Goal: Task Accomplishment & Management: Complete application form

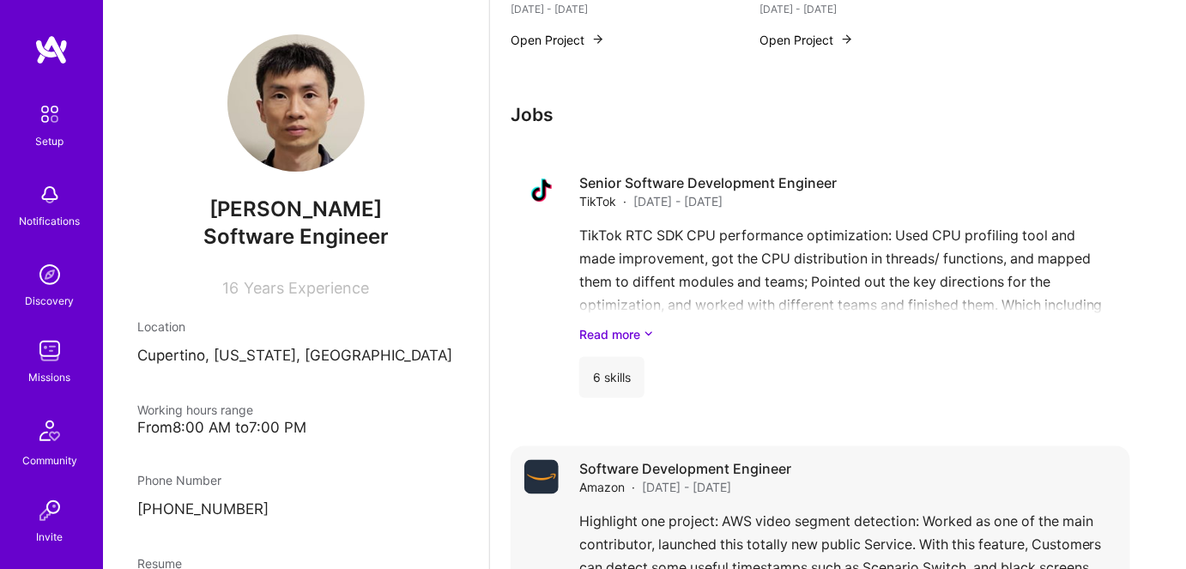
scroll to position [853, 0]
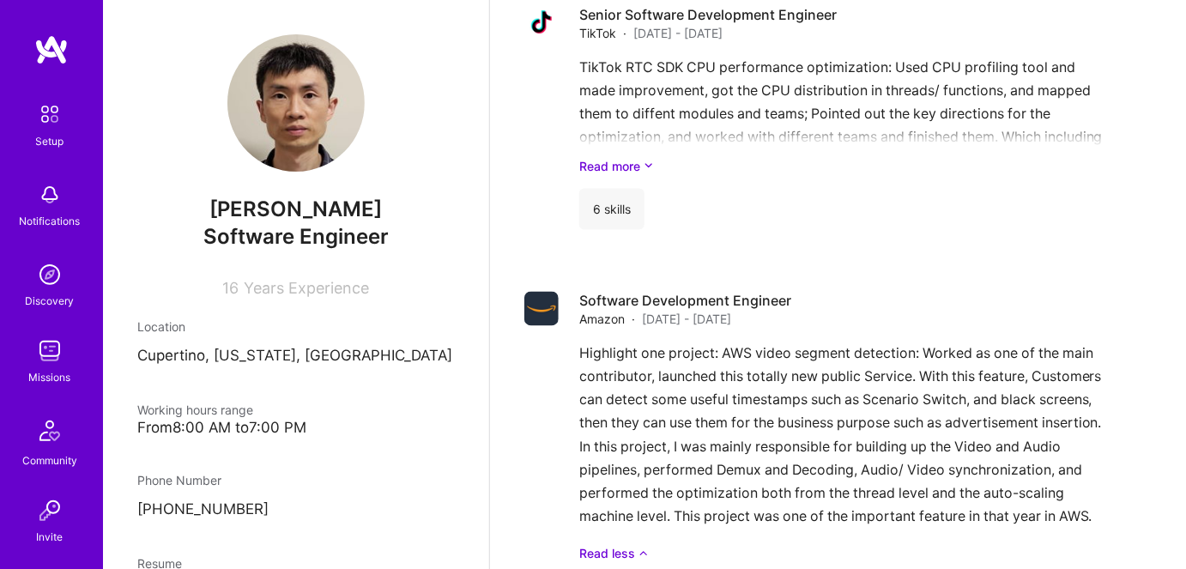
click at [52, 348] on img at bounding box center [50, 351] width 34 height 34
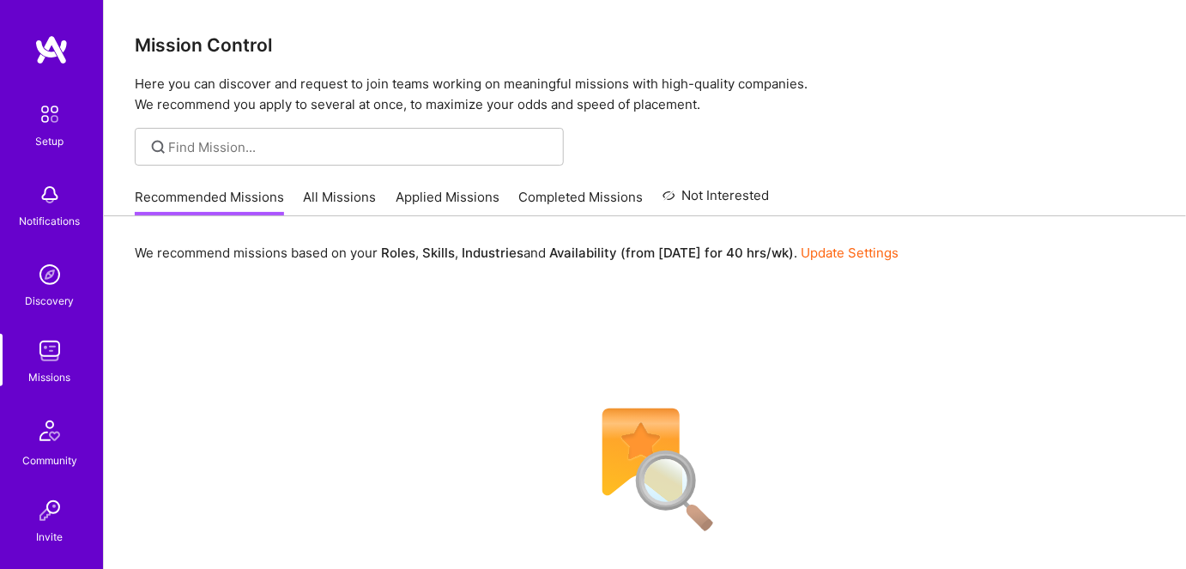
click at [332, 201] on link "All Missions" at bounding box center [340, 202] width 73 height 28
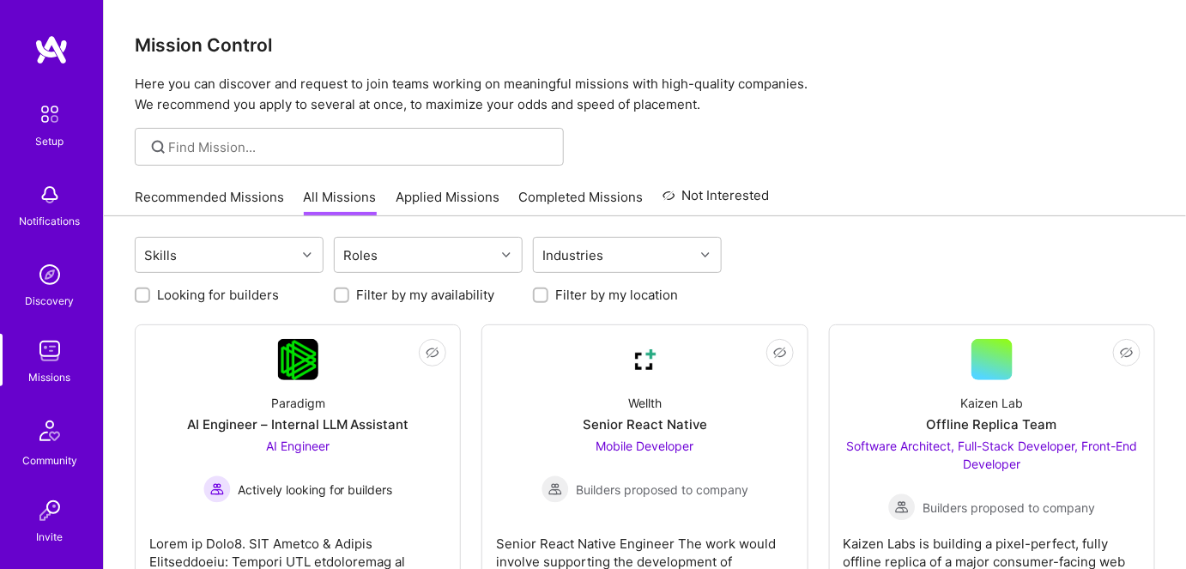
click at [220, 197] on link "Recommended Missions" at bounding box center [209, 202] width 149 height 28
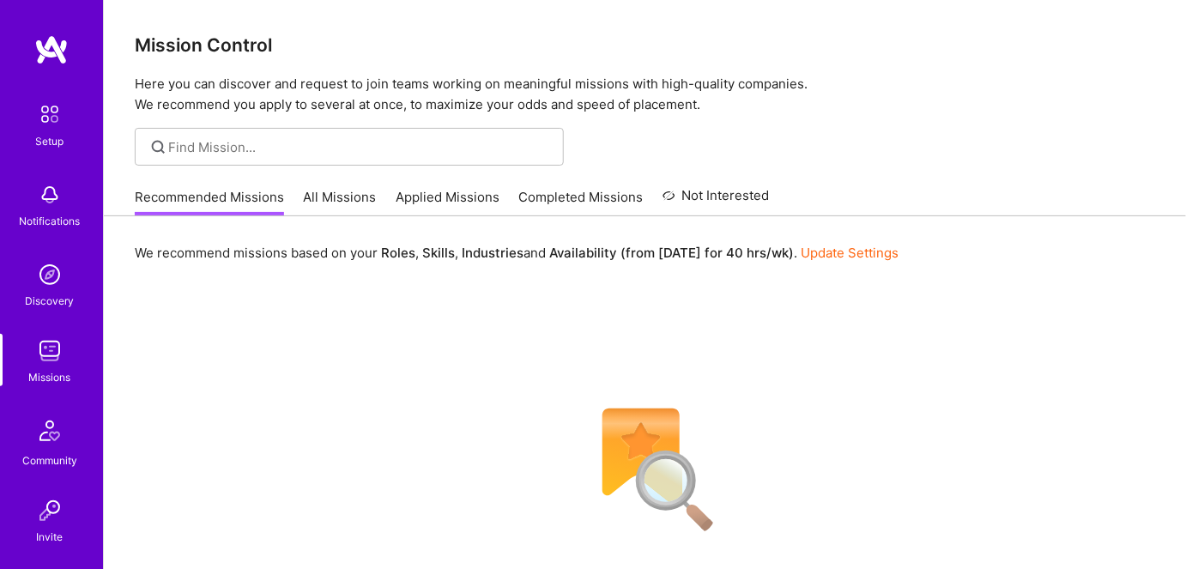
click at [335, 202] on link "All Missions" at bounding box center [340, 202] width 73 height 28
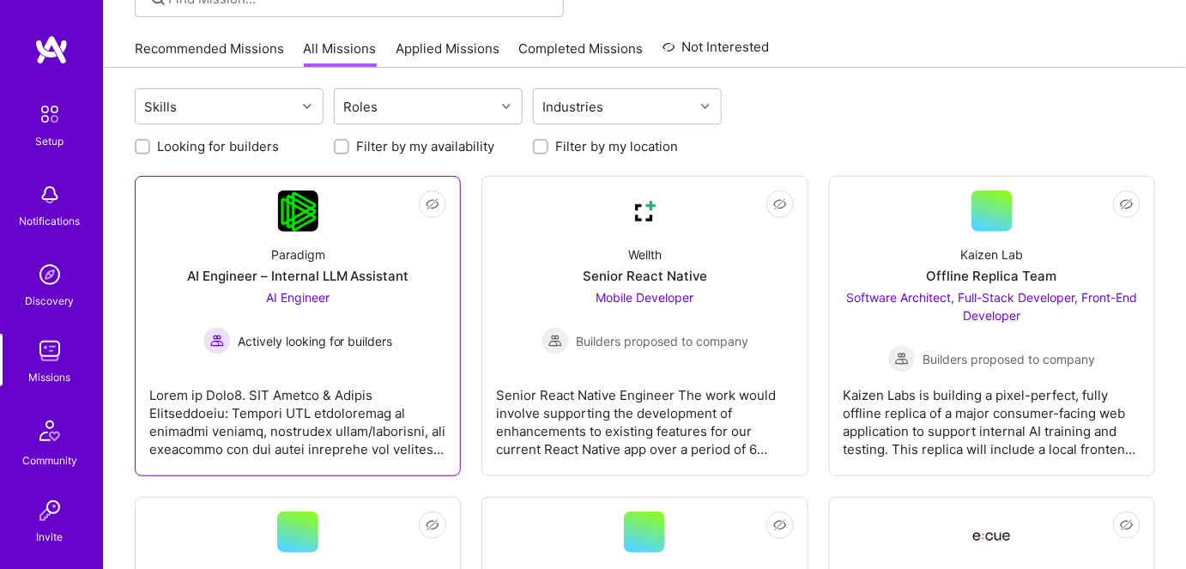
scroll to position [155, 0]
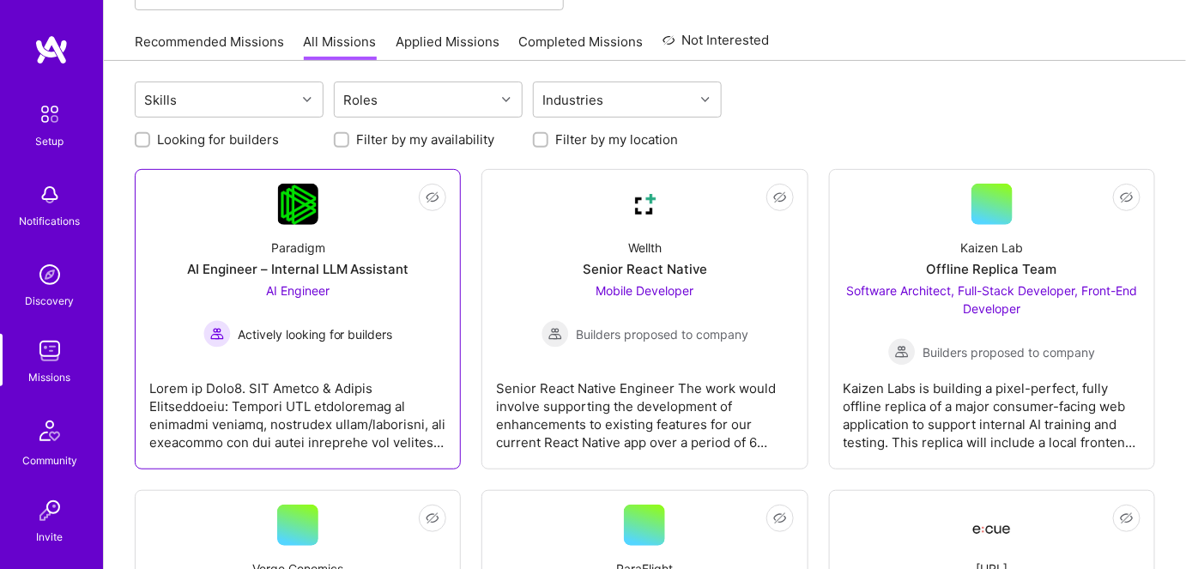
click at [303, 351] on link "Not Interested Paradigm AI Engineer – Internal LLM Assistant AI Engineer Active…" at bounding box center [297, 319] width 297 height 271
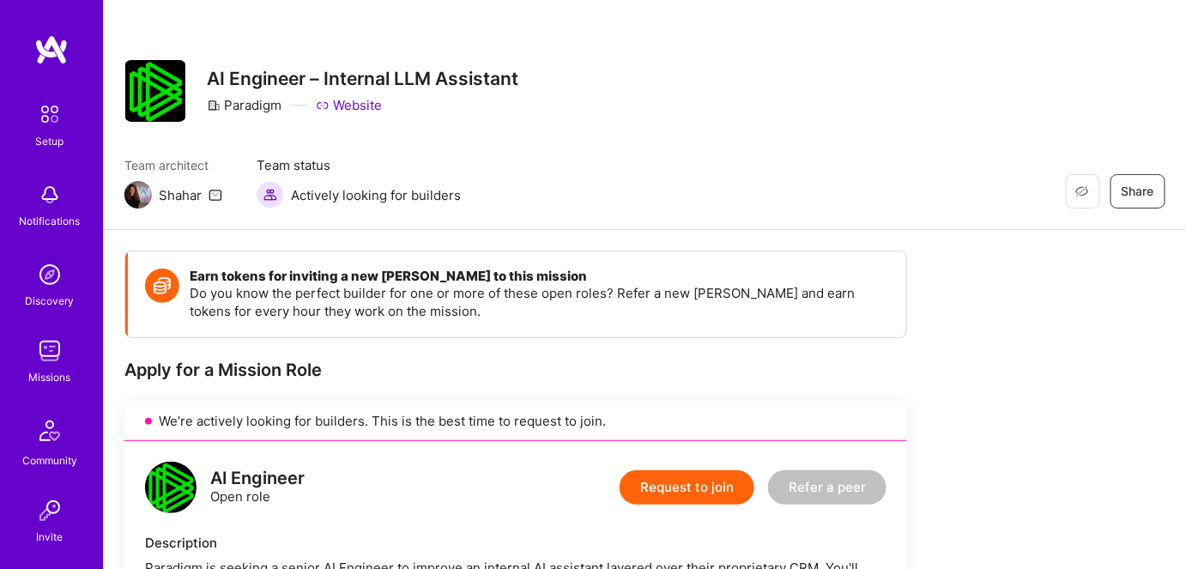
click at [41, 366] on img at bounding box center [50, 351] width 34 height 34
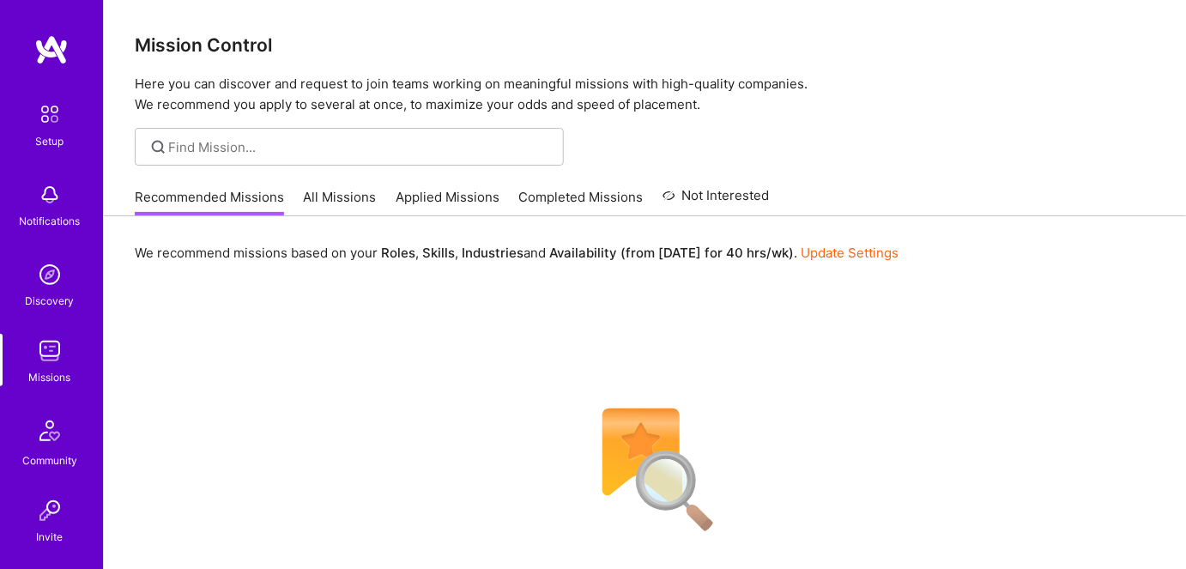
click at [339, 209] on link "All Missions" at bounding box center [340, 202] width 73 height 28
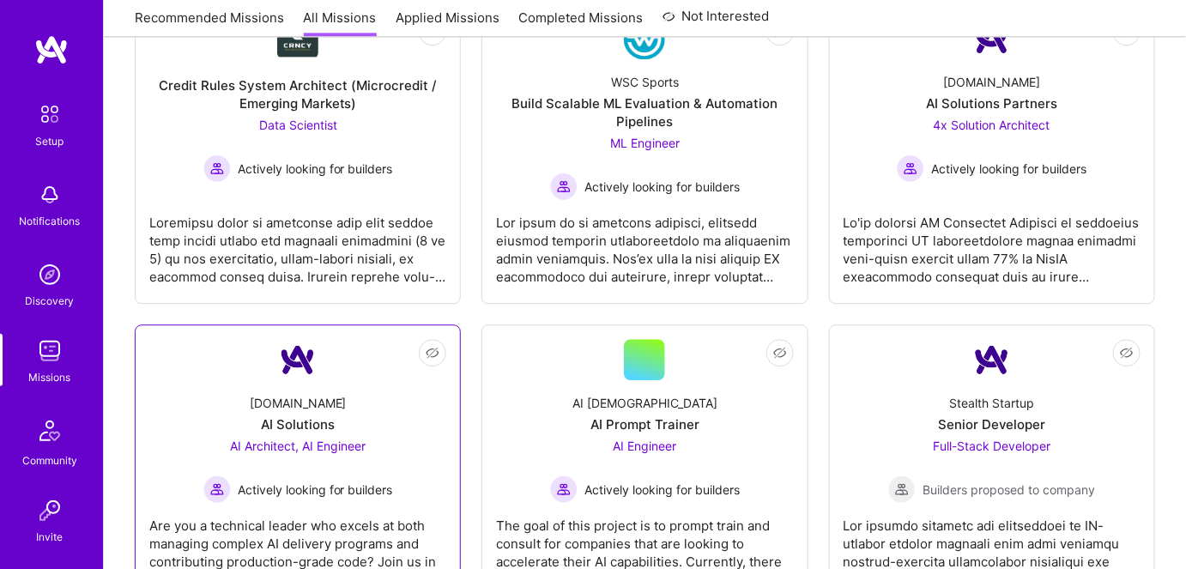
scroll to position [3587, 0]
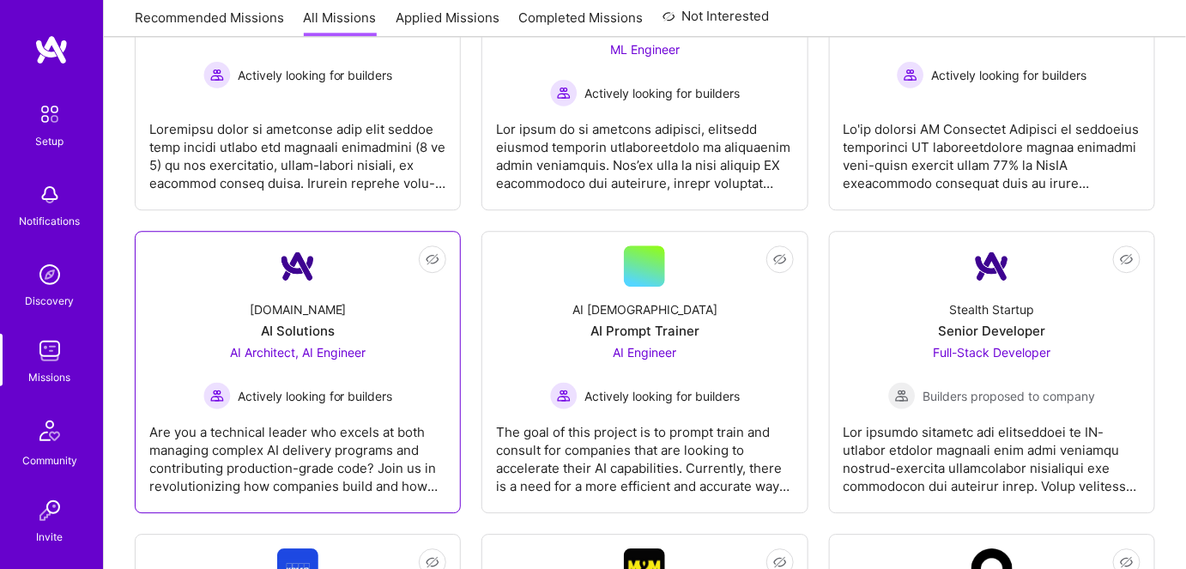
click at [349, 410] on div "Are you a technical leader who excels at both managing complex AI delivery prog…" at bounding box center [297, 452] width 297 height 86
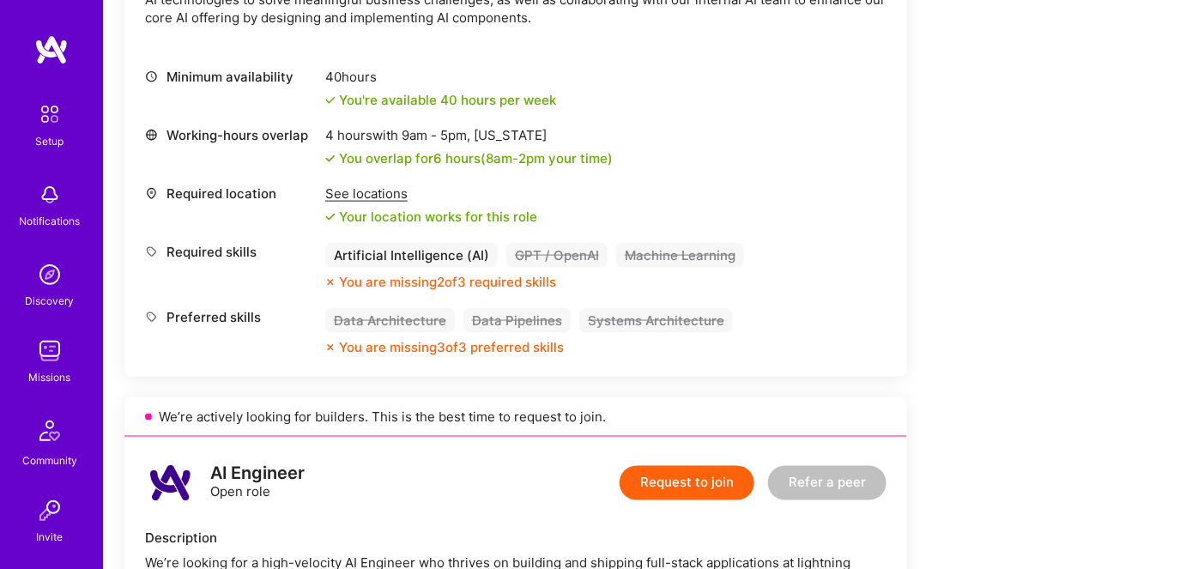
scroll to position [624, 0]
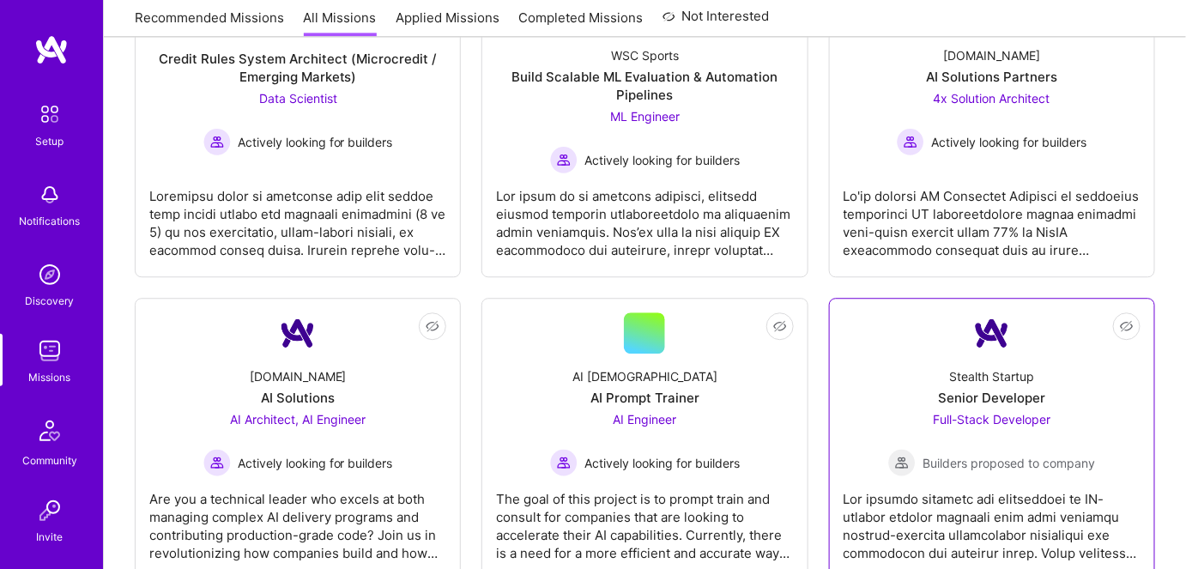
scroll to position [3353, 0]
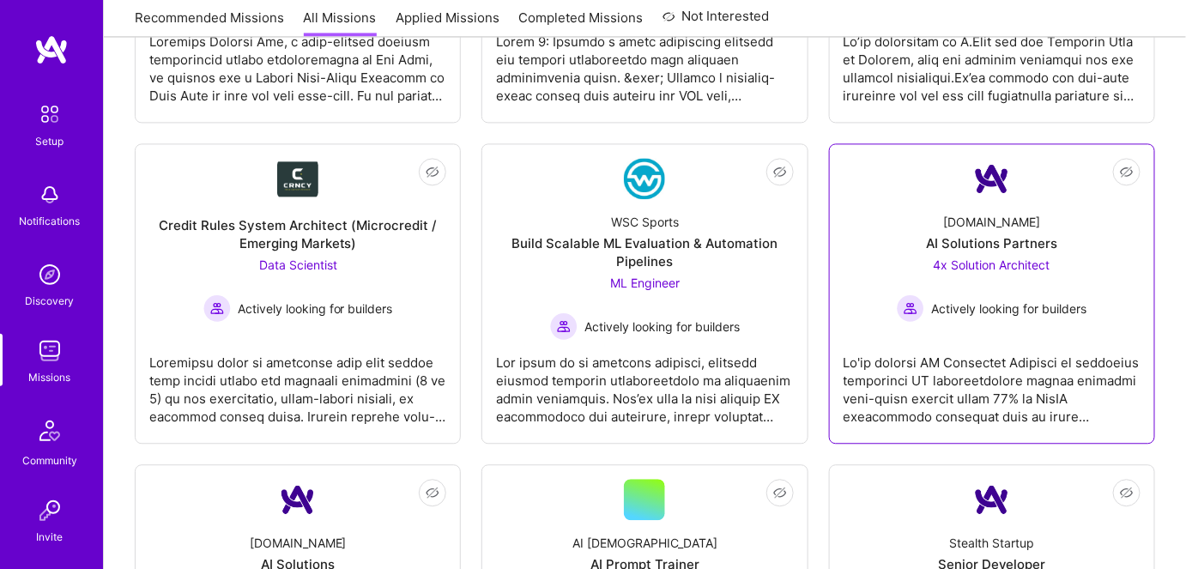
click at [987, 257] on span "4x Solution Architect" at bounding box center [991, 264] width 117 height 15
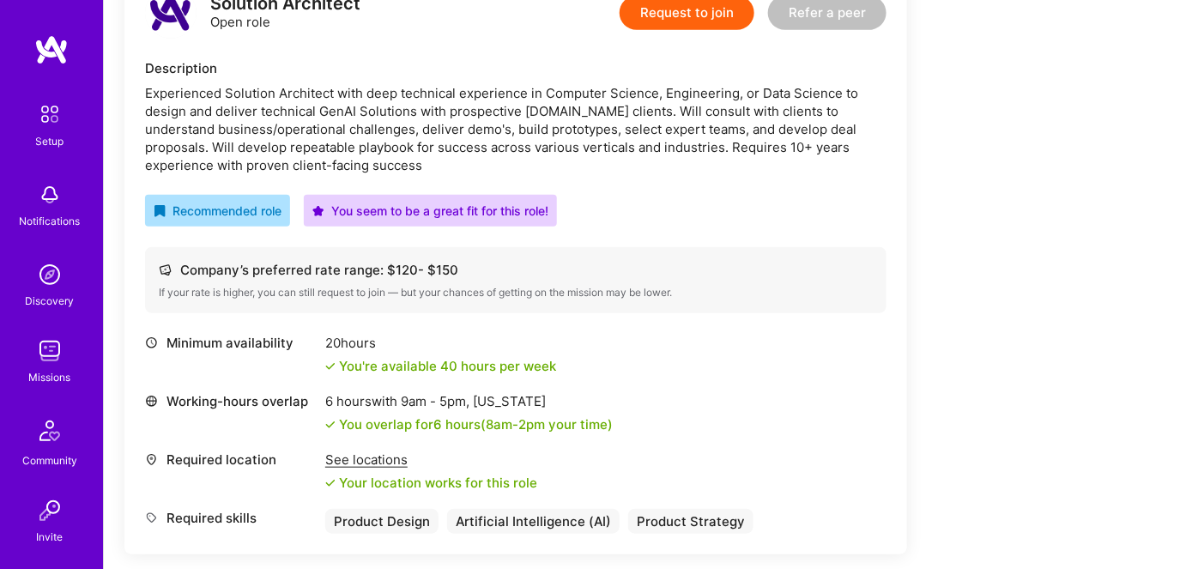
scroll to position [2340, 0]
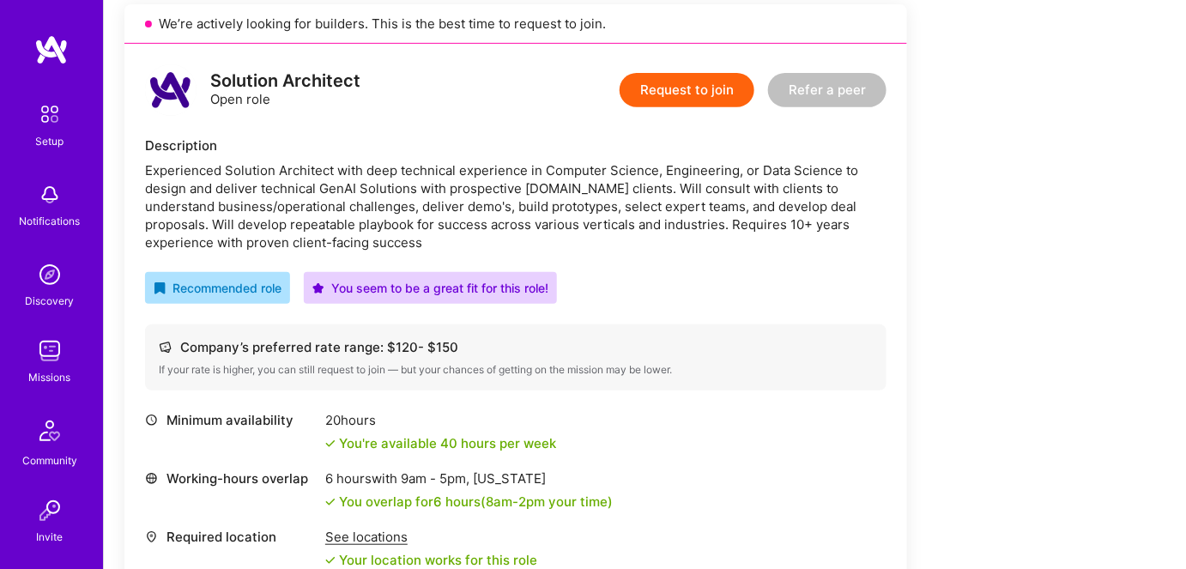
click at [679, 87] on button "Request to join" at bounding box center [686, 90] width 135 height 34
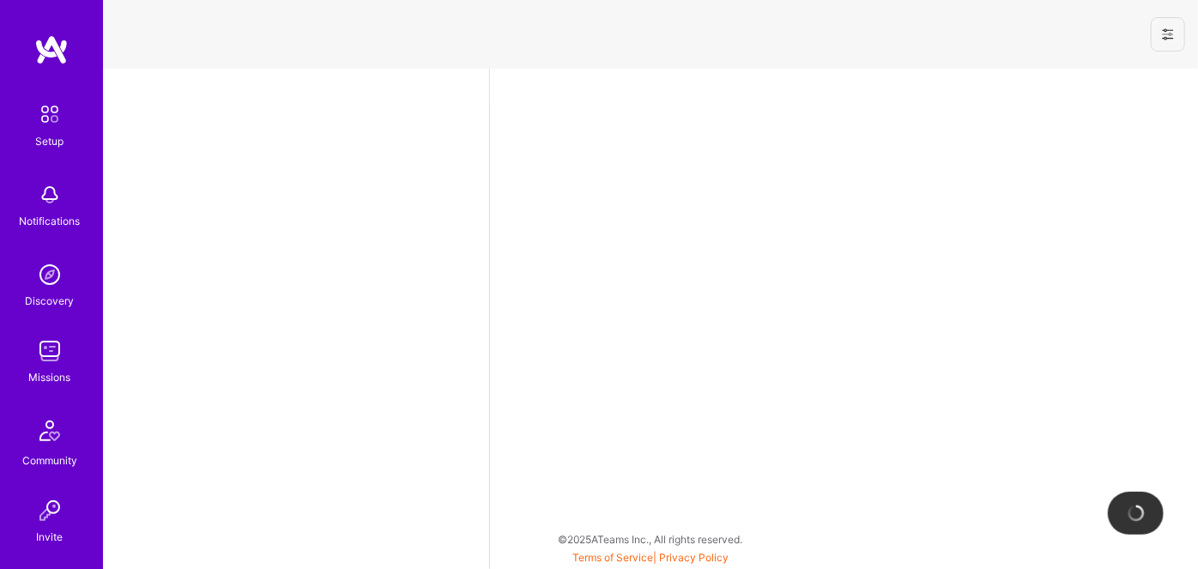
select select "US"
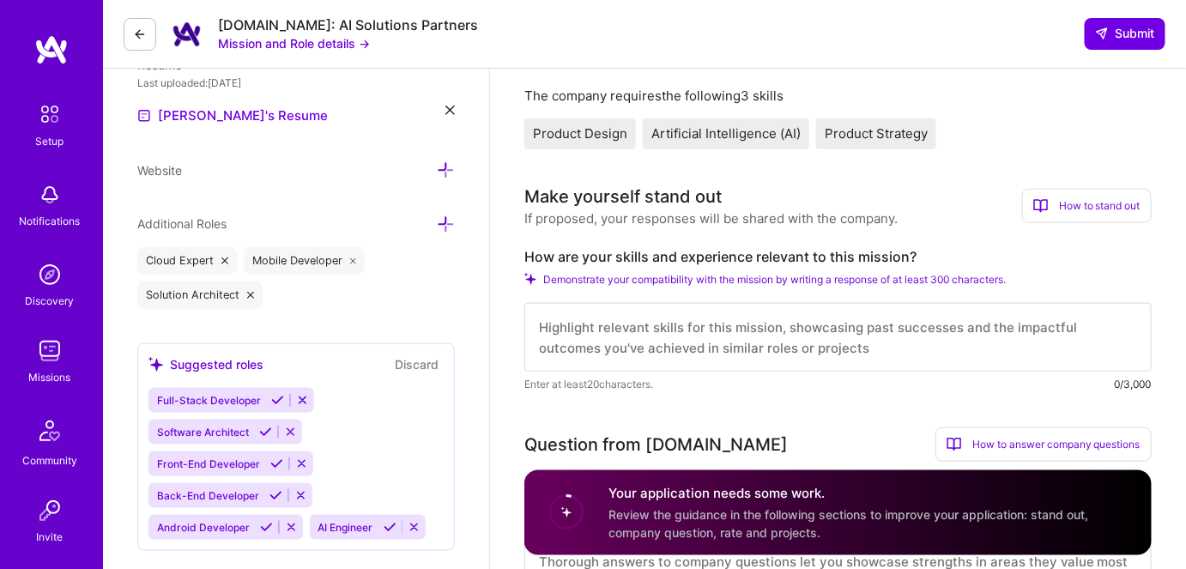
click at [594, 315] on textarea at bounding box center [837, 337] width 627 height 69
paste textarea "Led or participated in some 0 to 1 projects' architecture design, implementatio…"
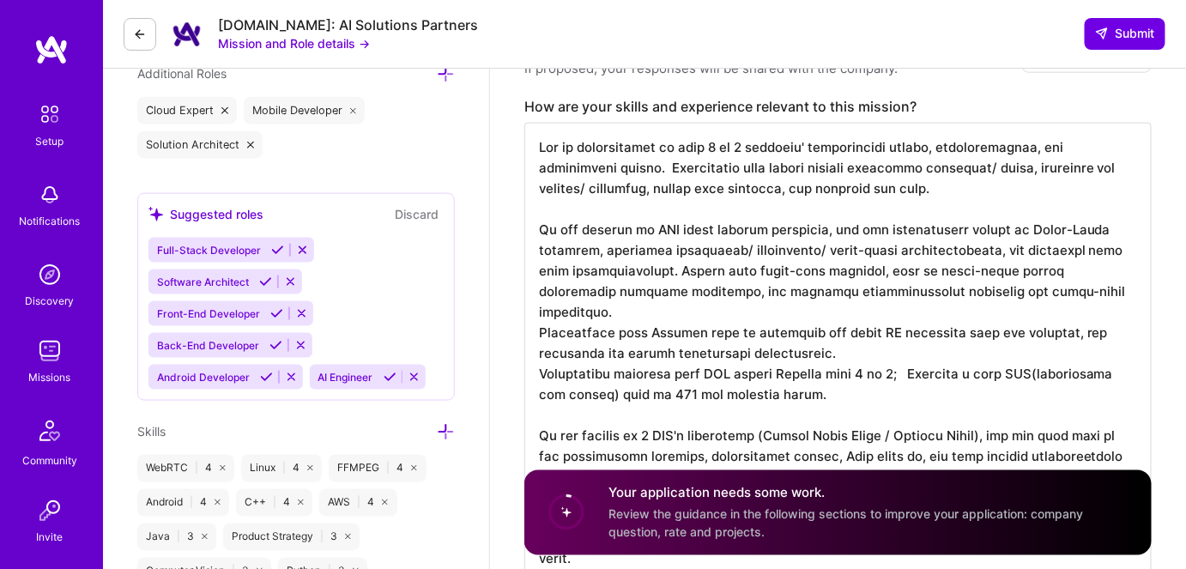
scroll to position [540, 0]
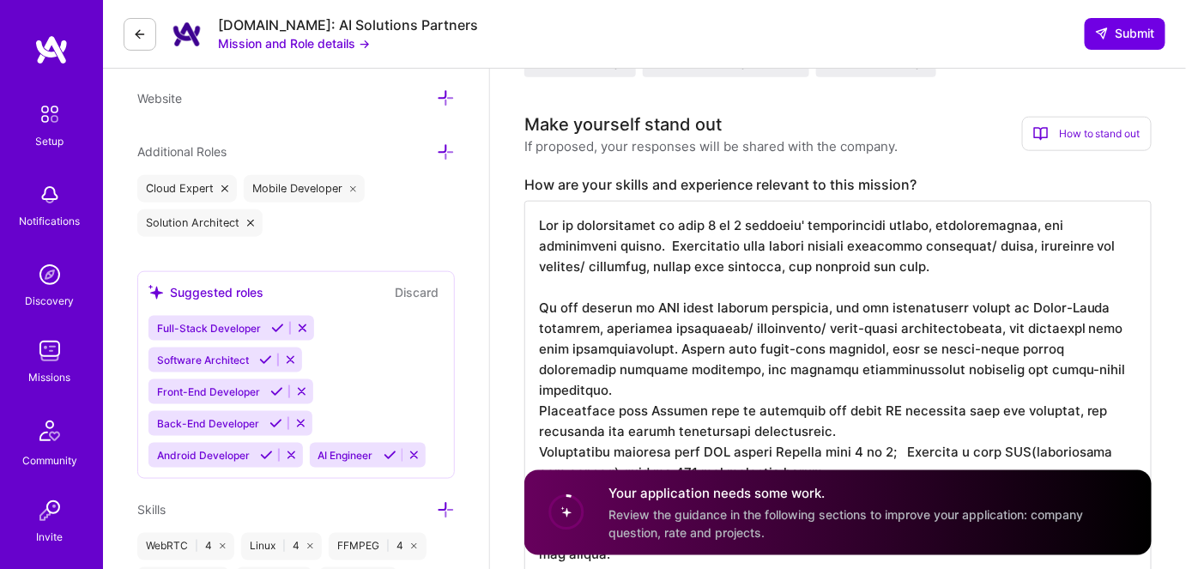
click at [587, 225] on textarea at bounding box center [837, 441] width 627 height 480
click at [722, 276] on textarea at bounding box center [837, 441] width 627 height 480
click at [697, 228] on textarea at bounding box center [837, 441] width 627 height 480
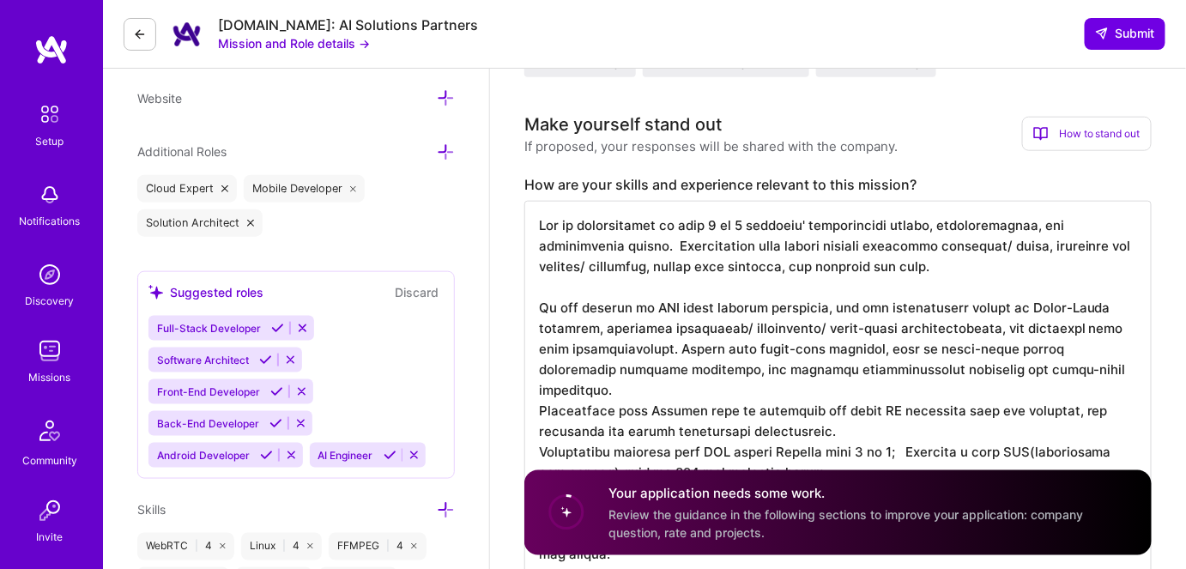
click at [709, 267] on textarea at bounding box center [837, 441] width 627 height 480
click at [845, 232] on textarea at bounding box center [837, 441] width 627 height 480
click at [766, 261] on textarea at bounding box center [837, 441] width 627 height 480
click at [840, 244] on textarea at bounding box center [837, 441] width 627 height 480
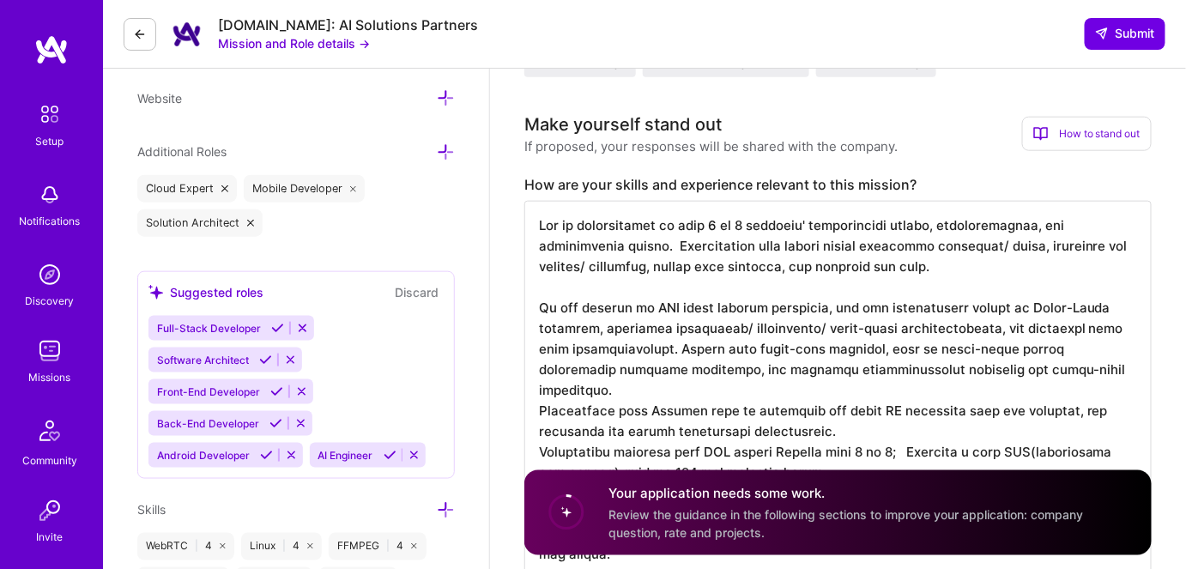
click at [840, 244] on textarea at bounding box center [837, 441] width 627 height 480
click at [724, 260] on textarea at bounding box center [837, 441] width 627 height 480
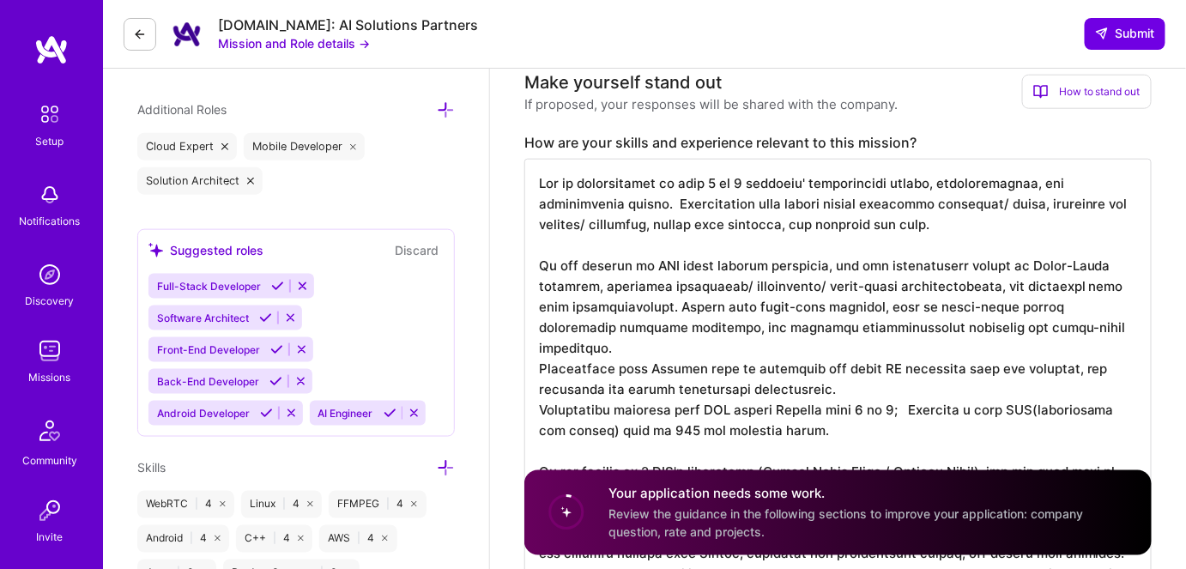
scroll to position [618, 0]
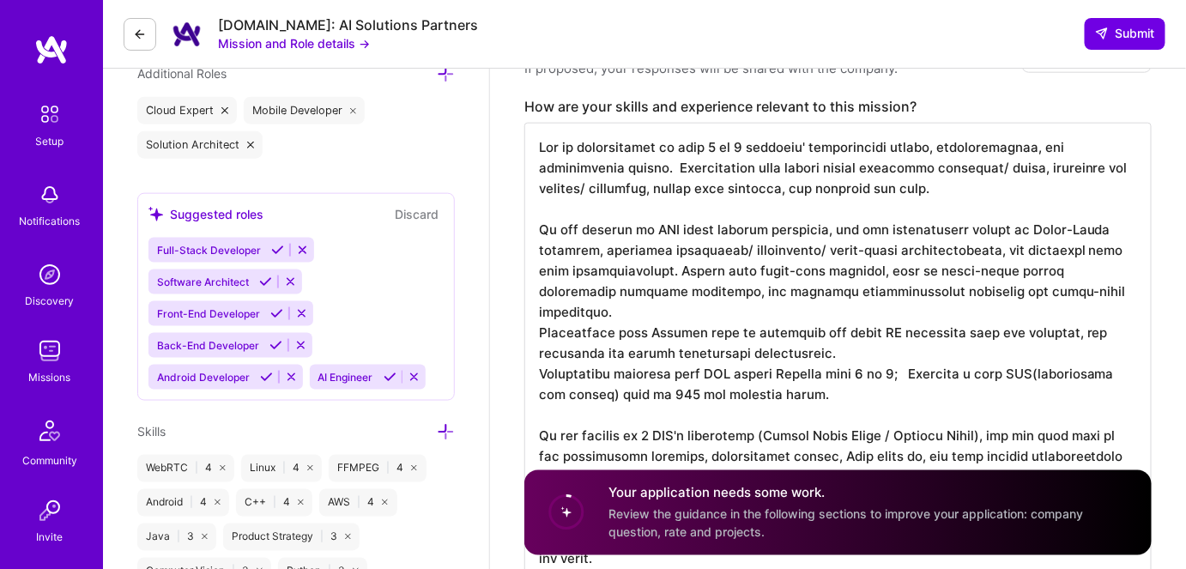
click at [580, 295] on textarea at bounding box center [837, 363] width 627 height 480
click at [558, 316] on textarea at bounding box center [837, 363] width 627 height 480
click at [575, 349] on textarea at bounding box center [837, 363] width 627 height 480
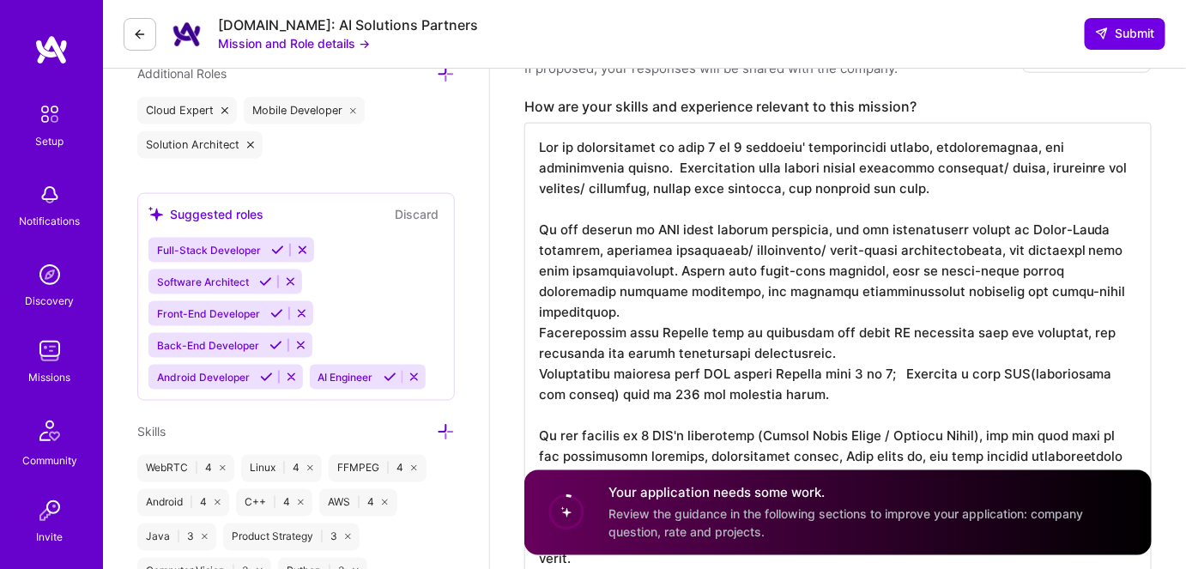
click at [575, 349] on textarea at bounding box center [837, 363] width 627 height 480
click at [917, 348] on textarea at bounding box center [837, 363] width 627 height 480
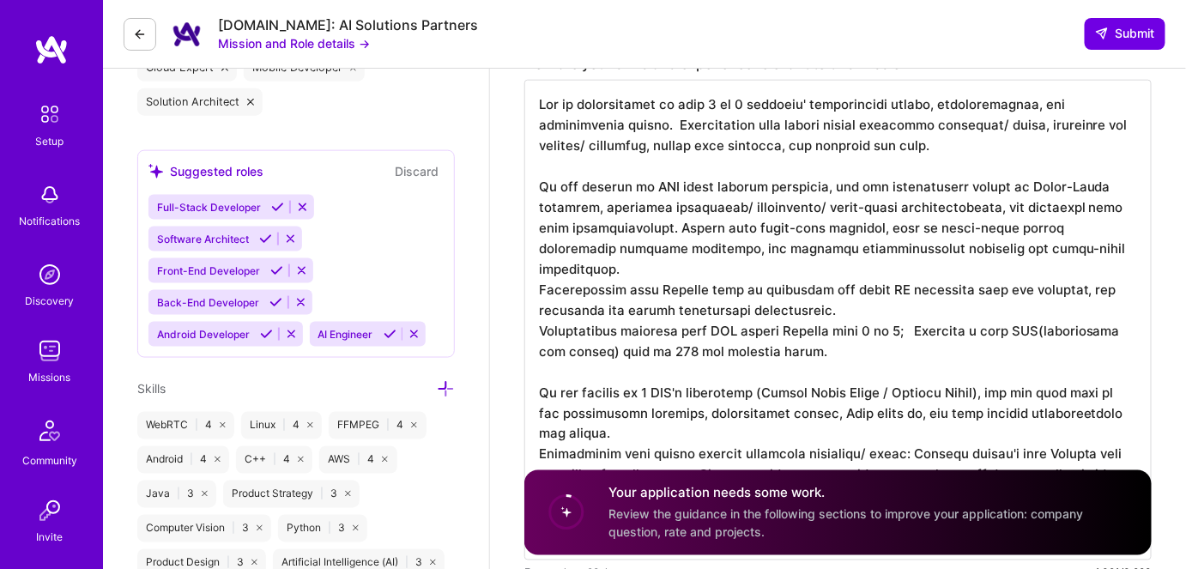
scroll to position [696, 0]
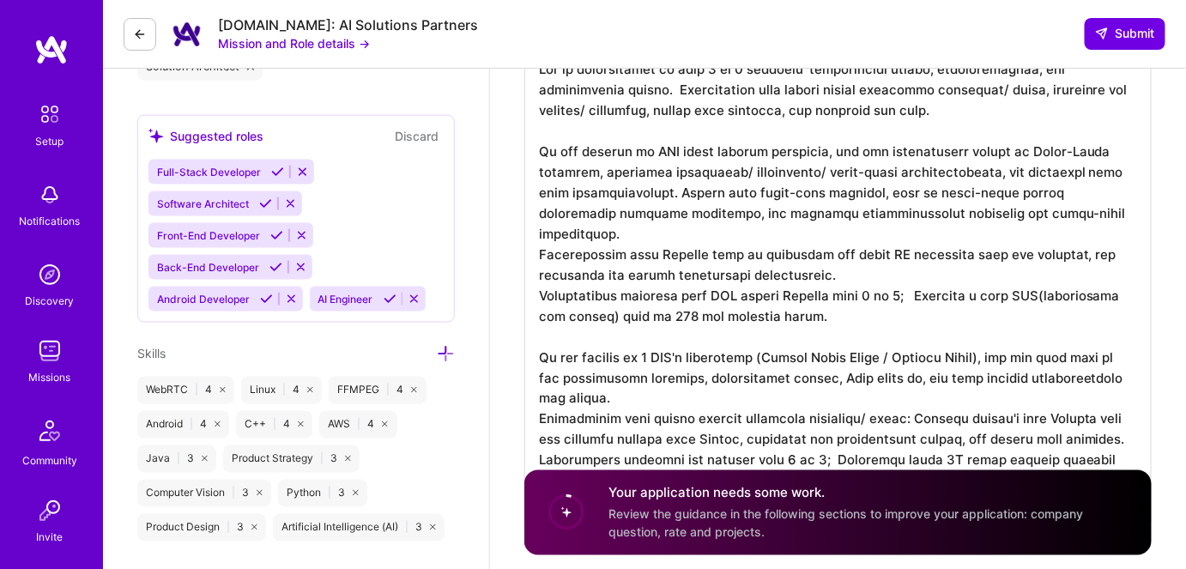
click at [712, 334] on textarea at bounding box center [837, 285] width 627 height 480
click at [622, 357] on textarea at bounding box center [837, 285] width 627 height 480
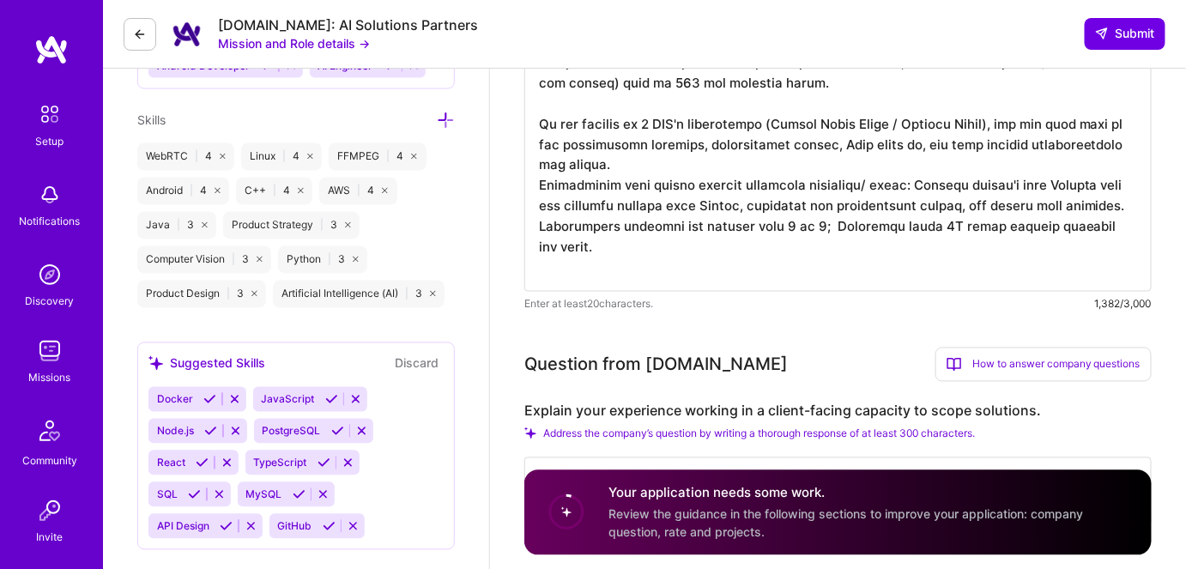
scroll to position [930, 0]
click at [570, 167] on textarea at bounding box center [837, 50] width 627 height 480
click at [731, 168] on textarea at bounding box center [837, 50] width 627 height 480
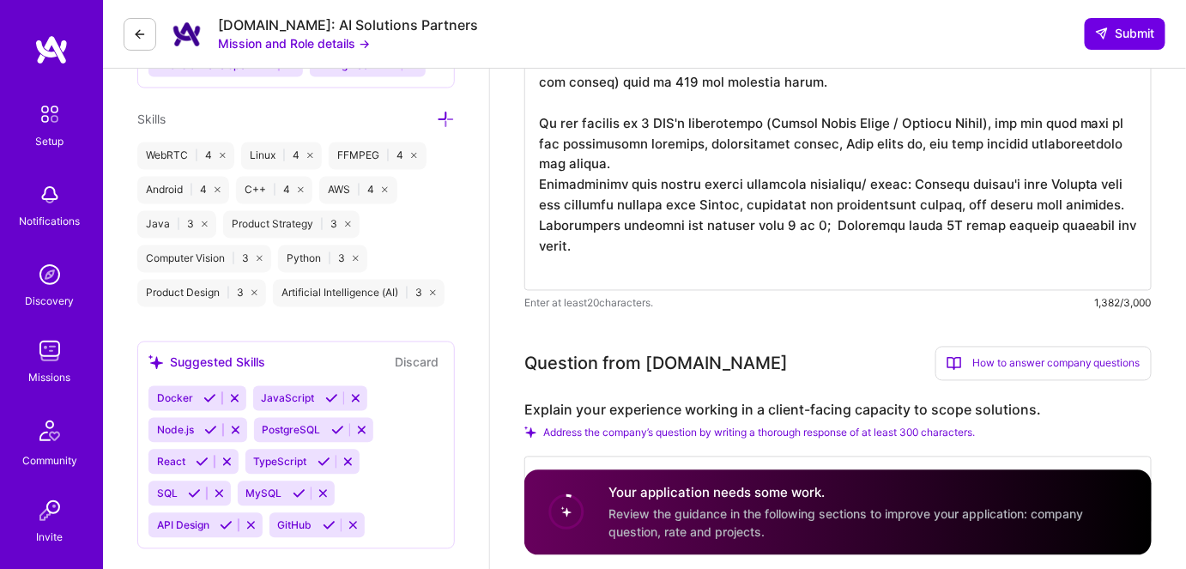
click at [989, 167] on textarea at bounding box center [837, 50] width 627 height 480
click at [573, 226] on textarea at bounding box center [837, 50] width 627 height 480
click at [688, 223] on textarea at bounding box center [837, 50] width 627 height 480
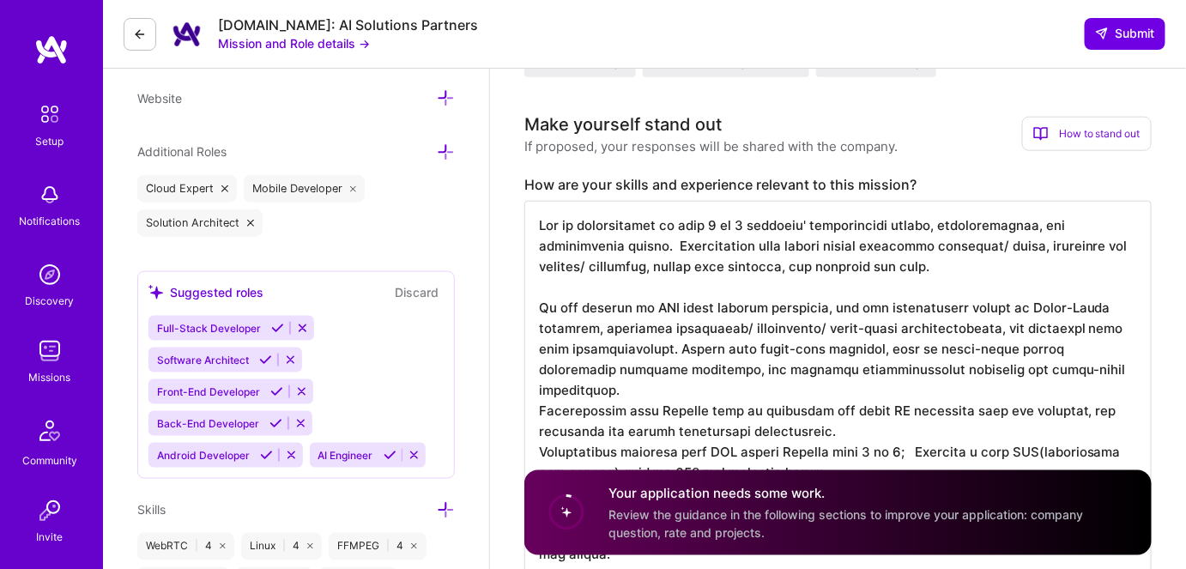
scroll to position [774, 0]
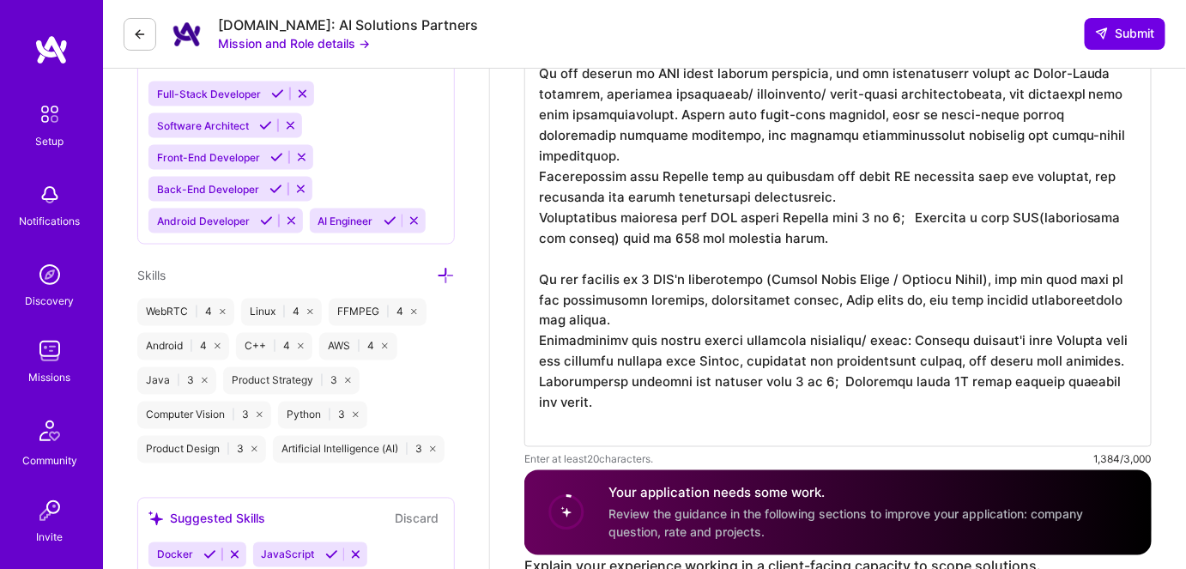
click at [668, 272] on textarea at bounding box center [837, 207] width 627 height 480
type textarea "Led or participated in some 0 to 1 projects' architecture design, implementatio…"
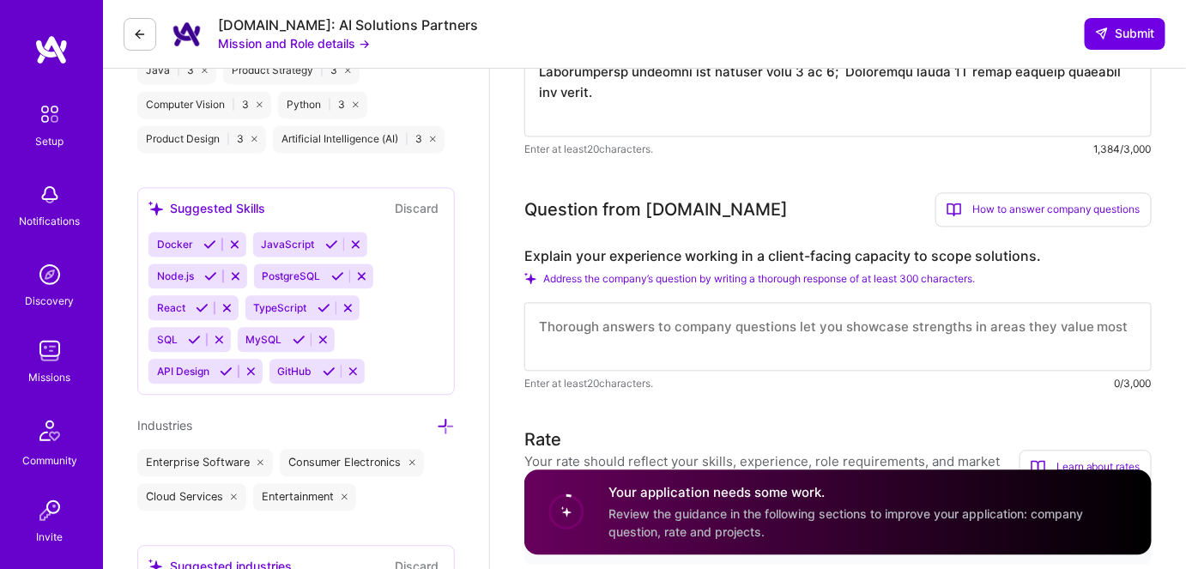
scroll to position [1086, 0]
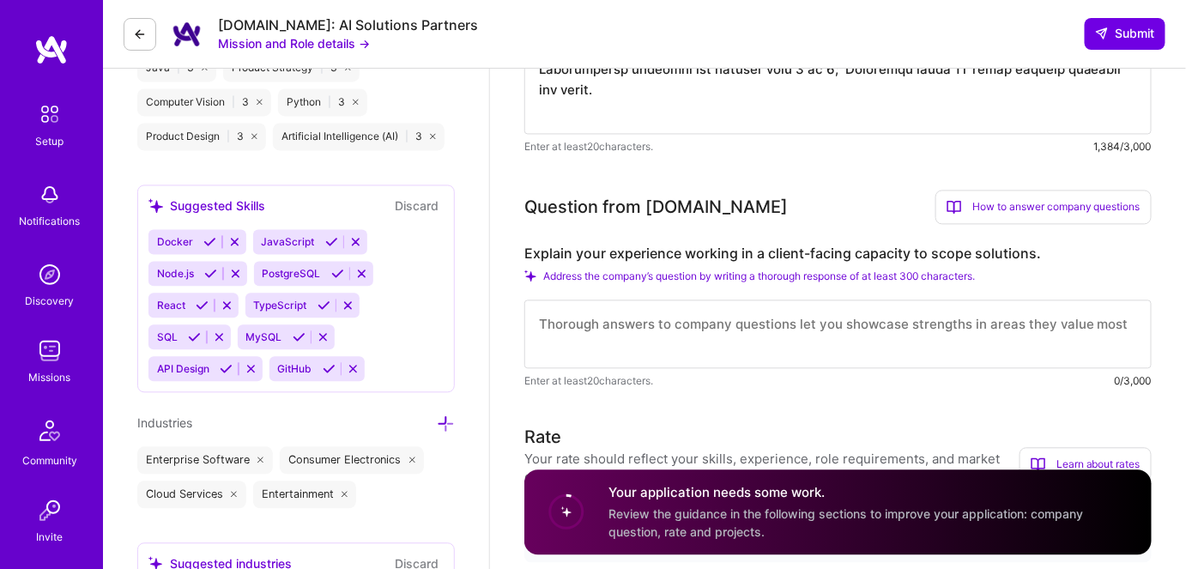
click at [611, 316] on textarea at bounding box center [837, 334] width 627 height 69
paste textarea "In the project of 2 APP's interaction (Amazon Prime Video / Samsung [PERSON_NAM…"
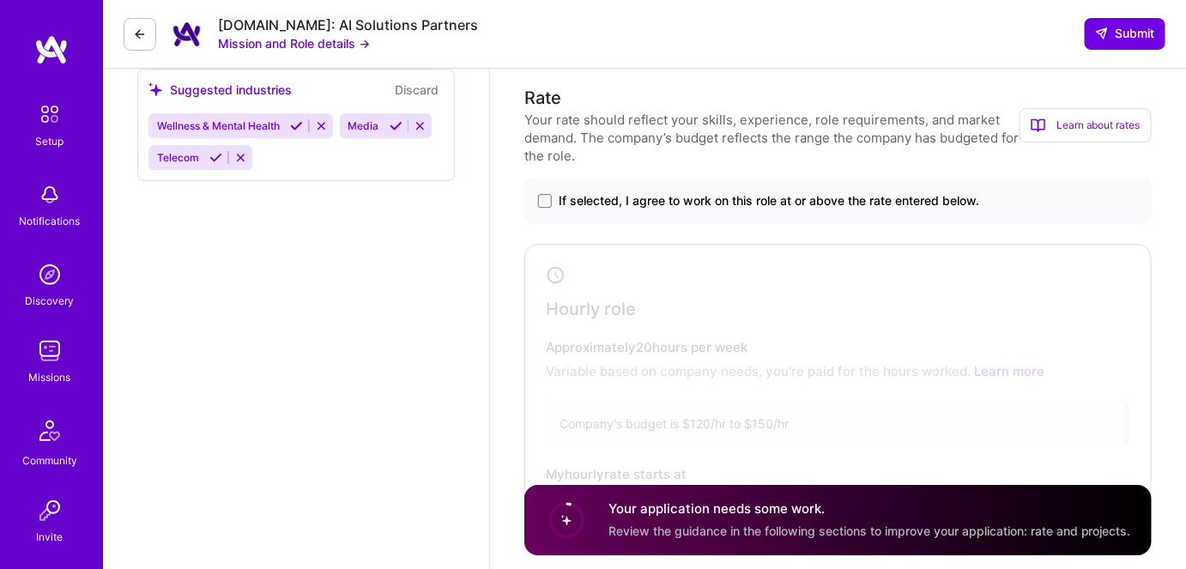
scroll to position [1554, 0]
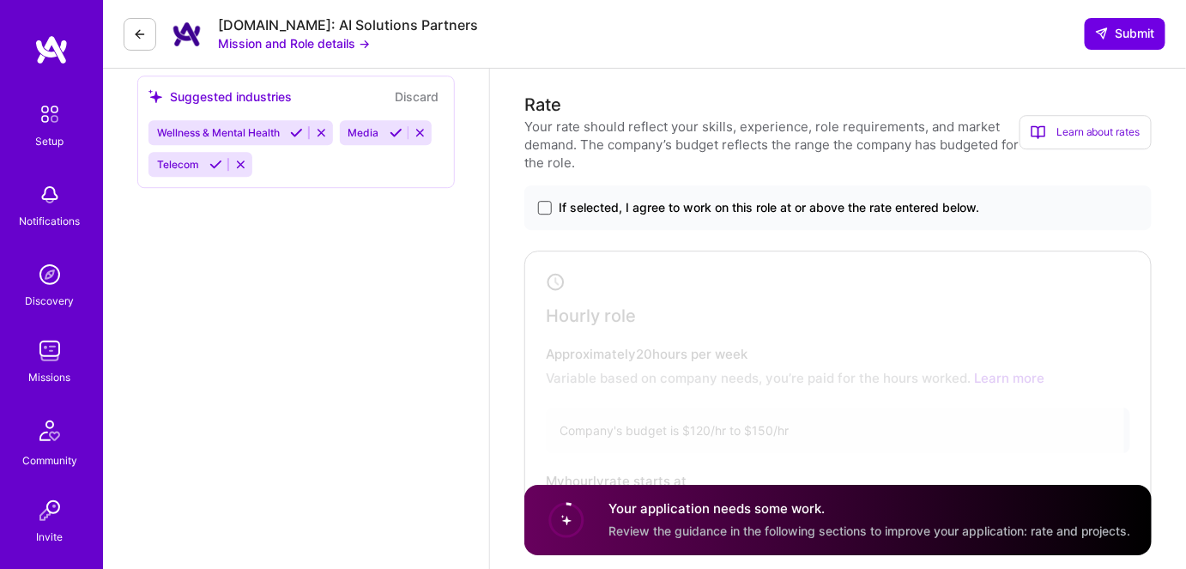
type textarea "In the project of 2 APP's interaction (Amazon Prime Video / Samsung [PERSON_NAM…"
click at [544, 201] on span at bounding box center [545, 208] width 14 height 14
click at [0, 0] on input "If selected, I agree to work on this role at or above the rate entered below." at bounding box center [0, 0] width 0 height 0
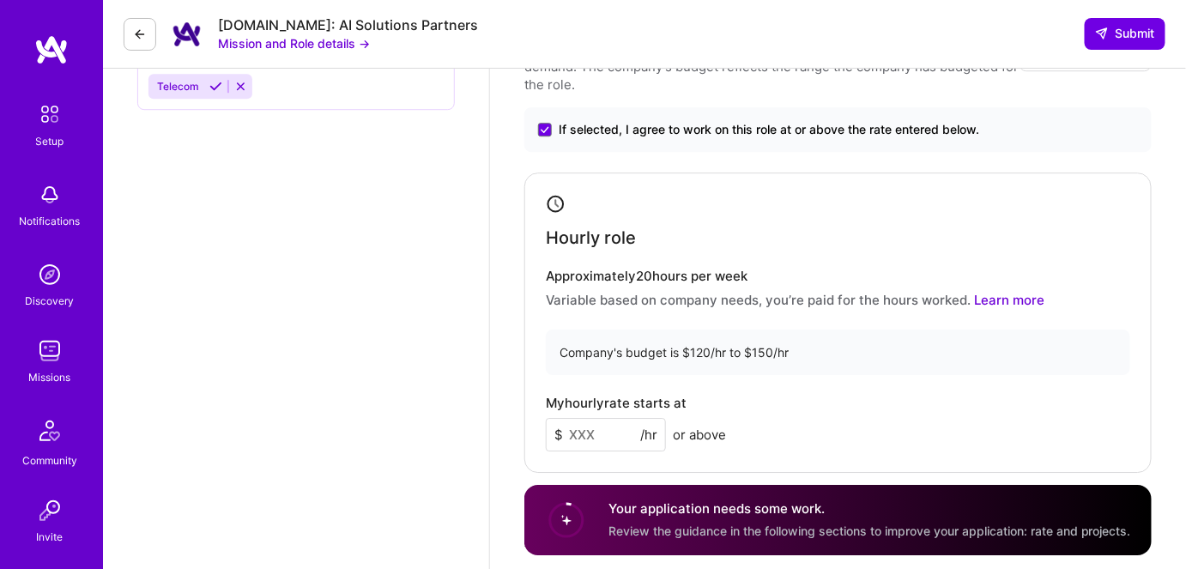
scroll to position [1710, 0]
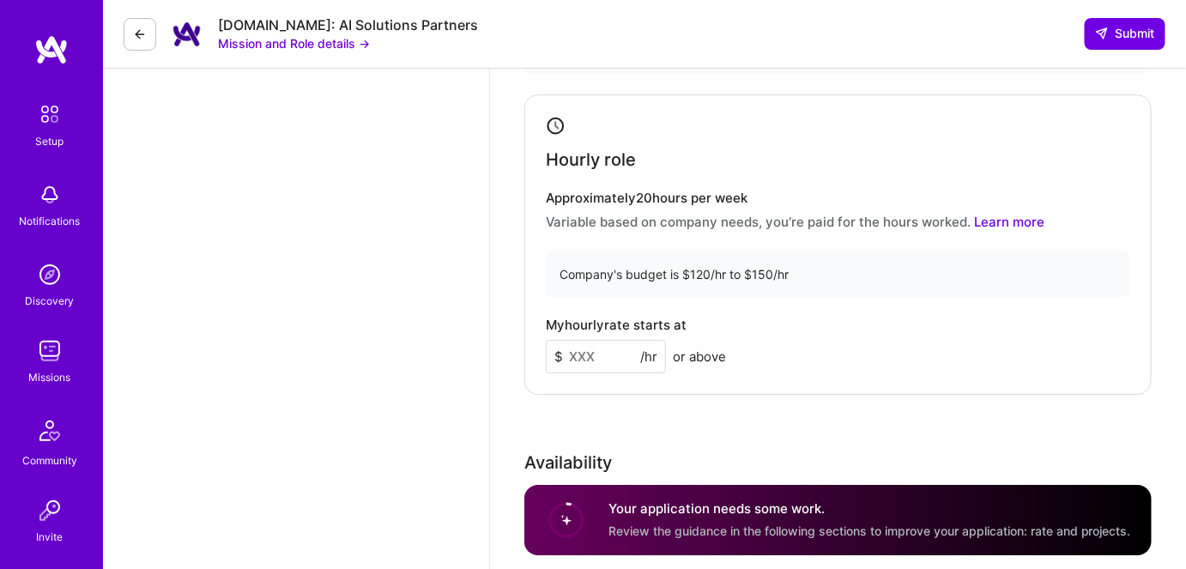
click at [591, 340] on input at bounding box center [606, 356] width 120 height 33
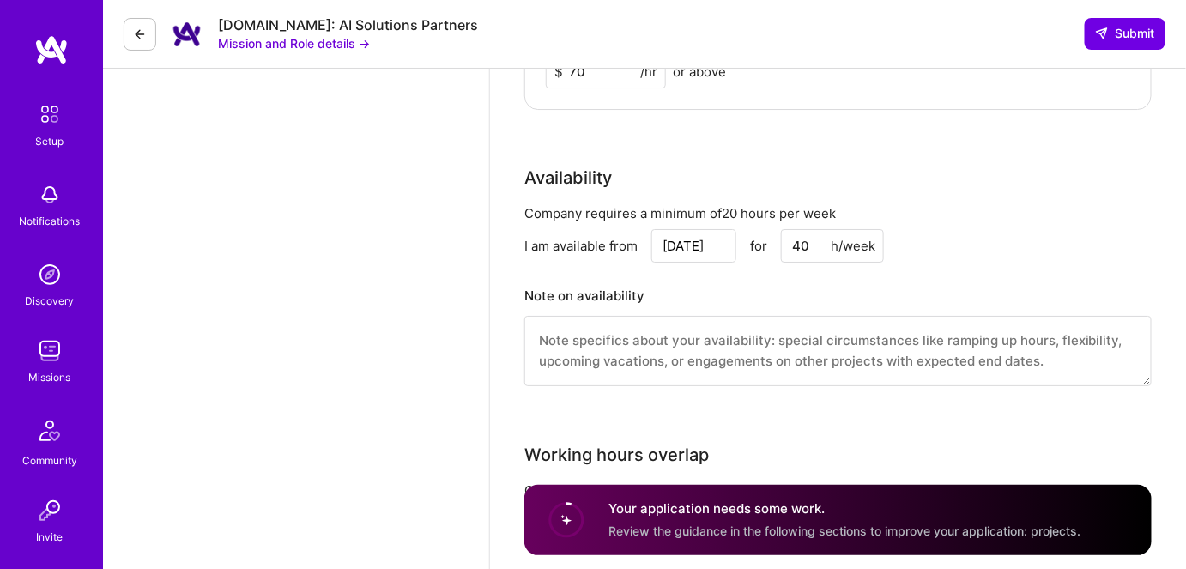
scroll to position [2022, 0]
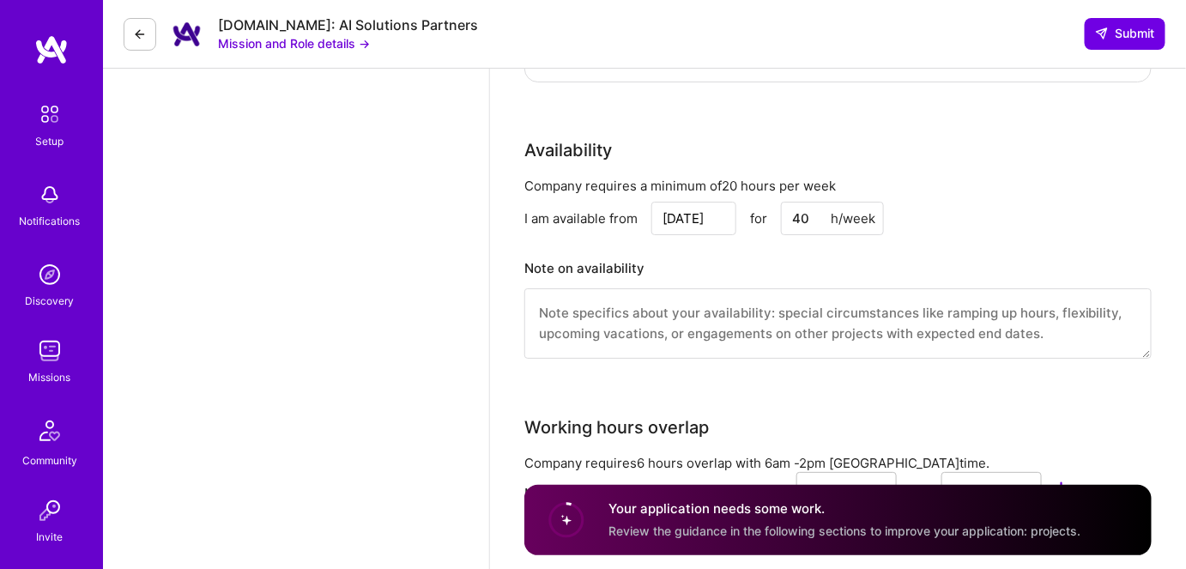
type input "70"
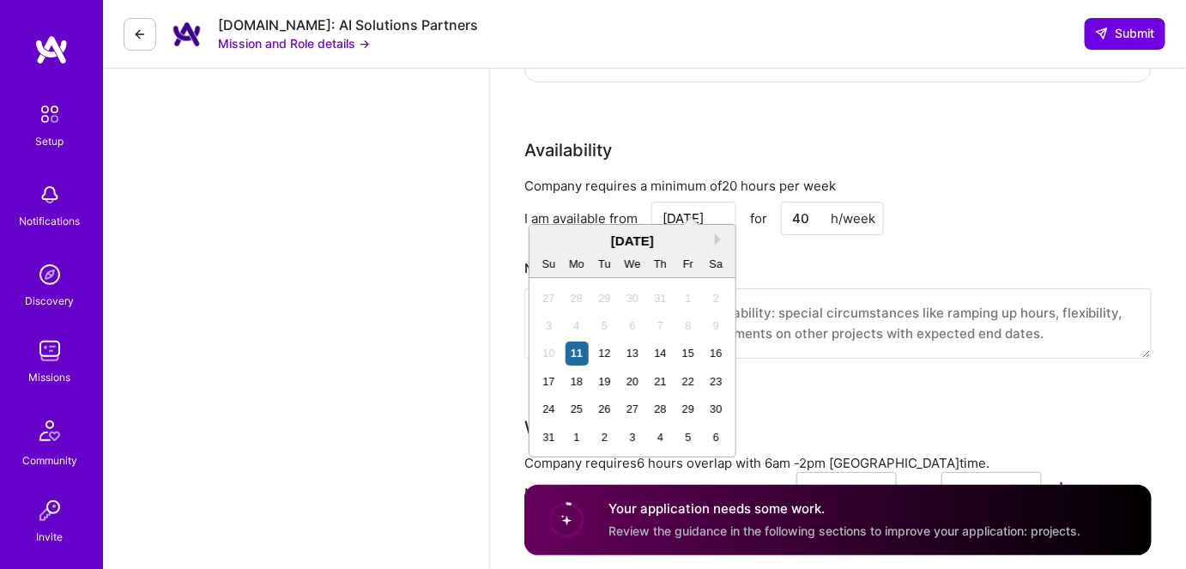
drag, startPoint x: 692, startPoint y: 196, endPoint x: 702, endPoint y: 197, distance: 9.5
click at [702, 202] on input "[DATE]" at bounding box center [693, 218] width 85 height 33
type input "[DATE]"
click at [581, 409] on div "25" at bounding box center [576, 408] width 23 height 23
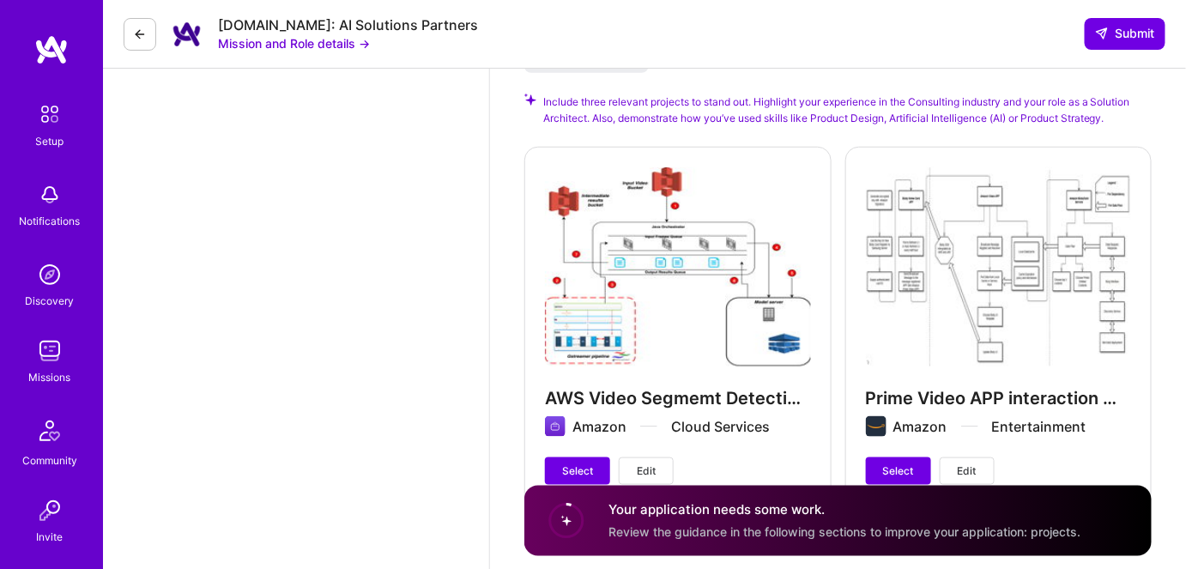
scroll to position [2646, 0]
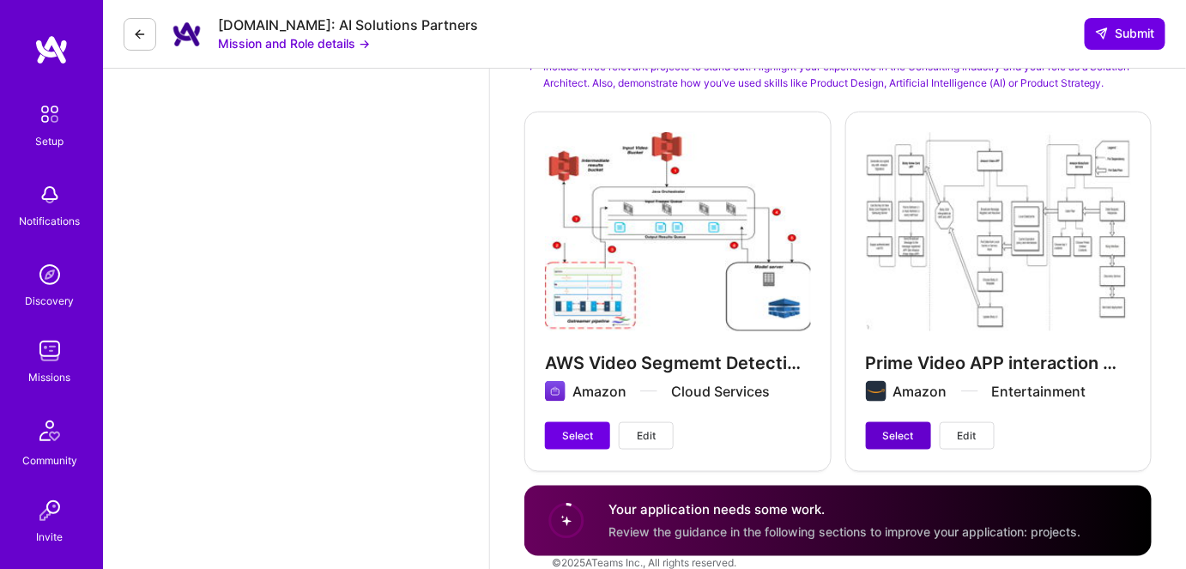
click at [884, 428] on span "Select" at bounding box center [898, 435] width 31 height 15
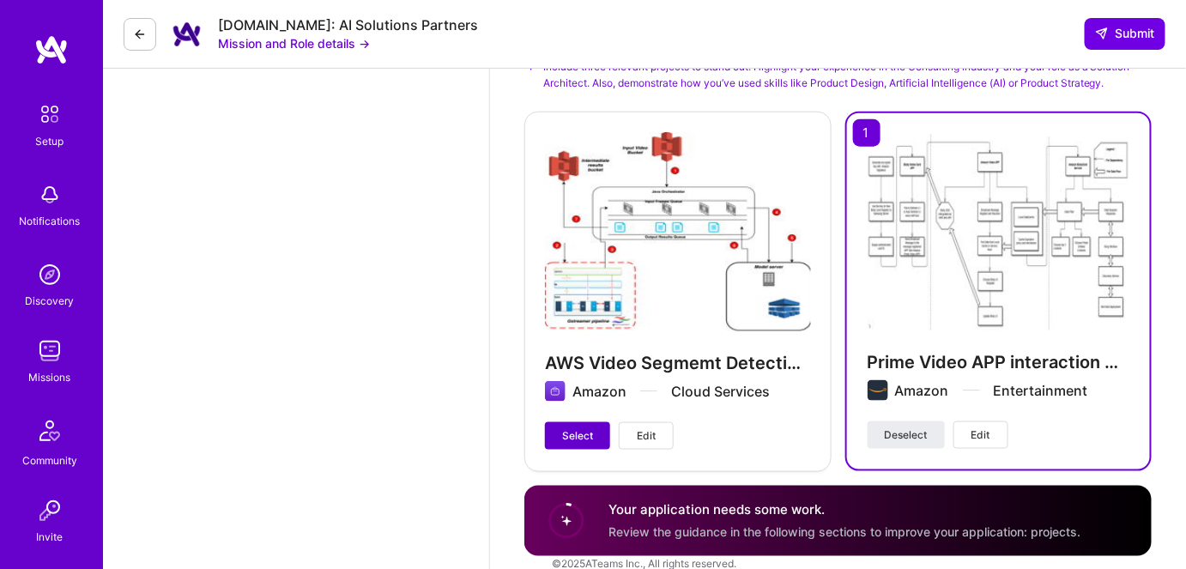
click at [576, 428] on span "Select" at bounding box center [577, 435] width 31 height 15
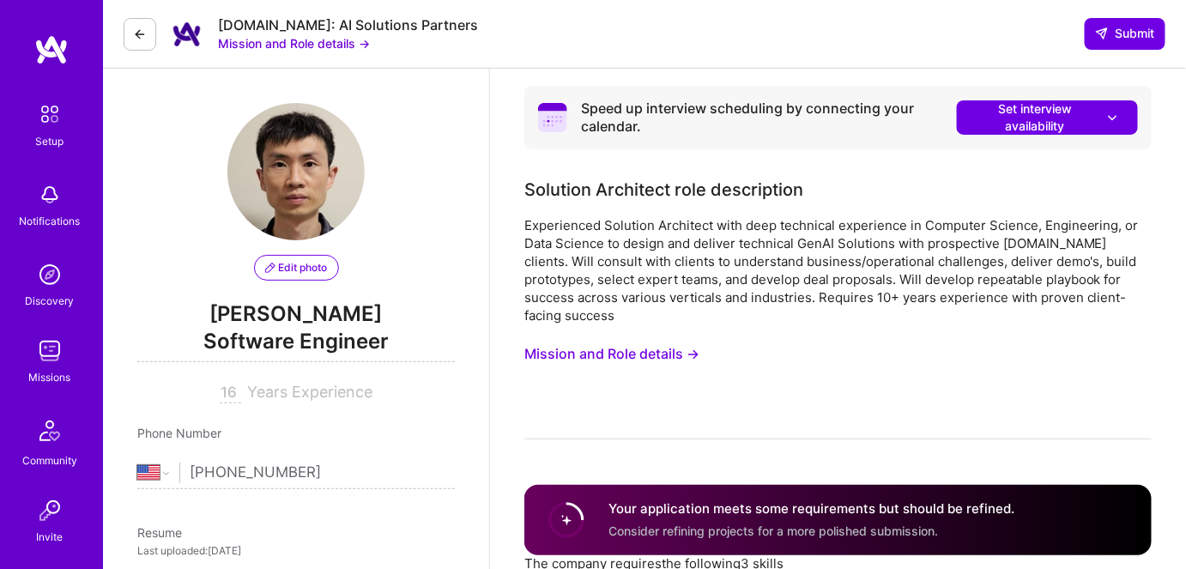
scroll to position [0, 0]
click at [1113, 119] on icon at bounding box center [1112, 118] width 16 height 18
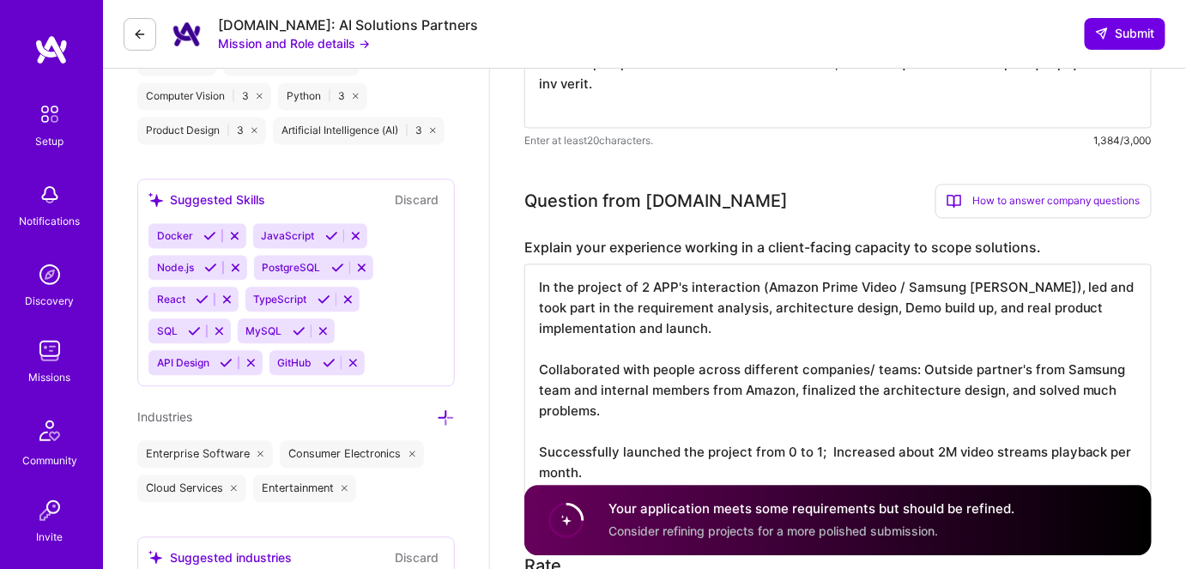
scroll to position [1091, 0]
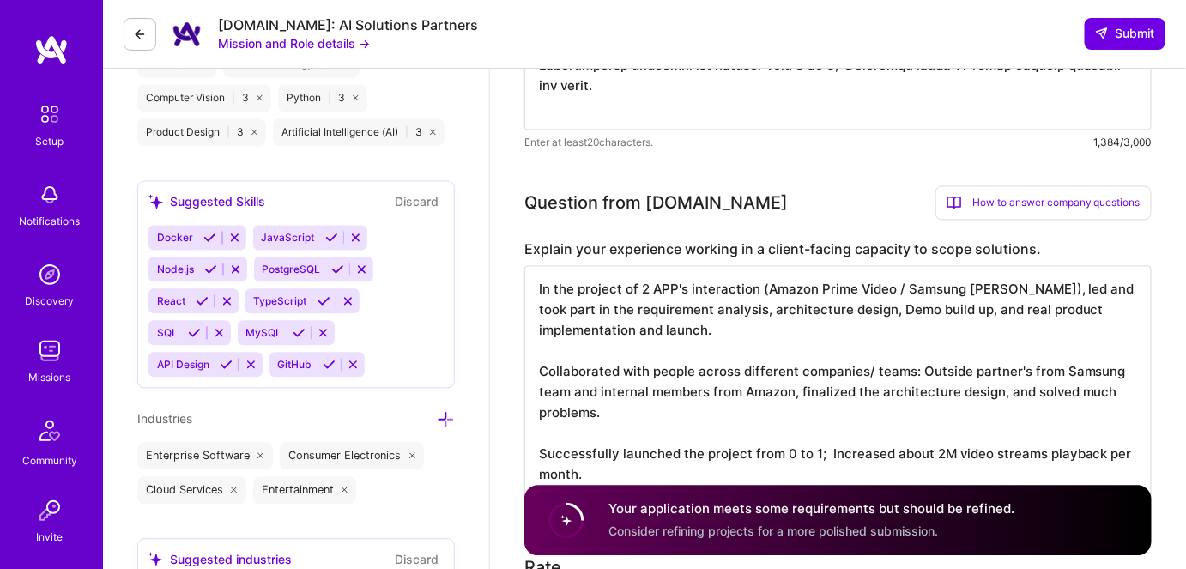
drag, startPoint x: 652, startPoint y: 353, endPoint x: 691, endPoint y: 353, distance: 38.6
click at [691, 353] on textarea "In the project of 2 APP's interaction (Amazon Prime Video / Samsung [PERSON_NAM…" at bounding box center [837, 381] width 627 height 233
click at [669, 329] on textarea "In the project of 2 APP's interaction (Amazon Prime Video / Samsung [PERSON_NAM…" at bounding box center [837, 381] width 627 height 233
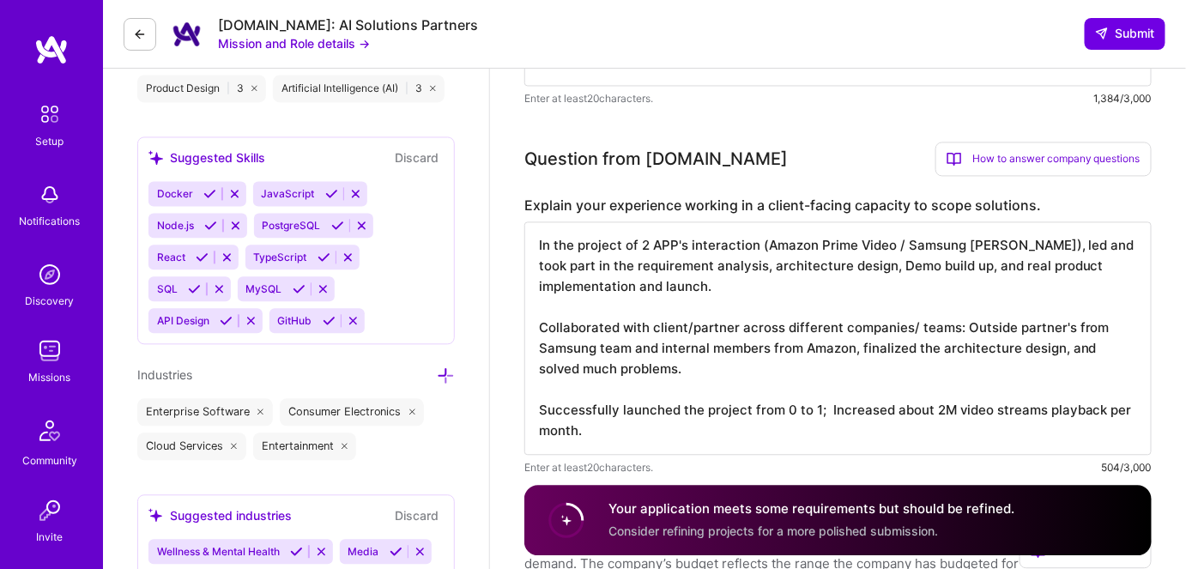
scroll to position [1169, 0]
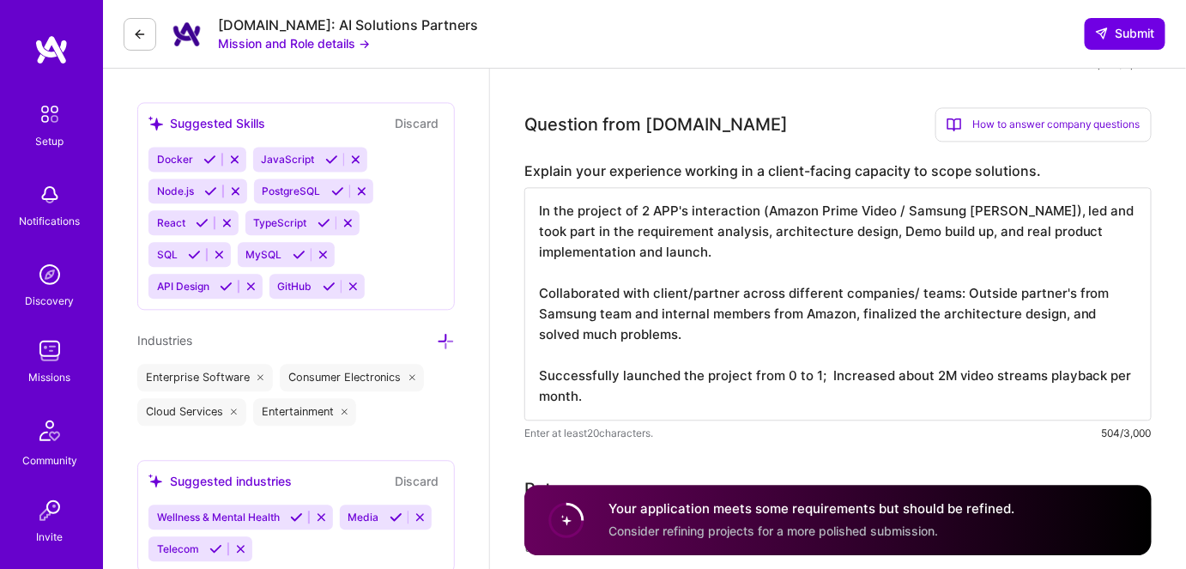
click at [674, 316] on textarea "In the project of 2 APP's interaction (Amazon Prime Video / Samsung [PERSON_NAM…" at bounding box center [837, 303] width 627 height 233
click at [701, 307] on textarea "In the project of 2 APP's interaction (Amazon Prime Video / Samsung [PERSON_NAM…" at bounding box center [837, 303] width 627 height 233
click at [763, 318] on textarea "In the project of 2 APP's interaction (Amazon Prime Video / Samsung [PERSON_NAM…" at bounding box center [837, 303] width 627 height 233
click at [684, 192] on textarea "In the project of 2 APP's interaction (Amazon Prime Video / Samsung [PERSON_NAM…" at bounding box center [837, 303] width 627 height 233
click at [681, 195] on textarea "In the project of 2 APP's' interaction (Amazon Prime Video / Samsung [PERSON_NA…" at bounding box center [837, 303] width 627 height 233
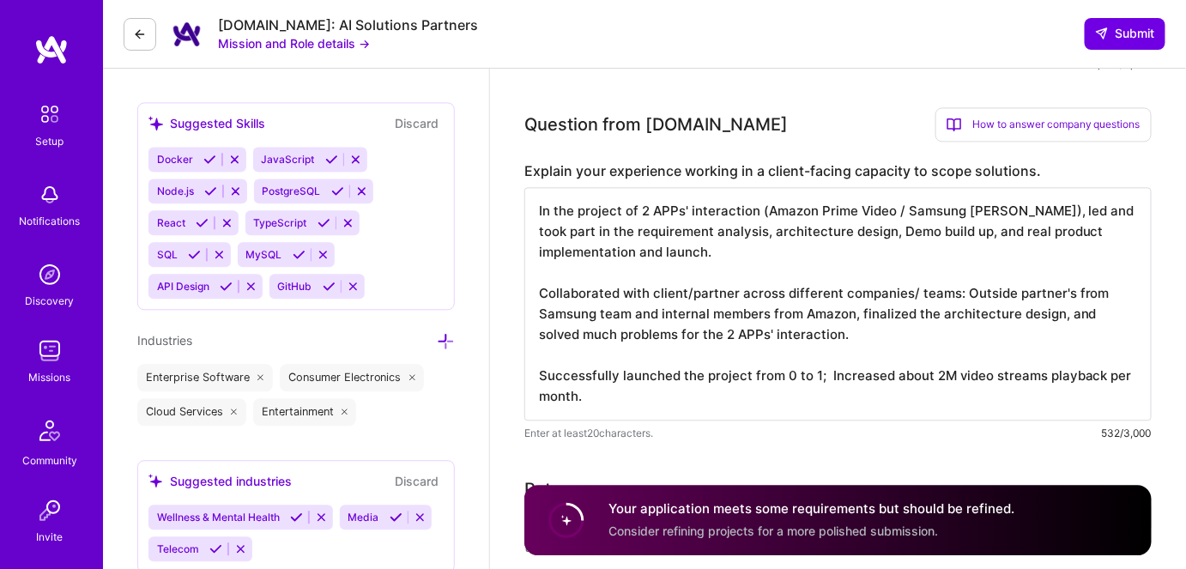
click at [691, 249] on textarea "In the project of 2 APPs' interaction (Amazon Prime Video / Samsung [PERSON_NAM…" at bounding box center [837, 303] width 627 height 233
click at [773, 316] on textarea "In the project of 2 APPs' interaction (Amazon Prime Video / Samsung [PERSON_NAM…" at bounding box center [837, 303] width 627 height 233
click at [1060, 295] on textarea "In the project of 2 APPs' interaction (Amazon Prime Video / Samsung [PERSON_NAM…" at bounding box center [837, 303] width 627 height 233
click at [540, 270] on textarea "In the project of 2 APPs' interaction (Amazon Prime Video / Samsung [PERSON_NAM…" at bounding box center [837, 303] width 627 height 233
click at [953, 316] on textarea "In the project of 2 APPs' interaction (Amazon Prime Video / Samsung [PERSON_NAM…" at bounding box center [837, 303] width 627 height 233
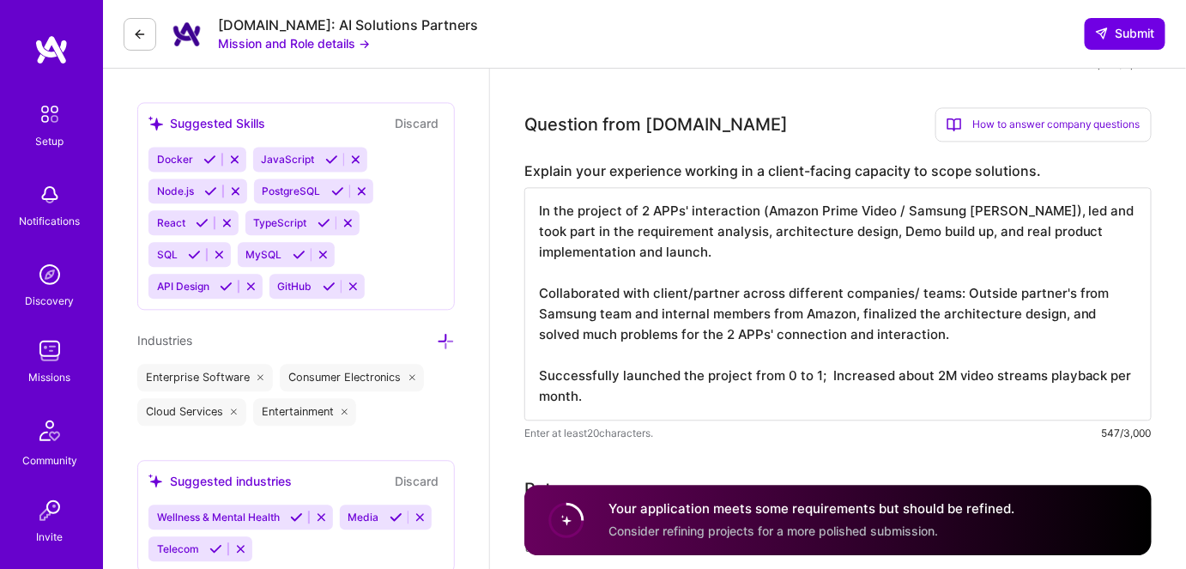
click at [746, 314] on textarea "In the project of 2 APPs' interaction (Amazon Prime Video / Samsung [PERSON_NAM…" at bounding box center [837, 303] width 627 height 233
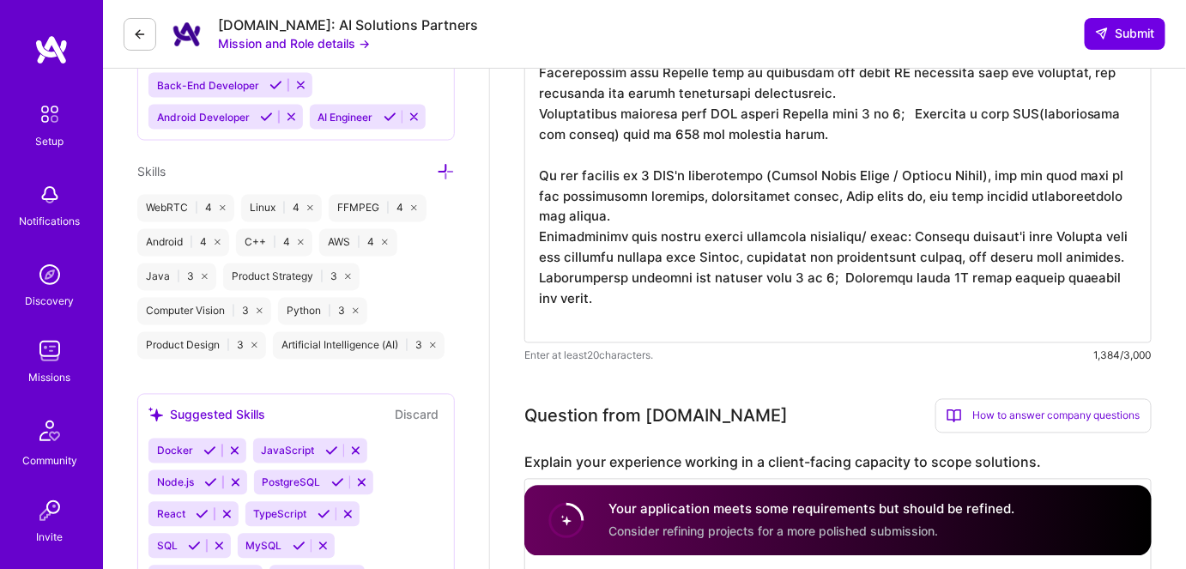
scroll to position [858, 0]
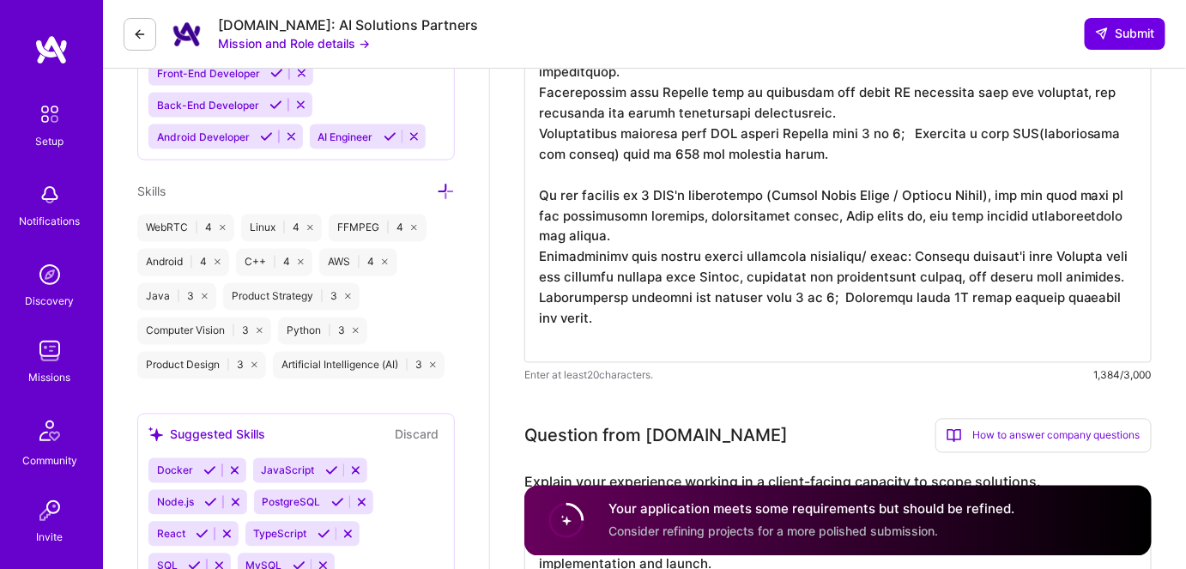
type textarea "In the project of 2 APPs' interaction (Amazon Prime Video / Samsung [PERSON_NAM…"
click at [535, 240] on textarea at bounding box center [837, 122] width 627 height 480
click at [619, 276] on textarea at bounding box center [837, 122] width 627 height 480
paste textarea "client/partner across different companies/ teams: Outside partner's from Samsun…"
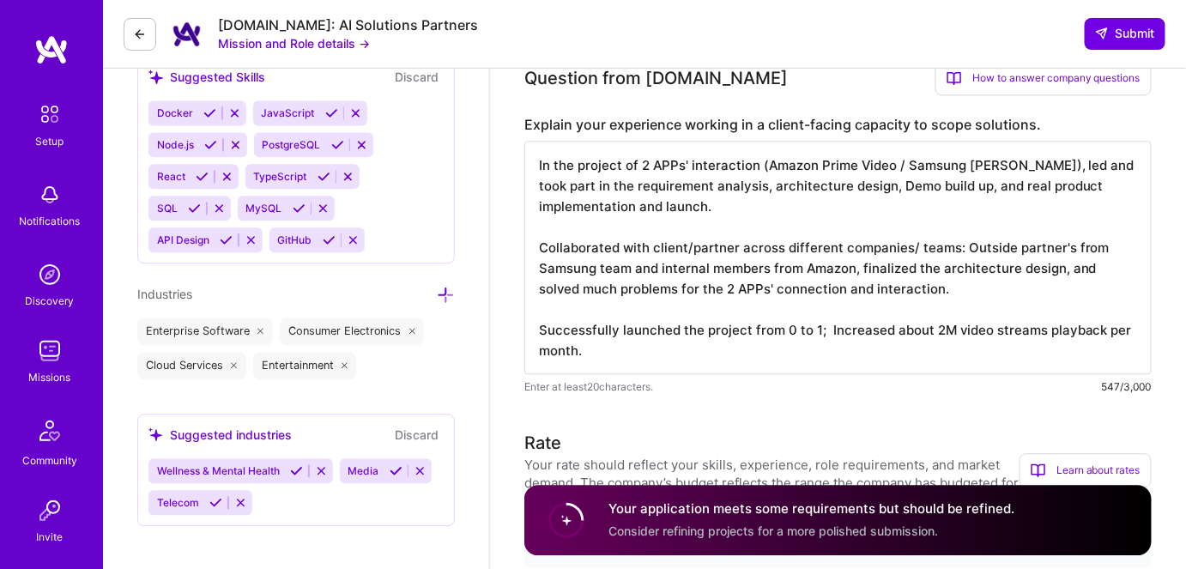
scroll to position [1247, 0]
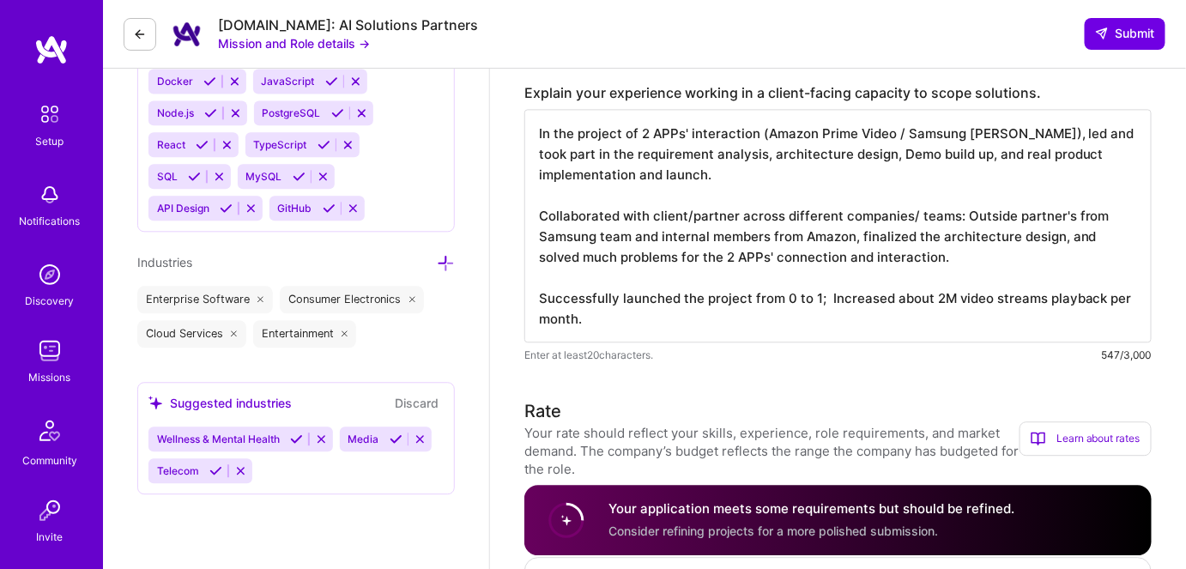
type textarea "Led or participated in some 0 to 1 projects' architecture design, implementatio…"
click at [510, 410] on div "Speed up interview scheduling by connecting your calendar. Set interview availa…" at bounding box center [838, 406] width 696 height 3170
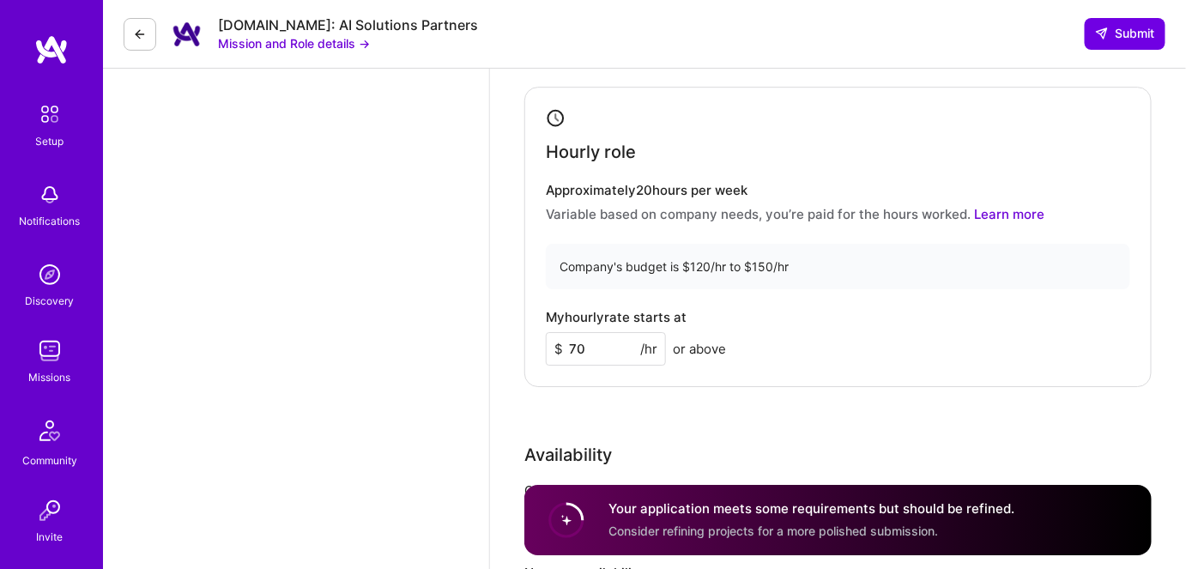
scroll to position [1716, 0]
drag, startPoint x: 1002, startPoint y: 196, endPoint x: 510, endPoint y: 272, distance: 497.3
click at [574, 334] on input "70" at bounding box center [606, 350] width 120 height 33
click at [524, 357] on div "Hourly role Approximately 20 hours per week Variable based on company needs, yo…" at bounding box center [837, 238] width 627 height 300
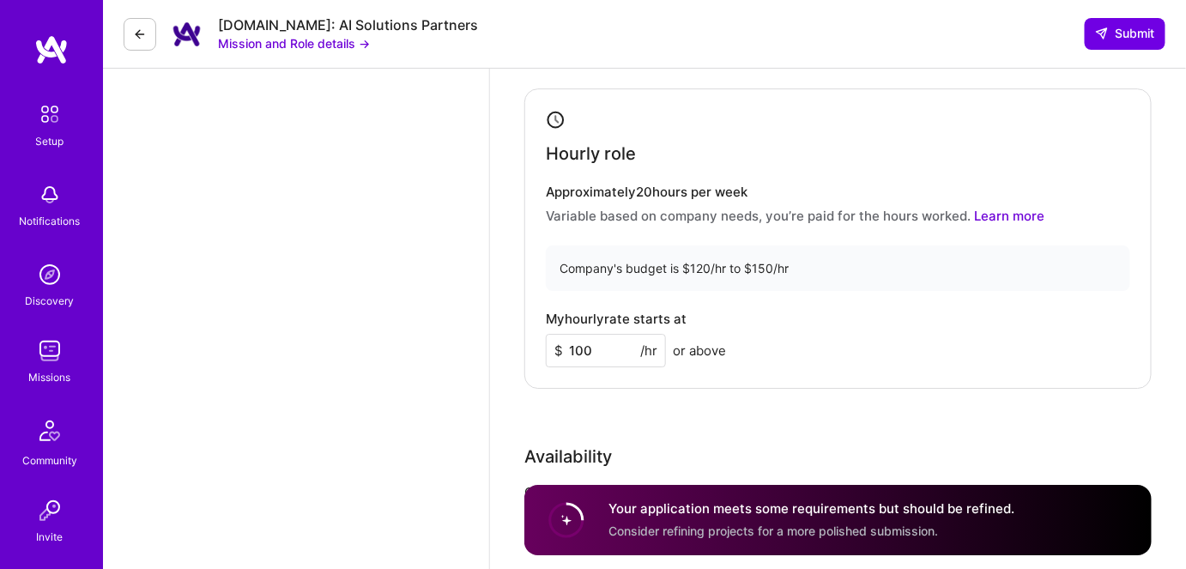
click at [583, 335] on input "100" at bounding box center [606, 350] width 120 height 33
click at [527, 387] on div "Rate Your rate should reflect your skills, experience, role requirements, and m…" at bounding box center [837, 308] width 627 height 757
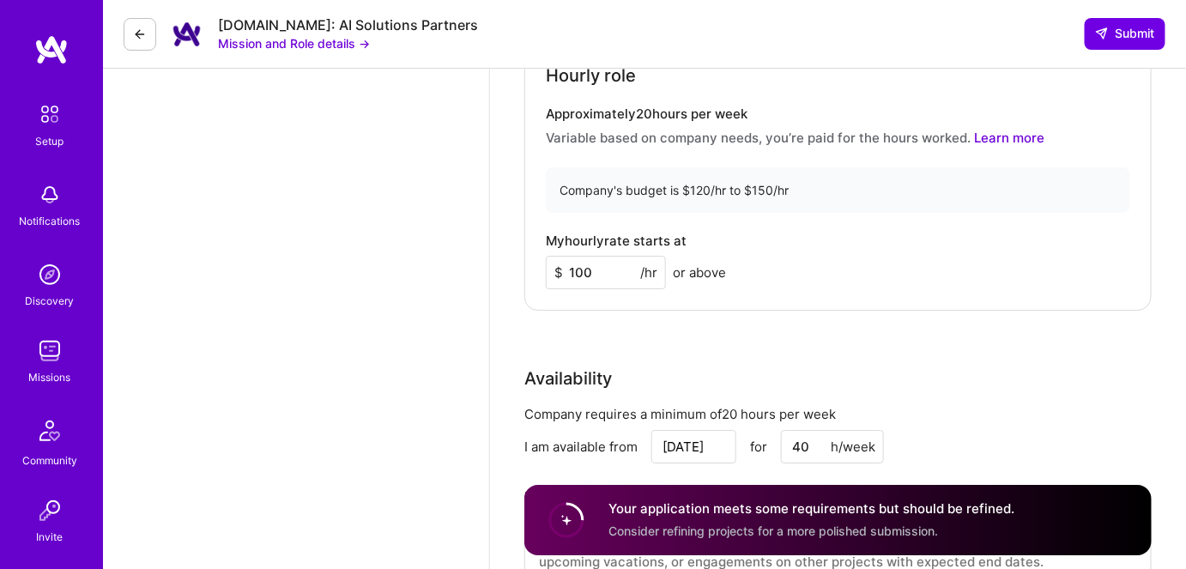
scroll to position [1793, 0]
click at [575, 256] on input "100" at bounding box center [606, 272] width 120 height 33
type input "120"
click at [535, 307] on div "Rate Your rate should reflect your skills, experience, role requirements, and m…" at bounding box center [837, 230] width 627 height 757
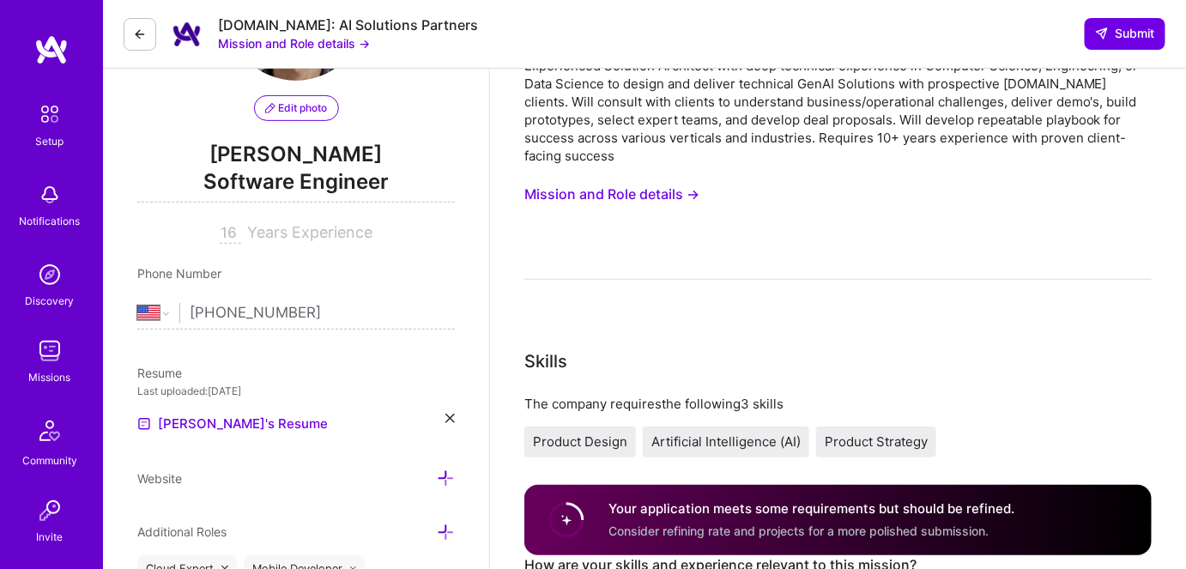
scroll to position [0, 0]
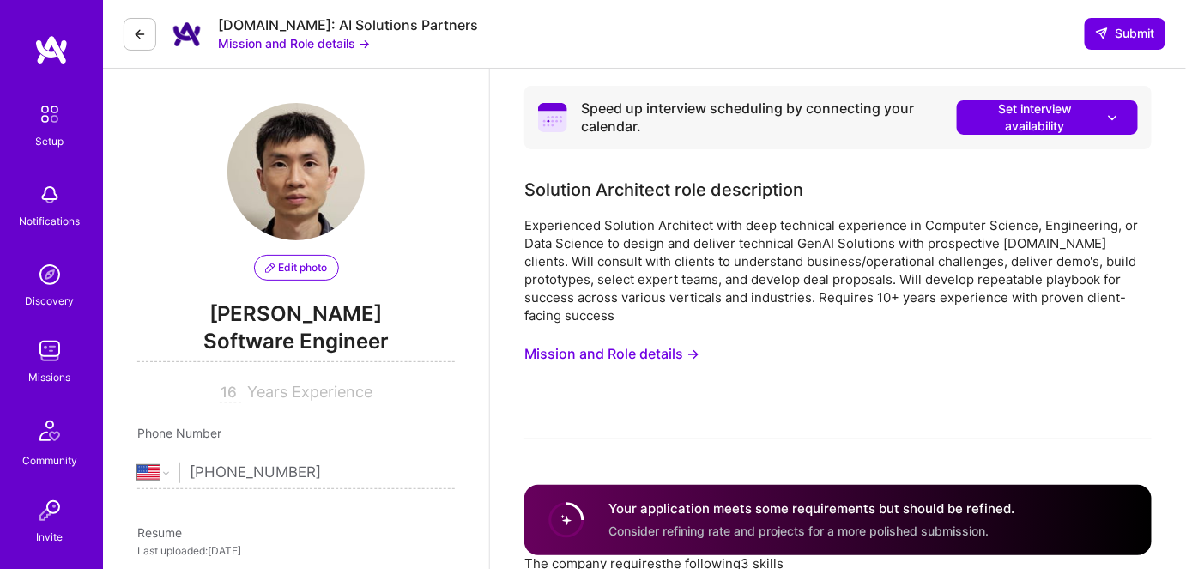
click at [666, 338] on button "Mission and Role details →" at bounding box center [611, 354] width 175 height 32
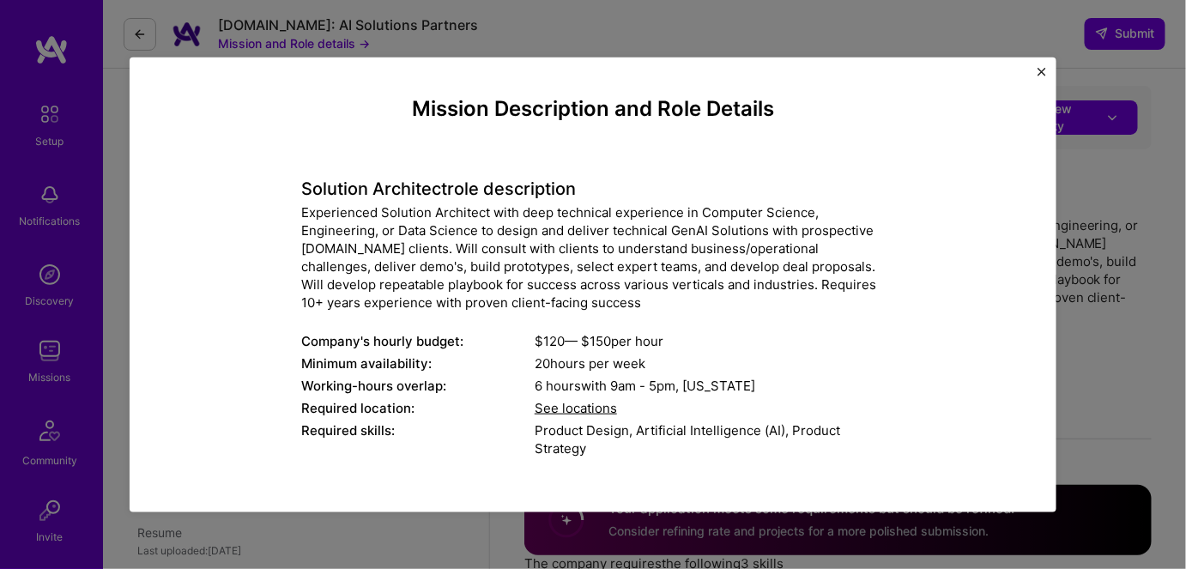
click at [1041, 71] on img "Close" at bounding box center [1041, 71] width 9 height 9
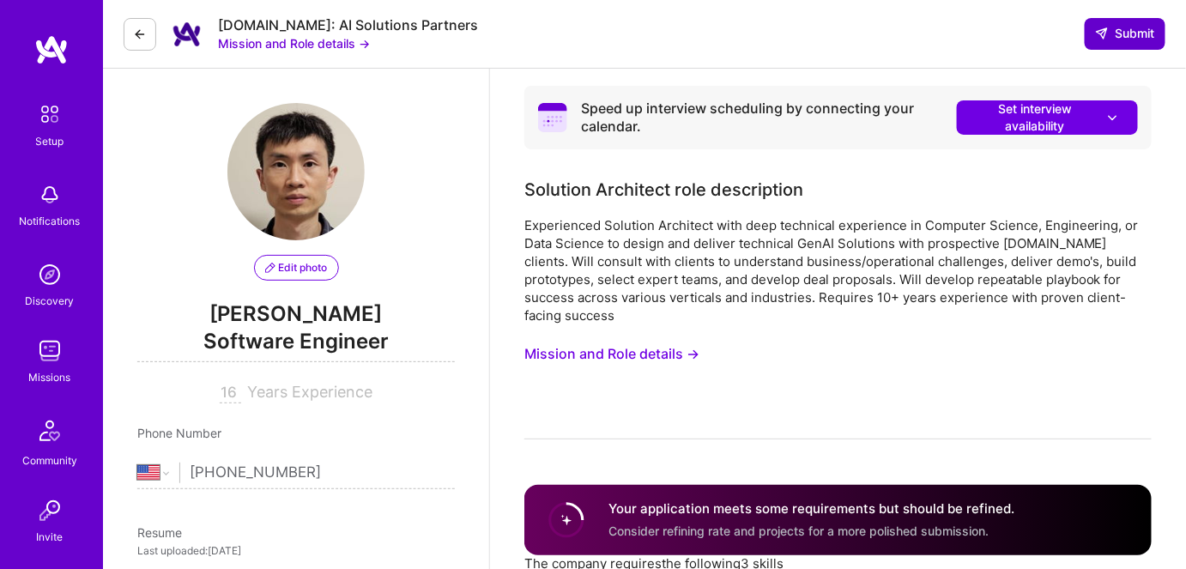
click at [1125, 32] on span "Submit" at bounding box center [1125, 33] width 60 height 17
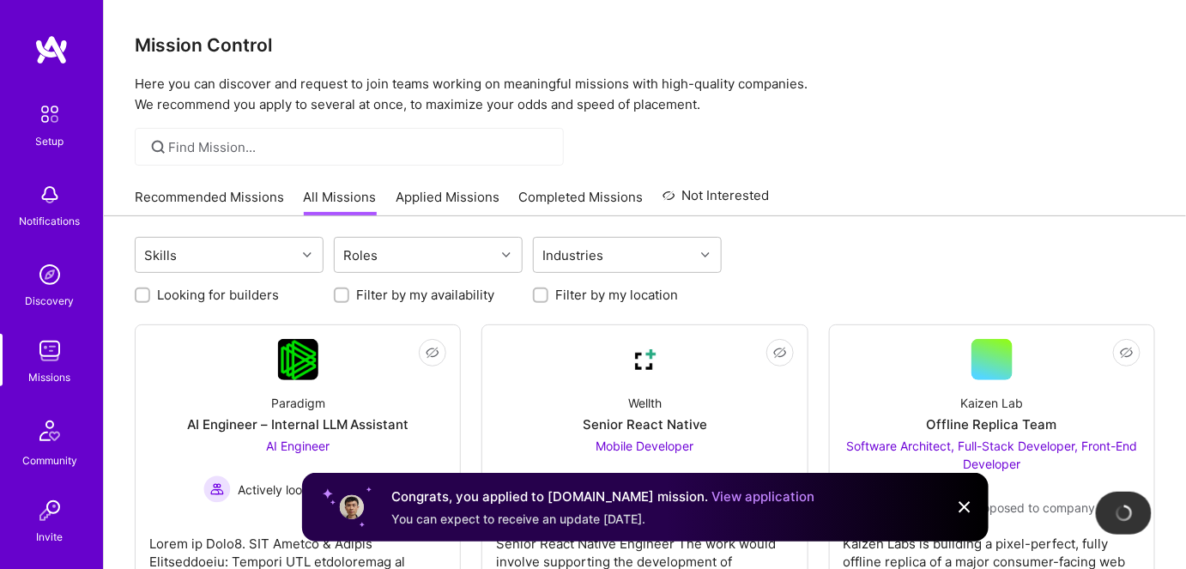
click at [712, 500] on link "View application" at bounding box center [763, 496] width 103 height 16
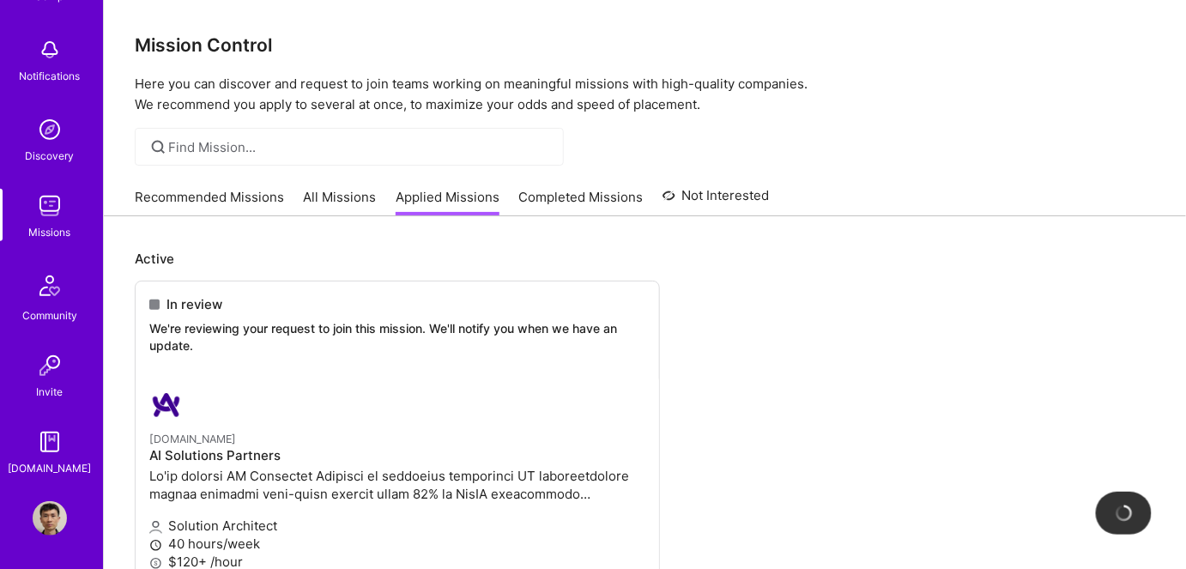
scroll to position [244, 0]
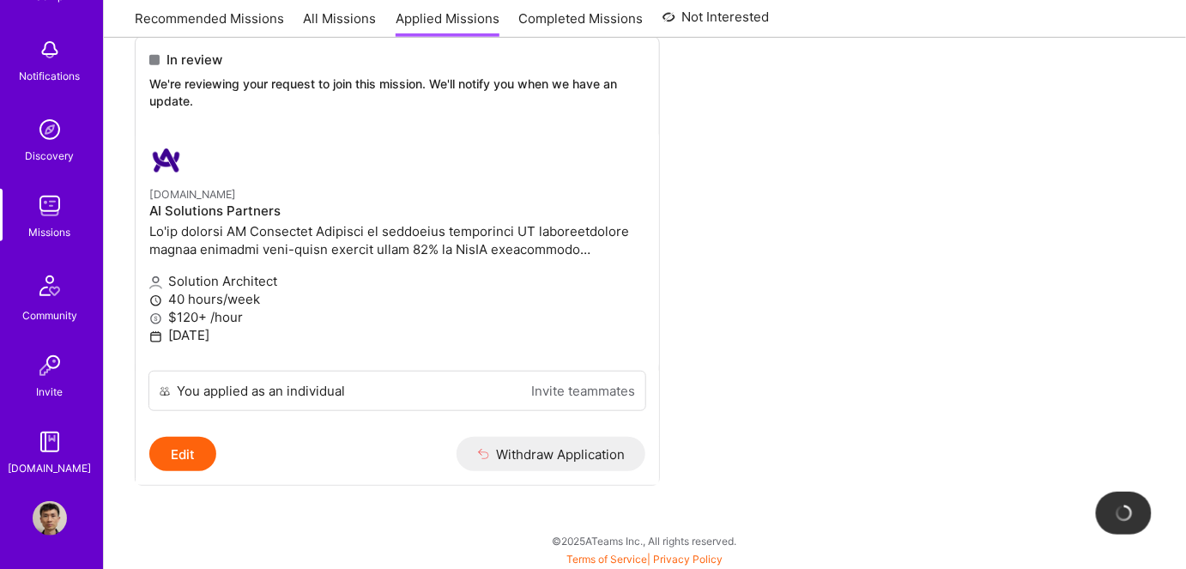
click at [46, 527] on img at bounding box center [50, 518] width 34 height 34
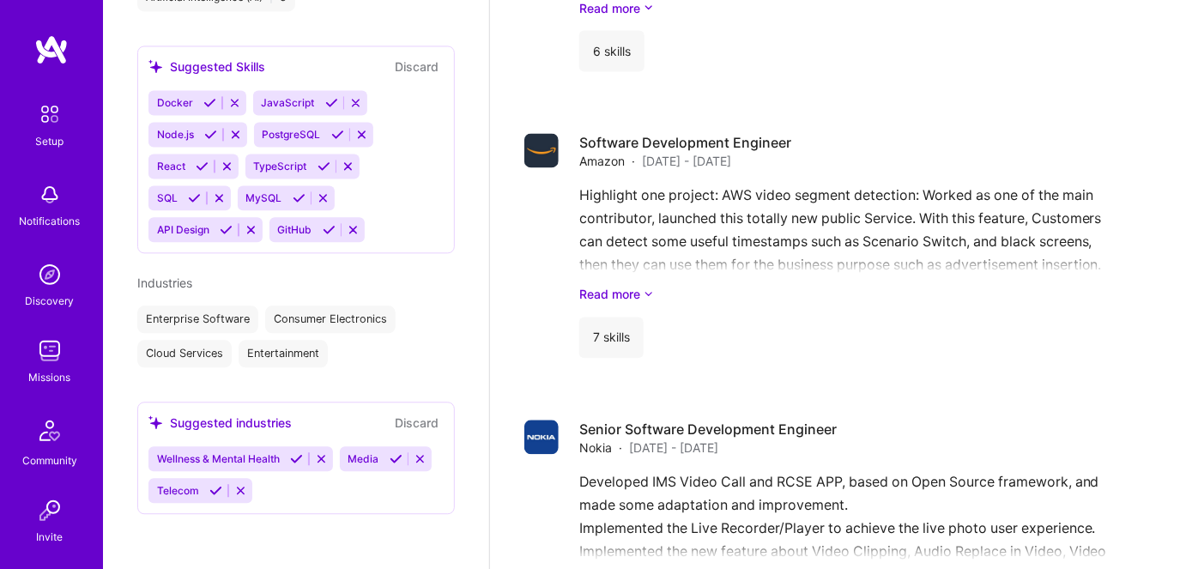
scroll to position [1013, 0]
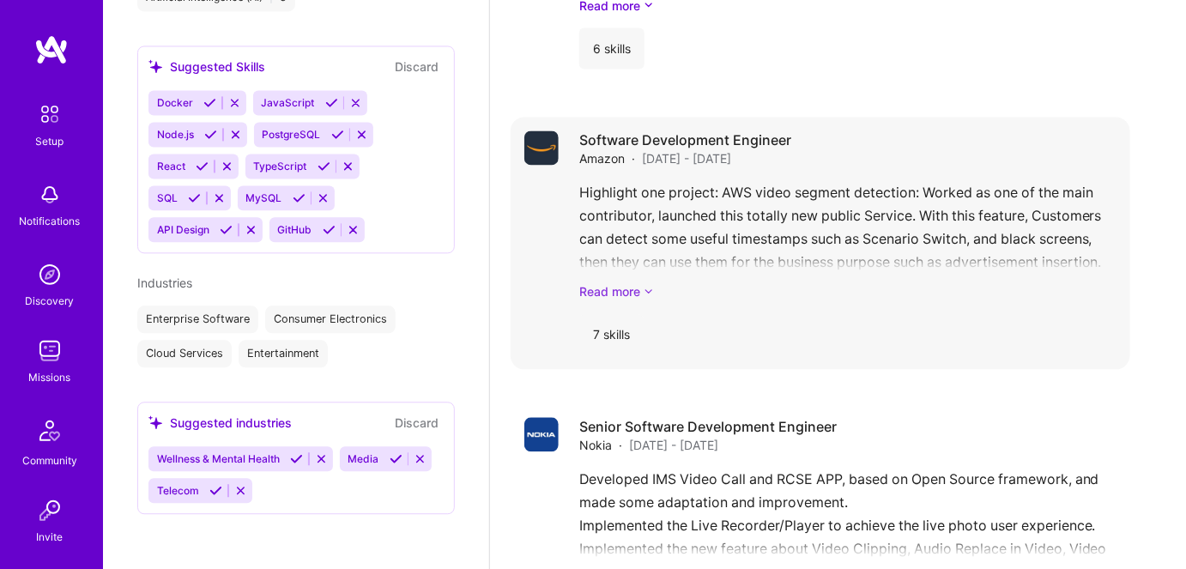
click at [628, 293] on link "Read more" at bounding box center [847, 292] width 537 height 18
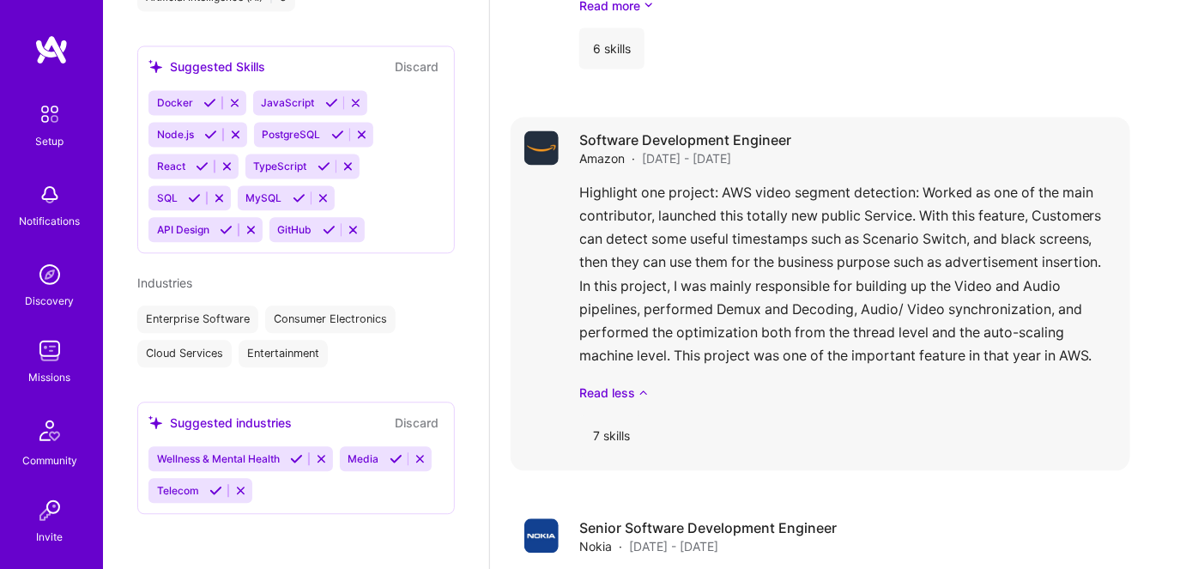
click at [623, 436] on div "7 skills" at bounding box center [611, 436] width 64 height 41
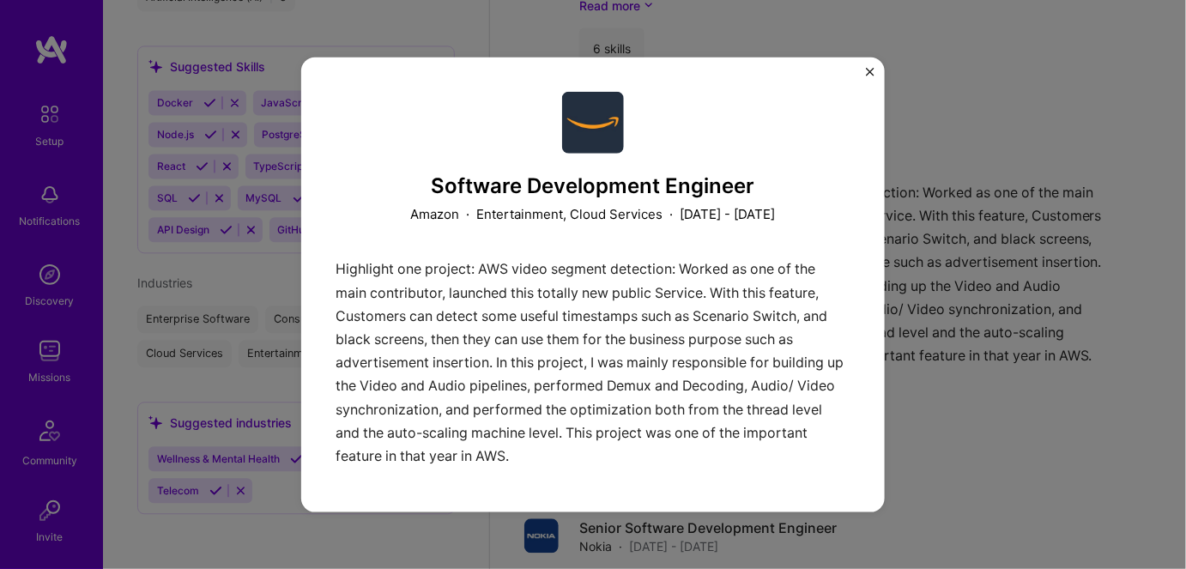
click at [867, 67] on img "Close" at bounding box center [870, 71] width 9 height 9
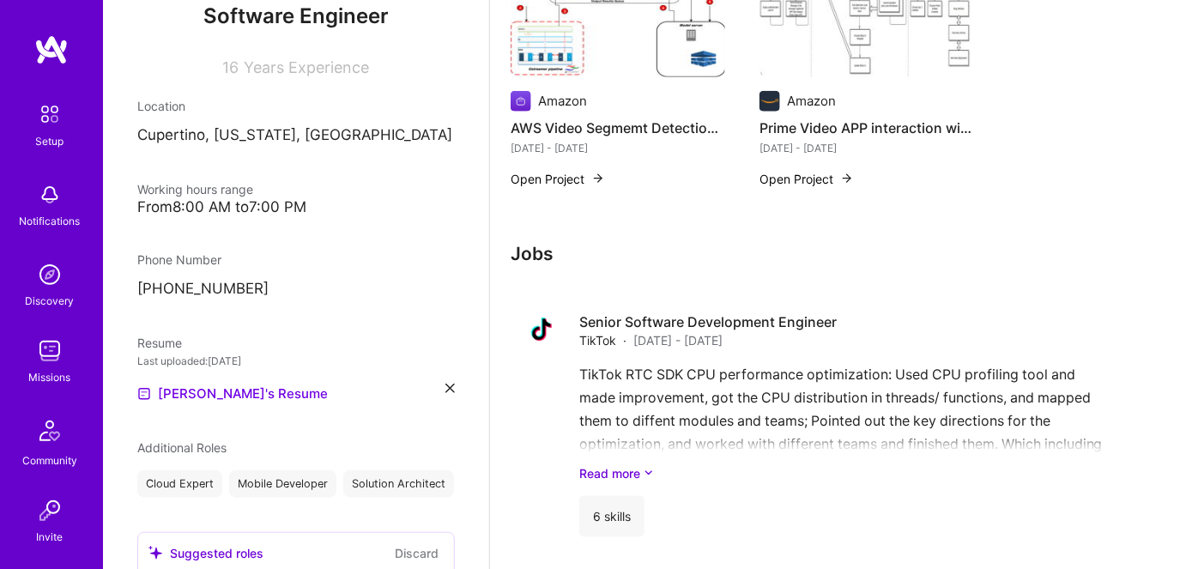
scroll to position [468, 0]
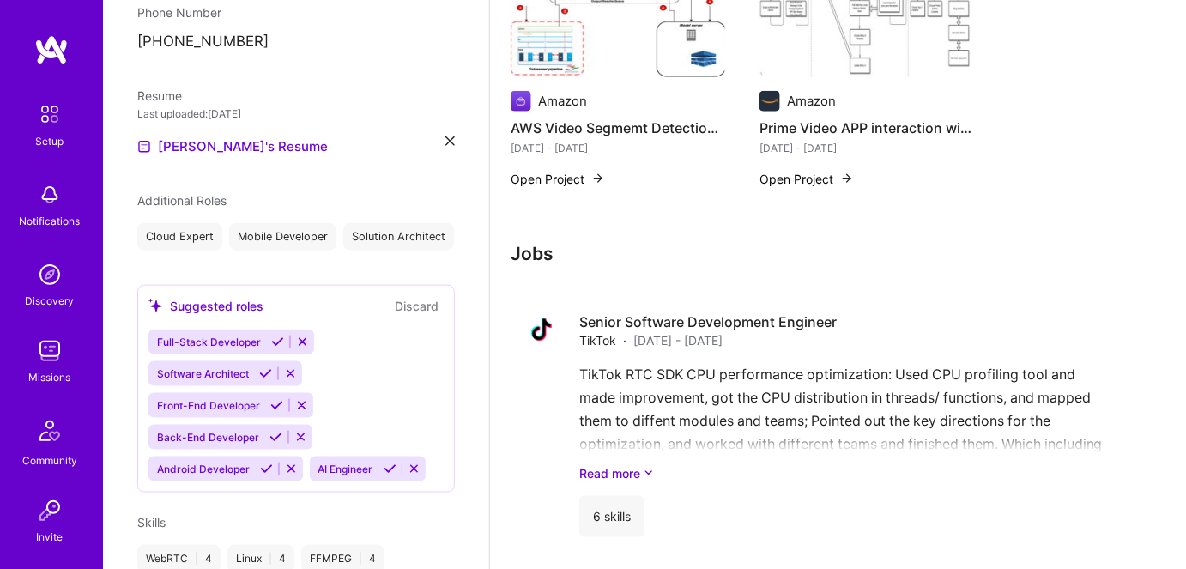
click at [34, 354] on img at bounding box center [50, 351] width 34 height 34
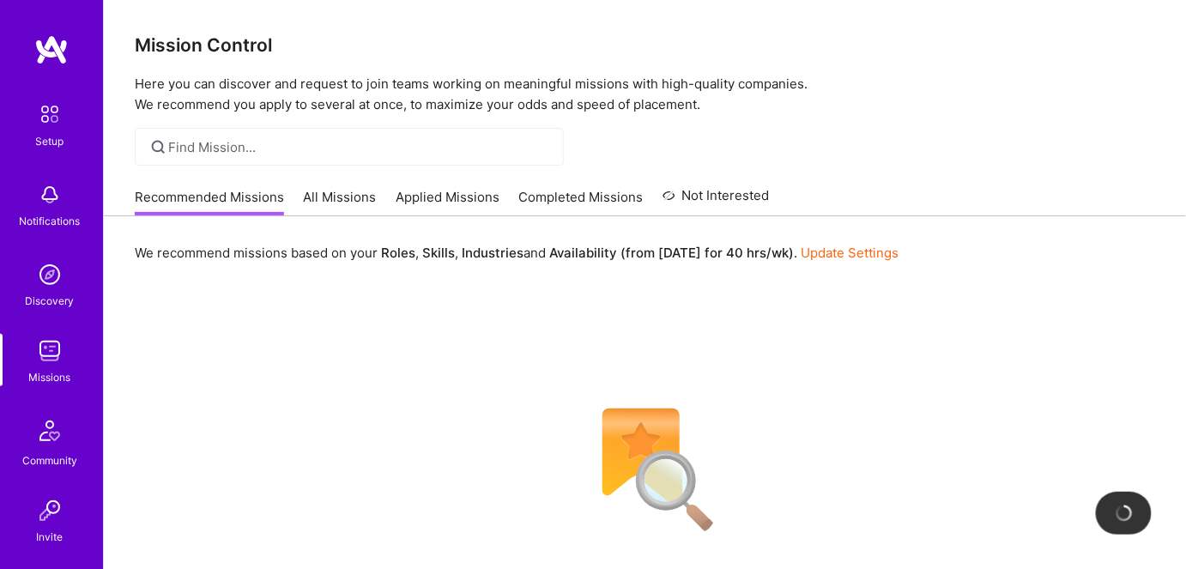
click at [449, 201] on link "Applied Missions" at bounding box center [447, 202] width 104 height 28
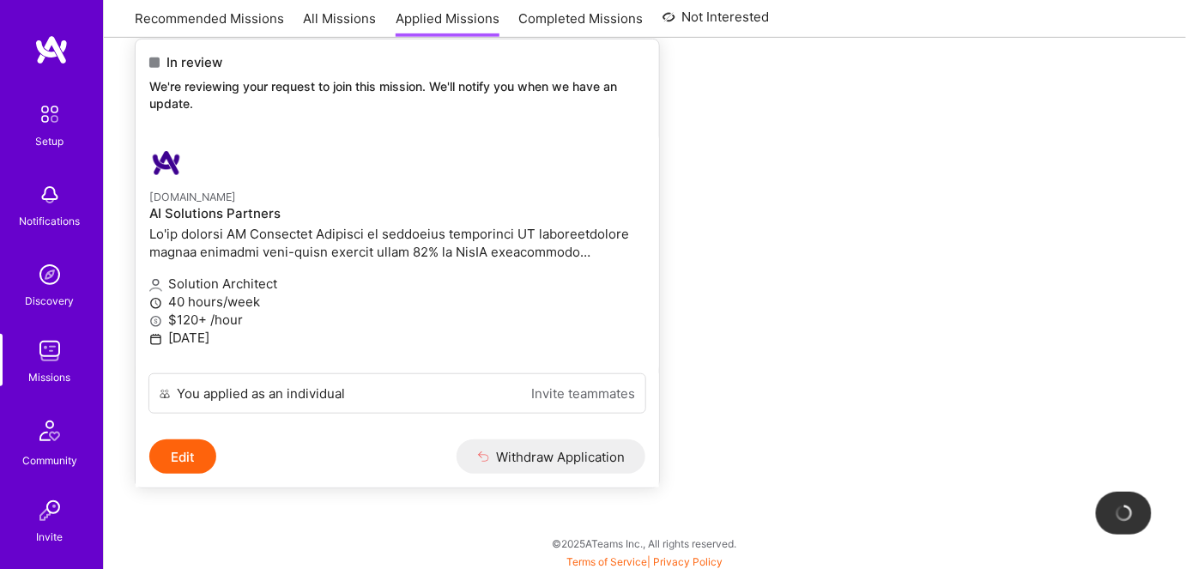
scroll to position [244, 0]
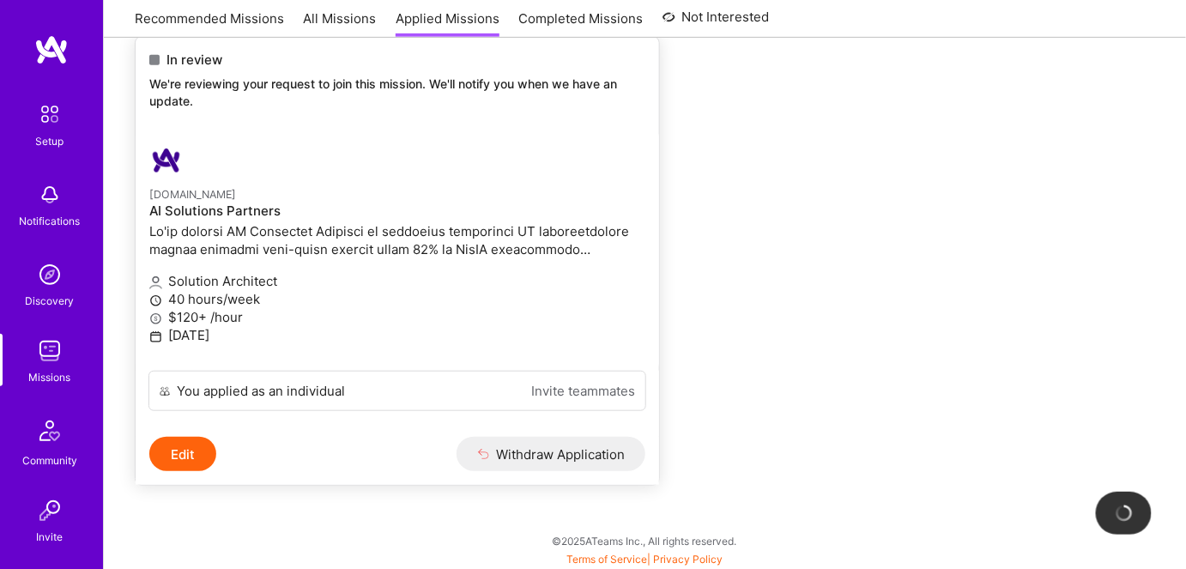
click at [190, 452] on button "Edit" at bounding box center [182, 454] width 67 height 34
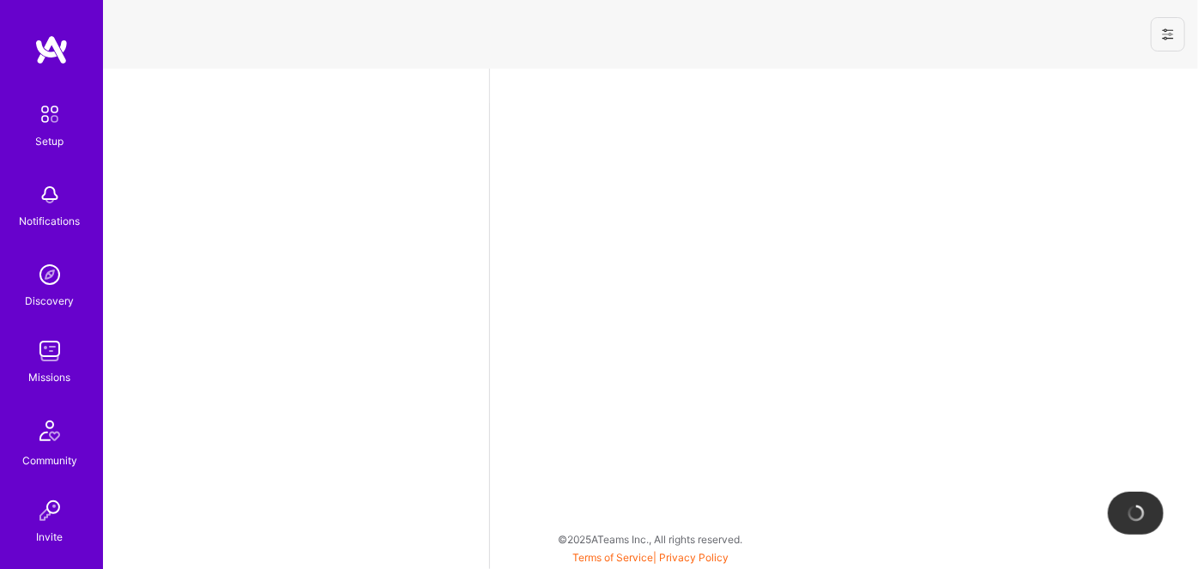
select select "US"
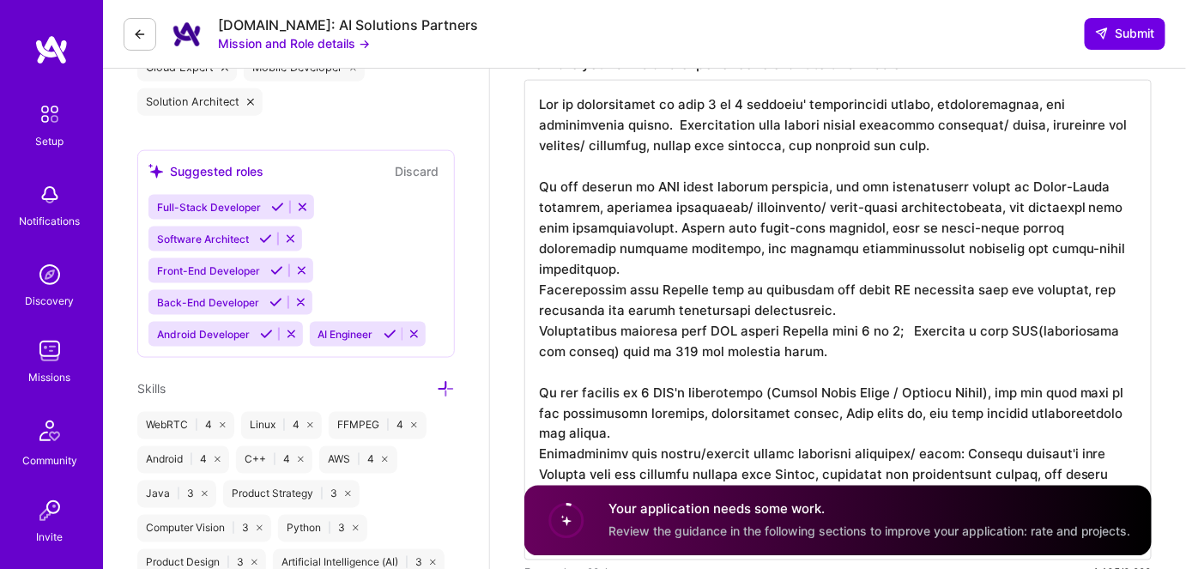
scroll to position [624, 0]
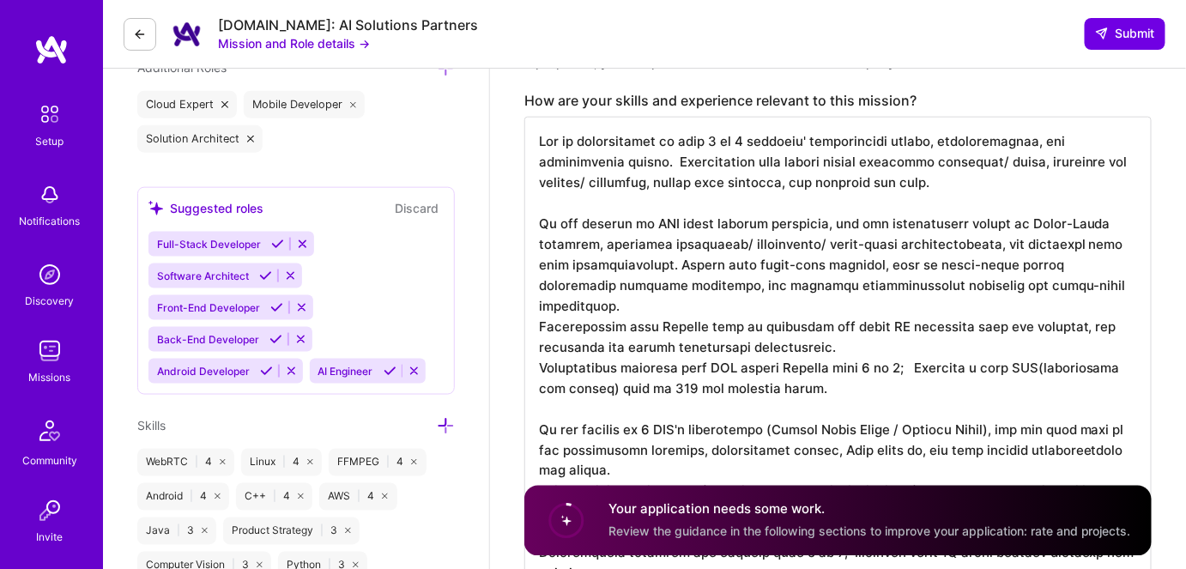
click at [737, 352] on textarea at bounding box center [837, 357] width 627 height 480
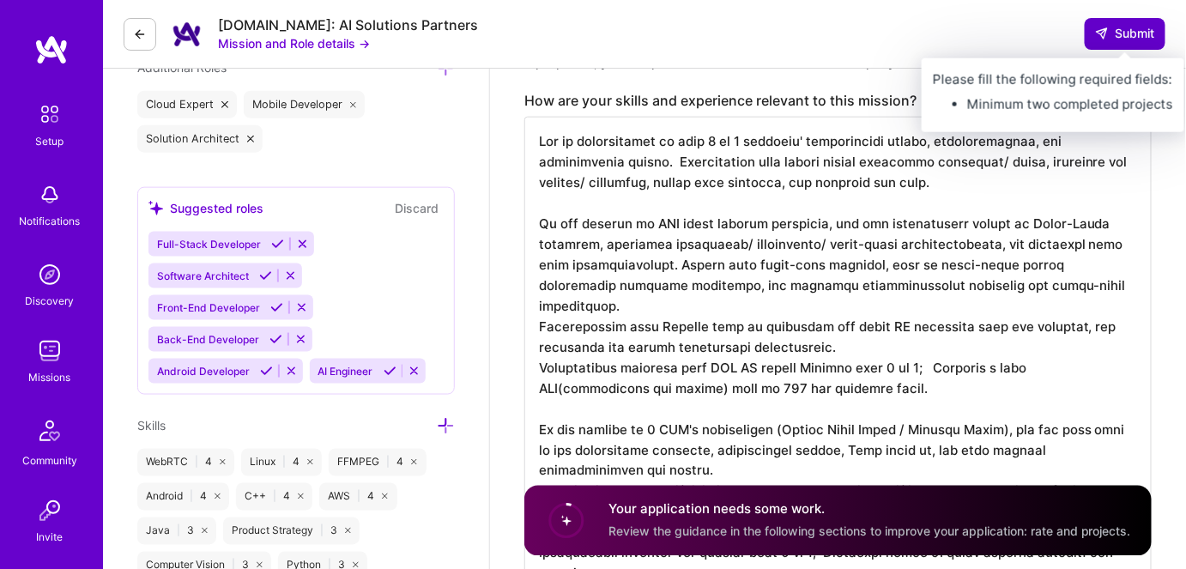
type textarea "Led or participated in some 0 to 1 projects' architecture design, implementatio…"
click at [1112, 33] on span "Submit" at bounding box center [1125, 33] width 60 height 17
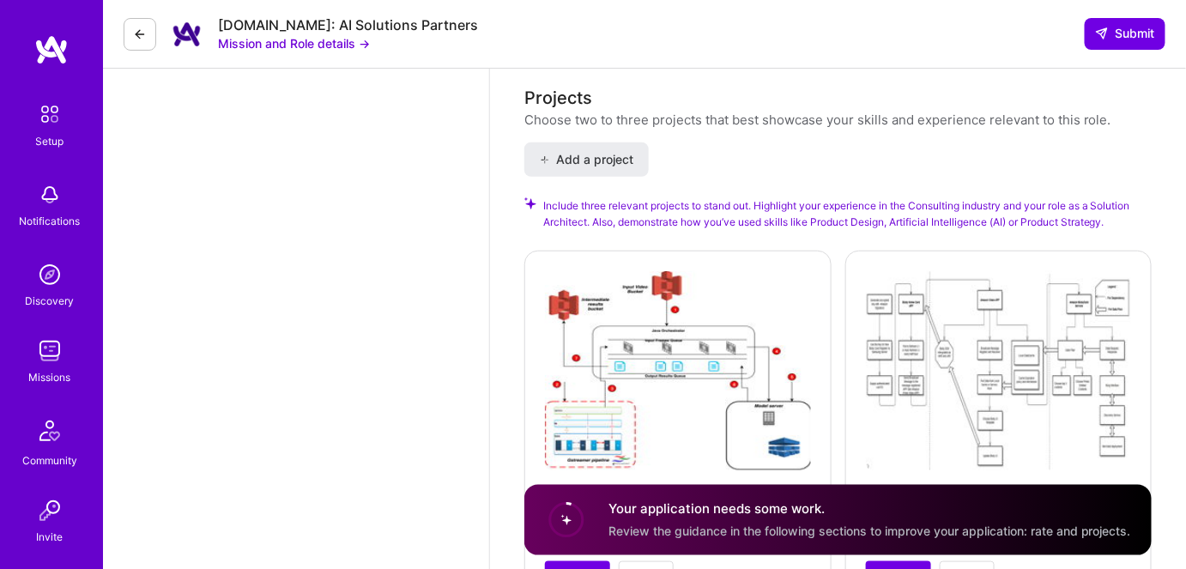
scroll to position [2663, 0]
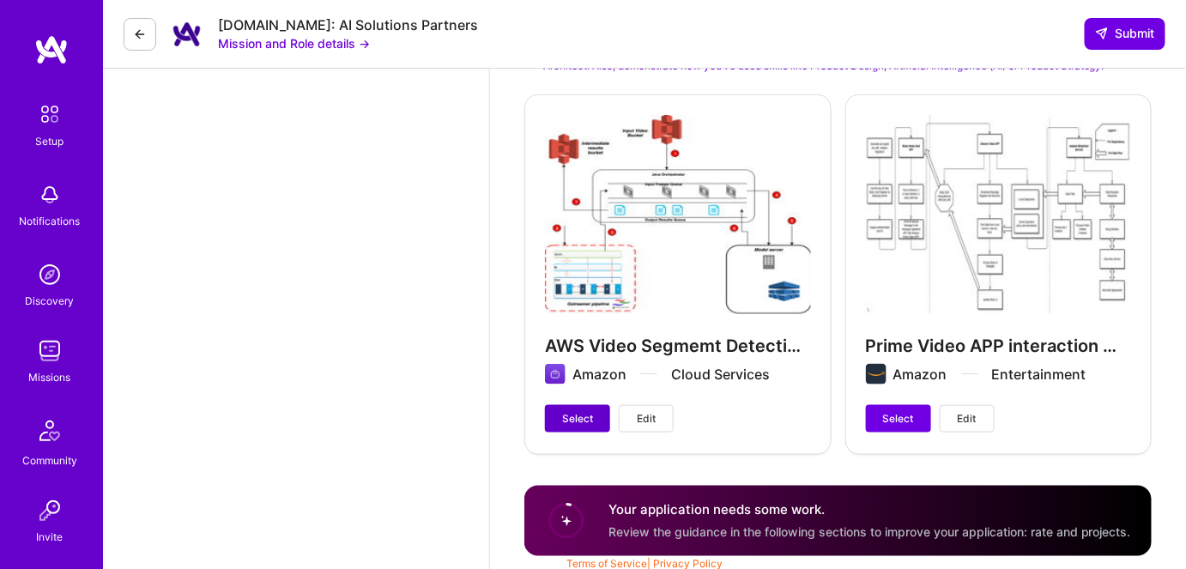
click at [572, 411] on span "Select" at bounding box center [577, 418] width 31 height 15
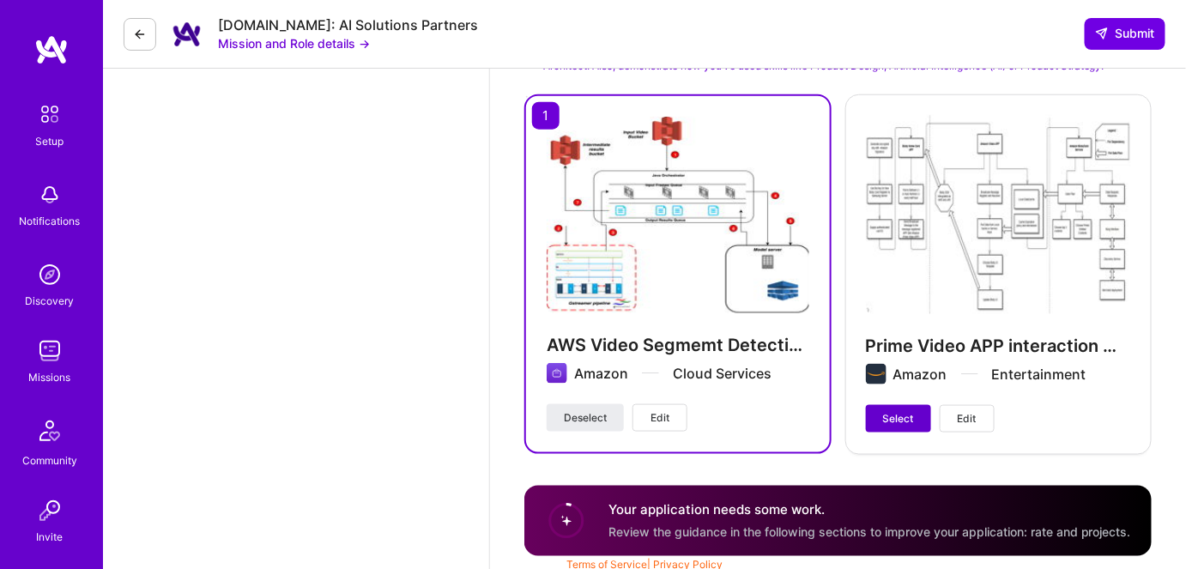
click at [895, 411] on span "Select" at bounding box center [898, 418] width 31 height 15
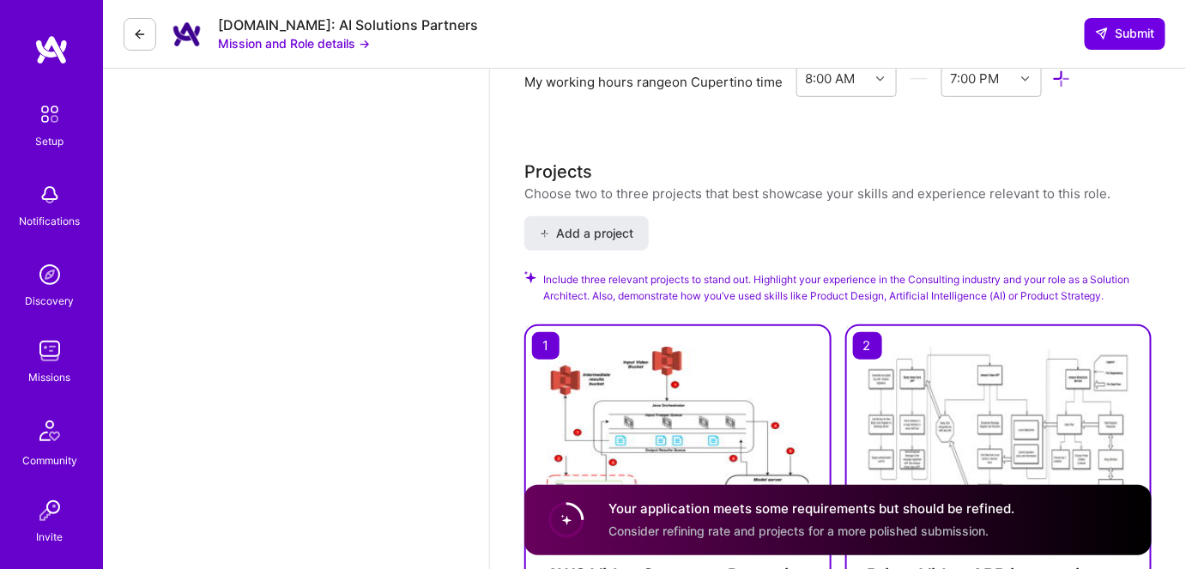
scroll to position [2415, 0]
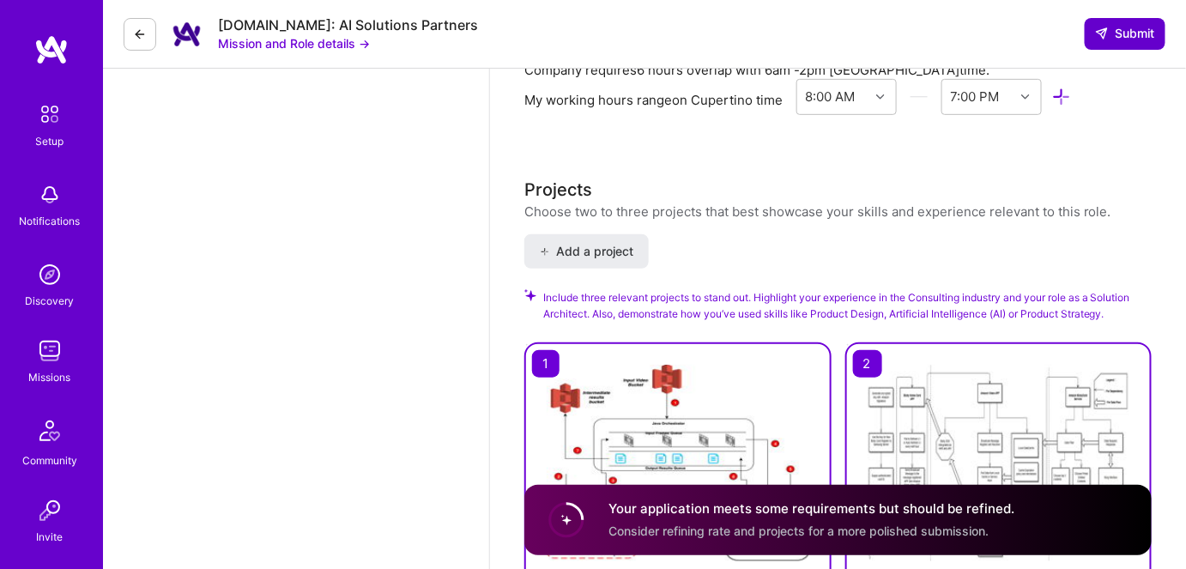
click at [1122, 33] on span "Submit" at bounding box center [1125, 33] width 60 height 17
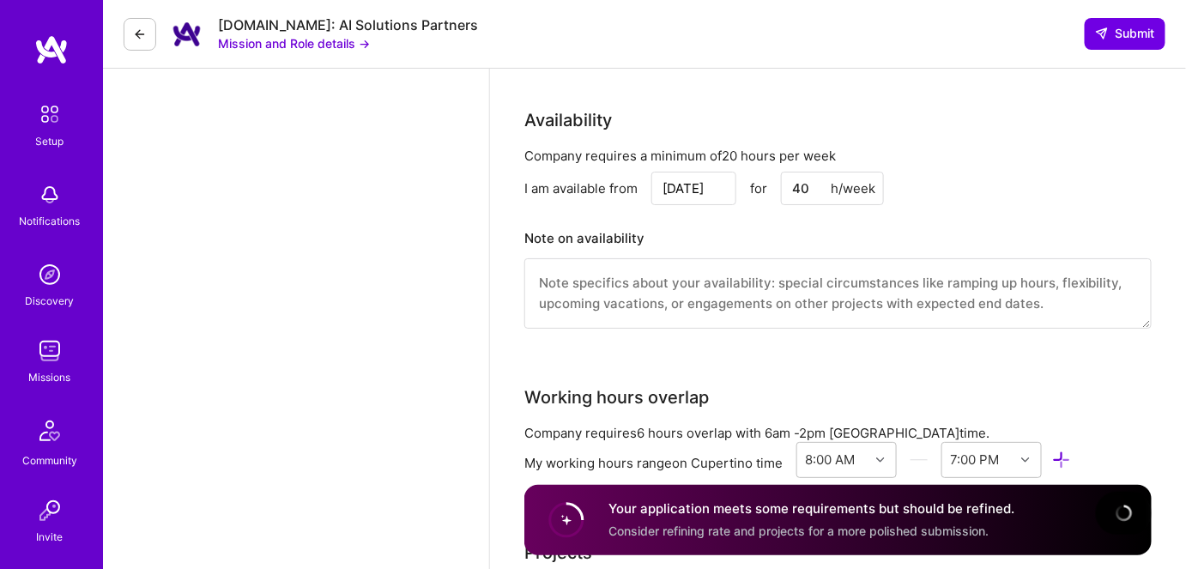
scroll to position [2009, 0]
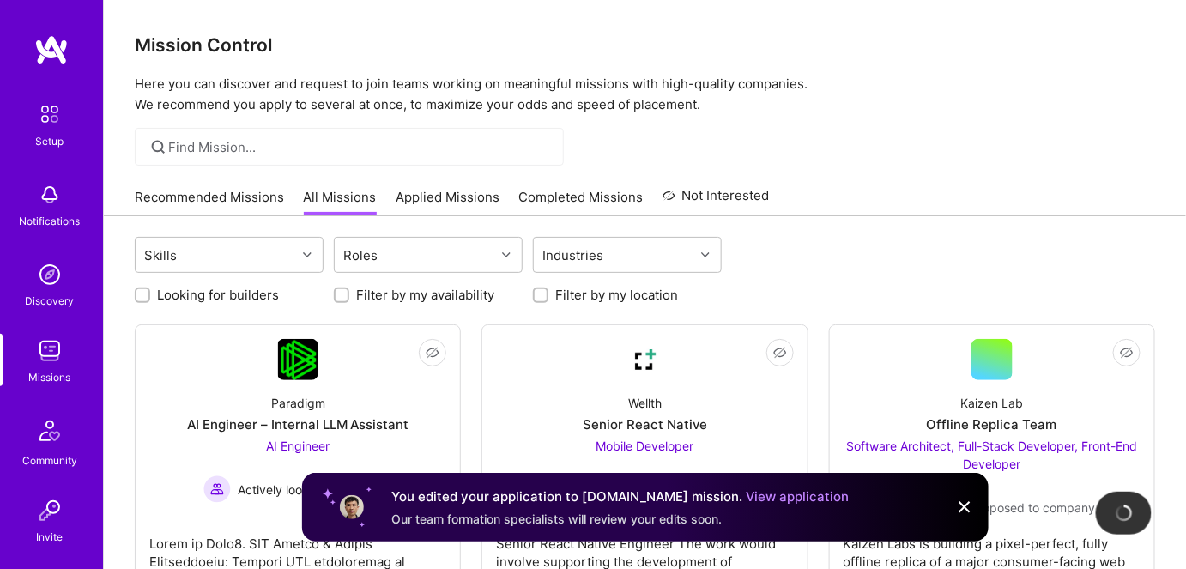
click at [439, 206] on link "Applied Missions" at bounding box center [447, 202] width 104 height 28
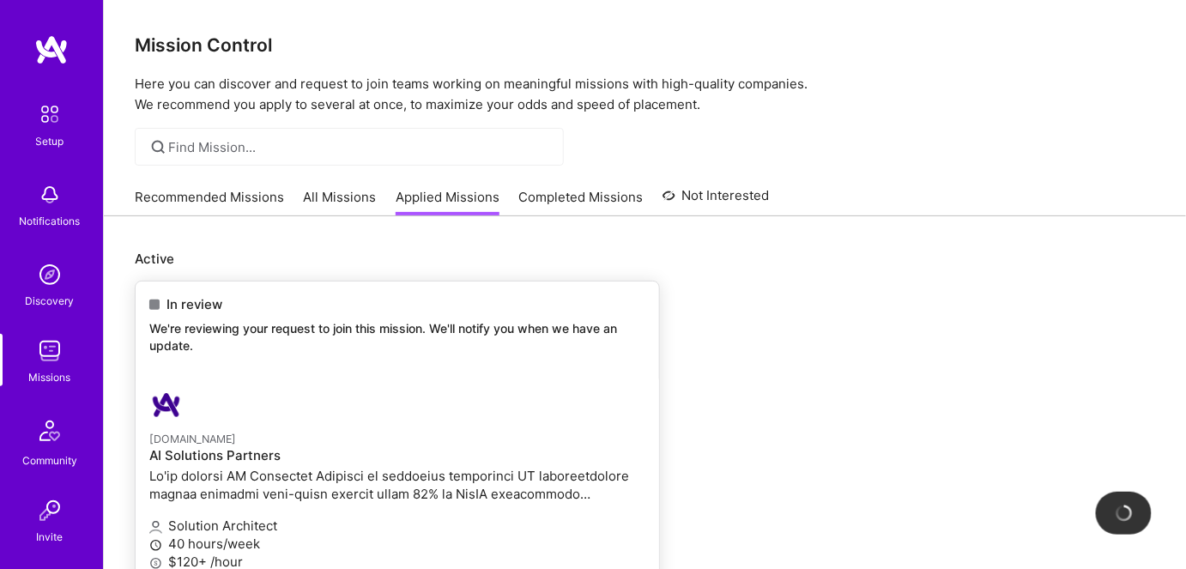
scroll to position [233, 0]
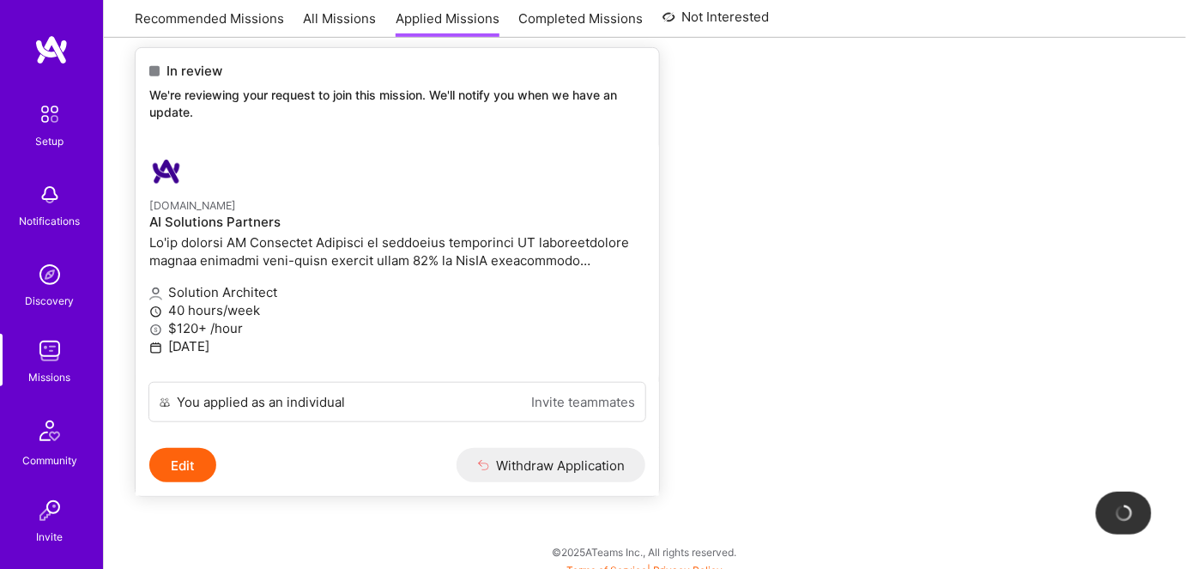
click at [348, 261] on p at bounding box center [397, 251] width 496 height 36
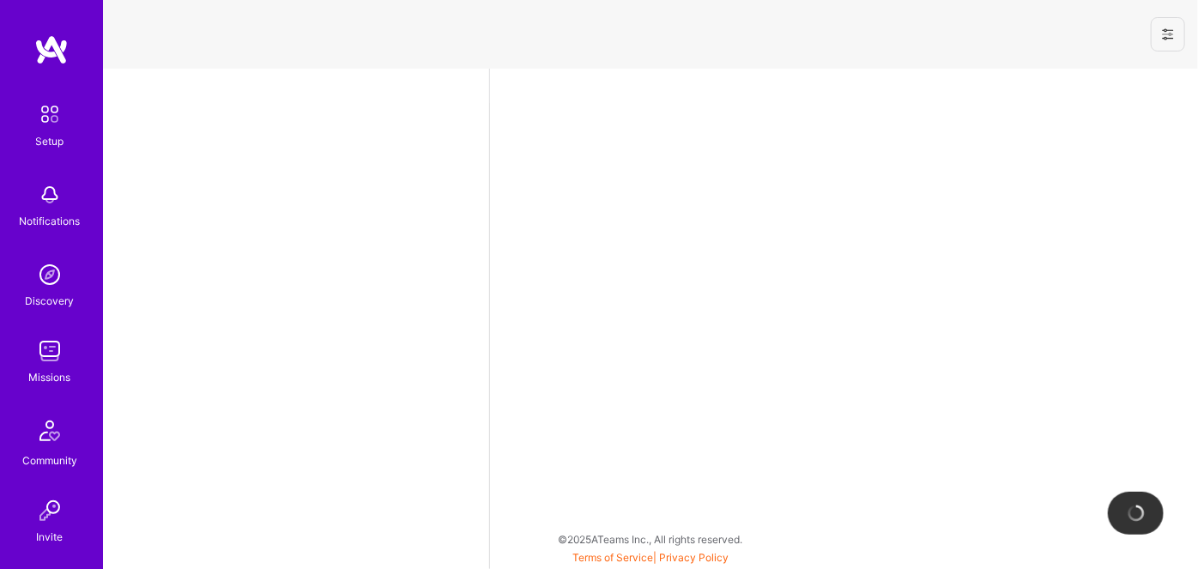
select select "US"
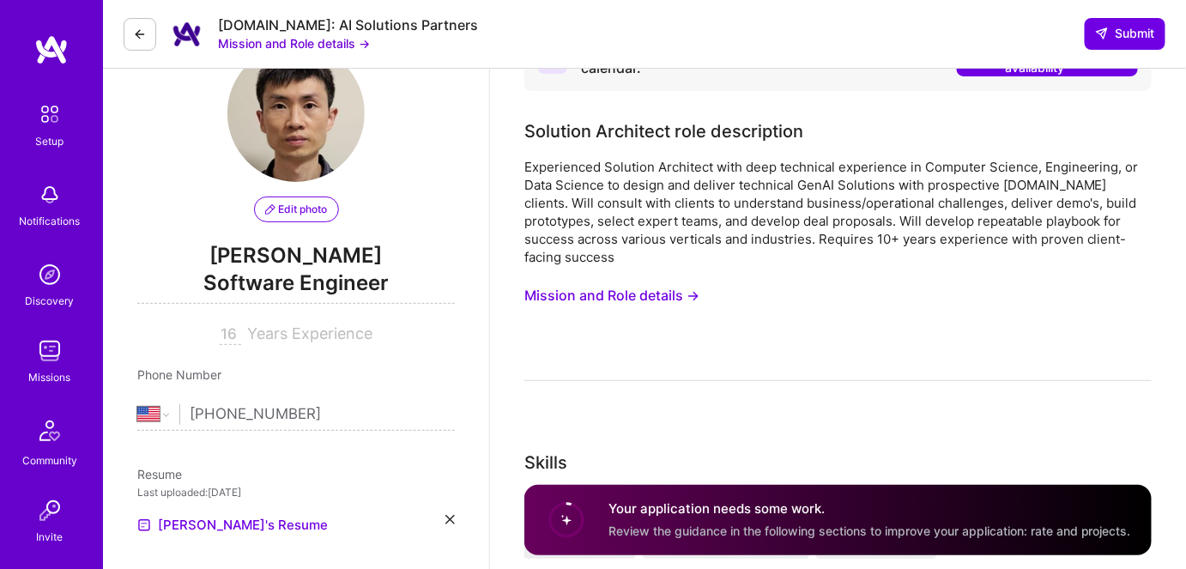
scroll to position [155, 0]
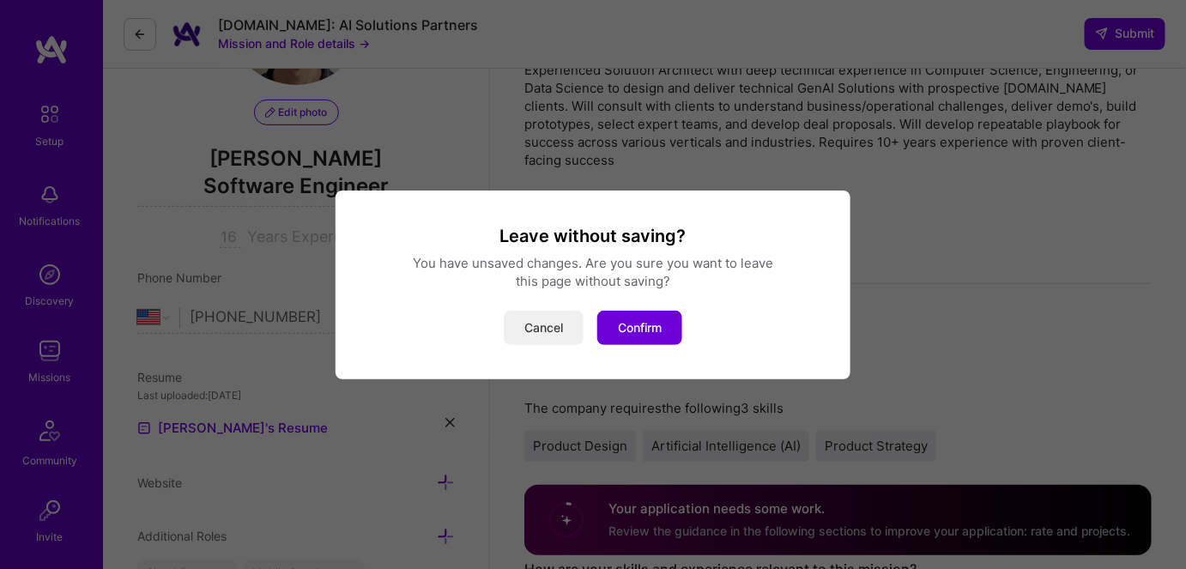
click at [548, 331] on button "Cancel" at bounding box center [544, 328] width 80 height 34
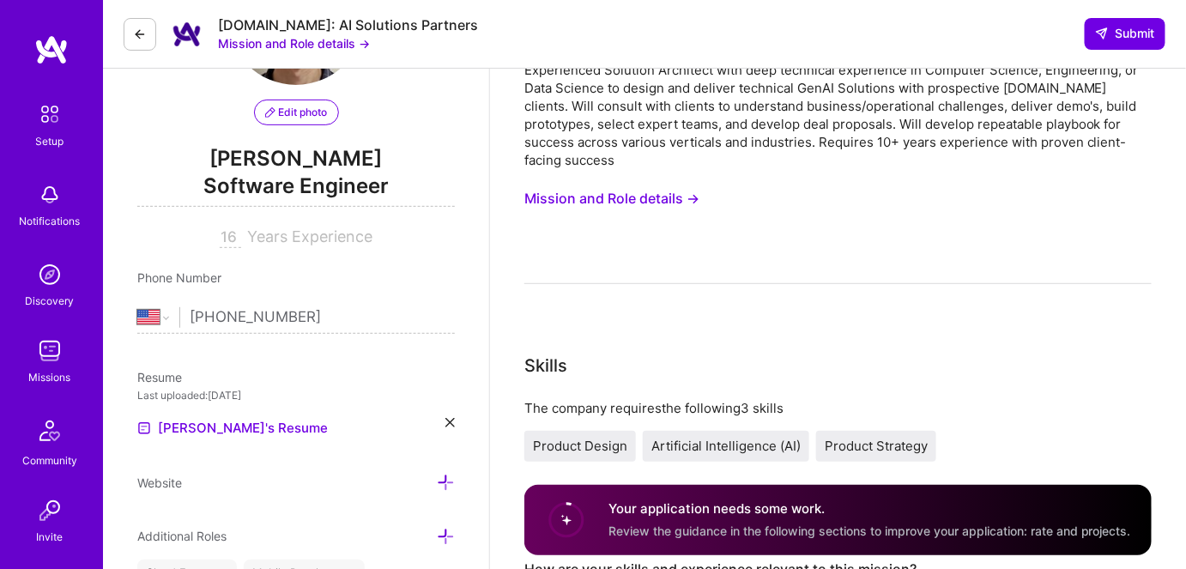
click at [39, 362] on img at bounding box center [50, 351] width 34 height 34
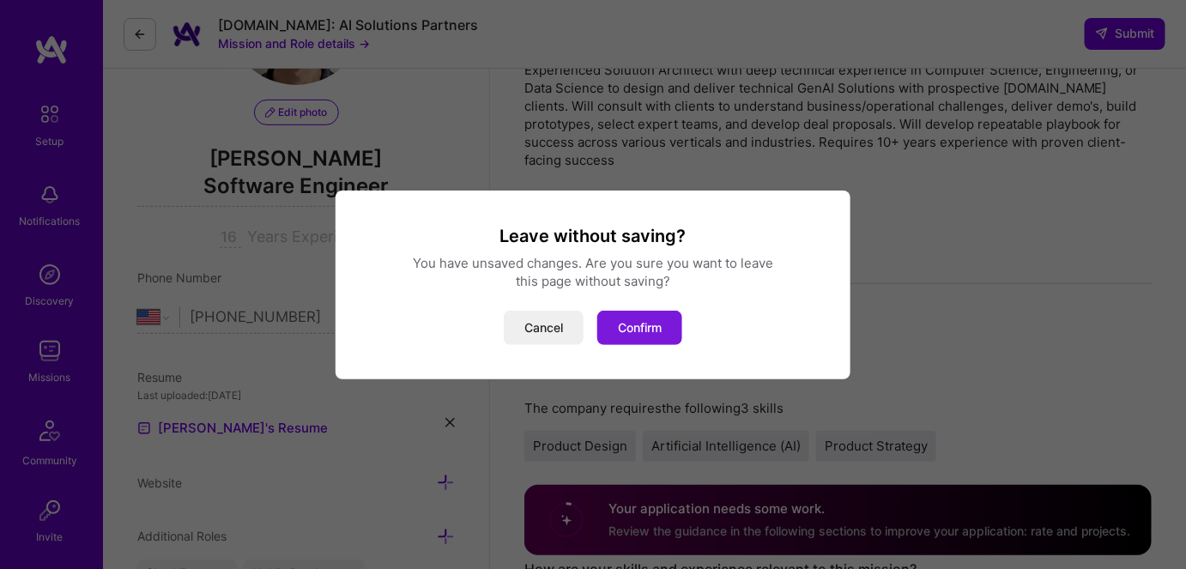
click at [637, 329] on button "Confirm" at bounding box center [639, 328] width 85 height 34
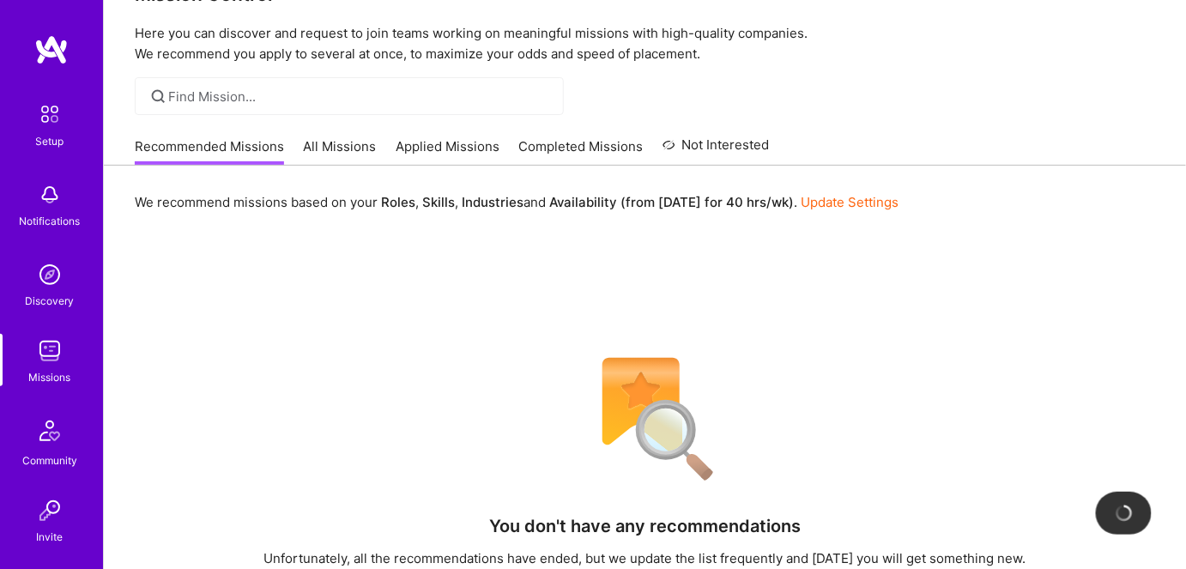
scroll to position [77, 0]
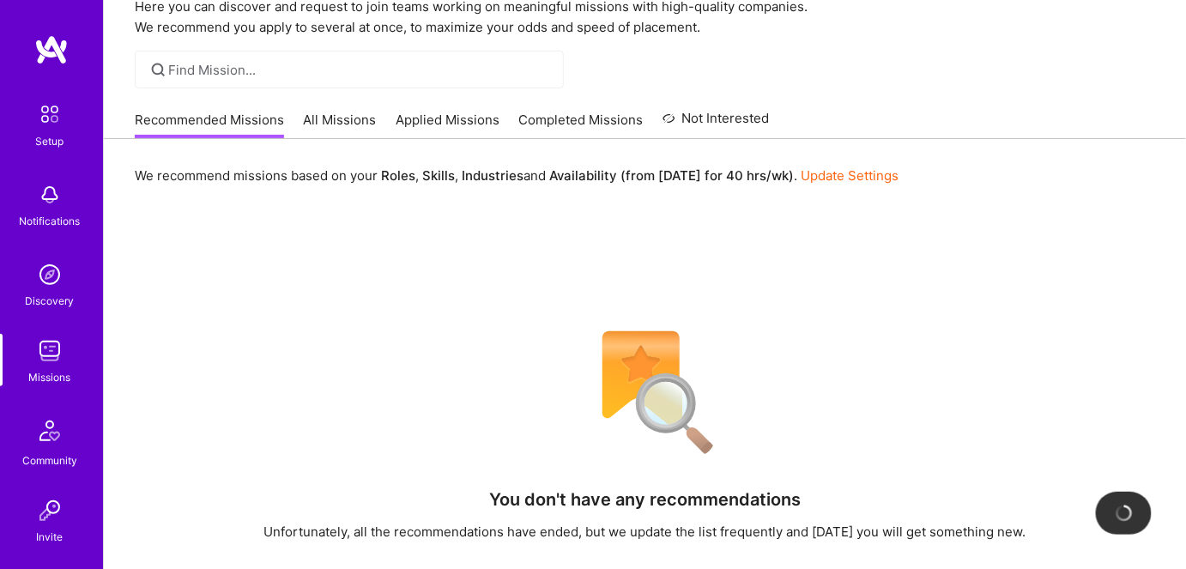
click at [458, 126] on link "Applied Missions" at bounding box center [447, 125] width 104 height 28
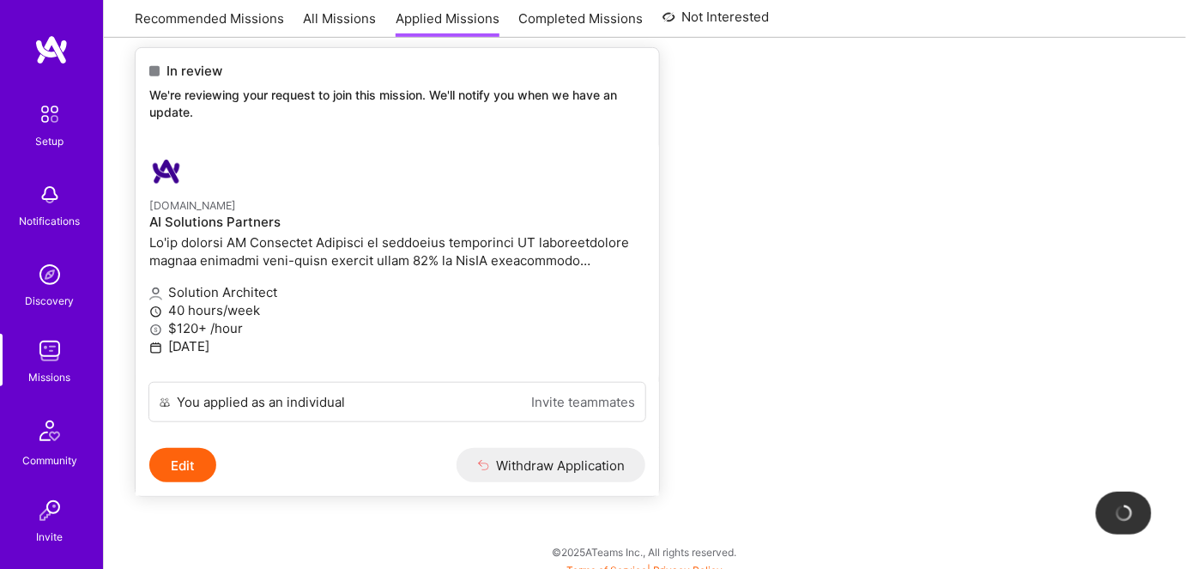
scroll to position [155, 0]
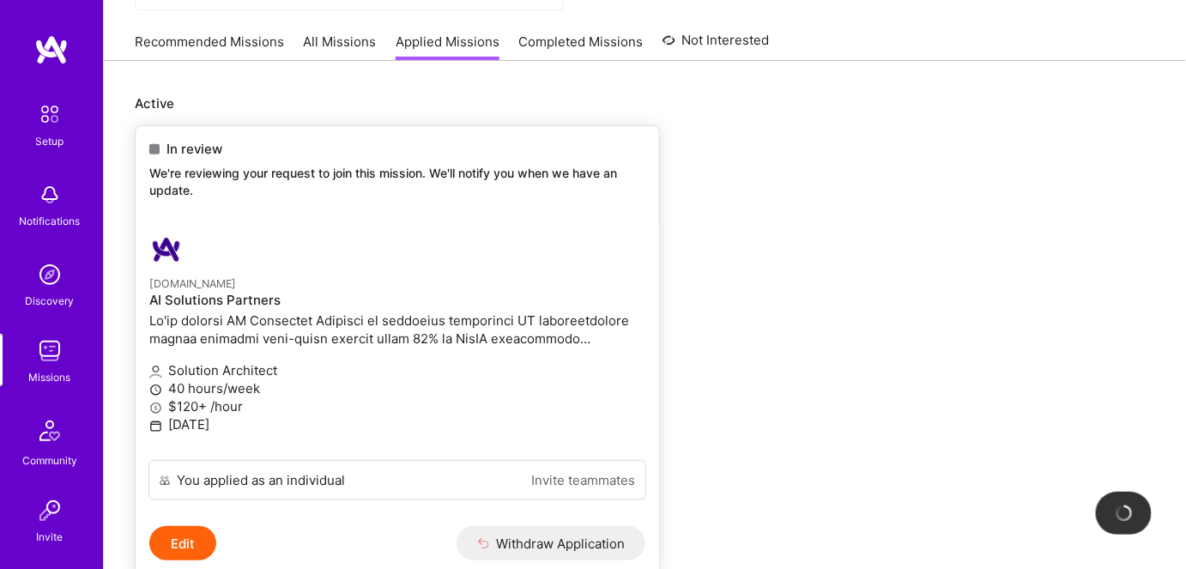
click at [254, 333] on p at bounding box center [397, 329] width 496 height 36
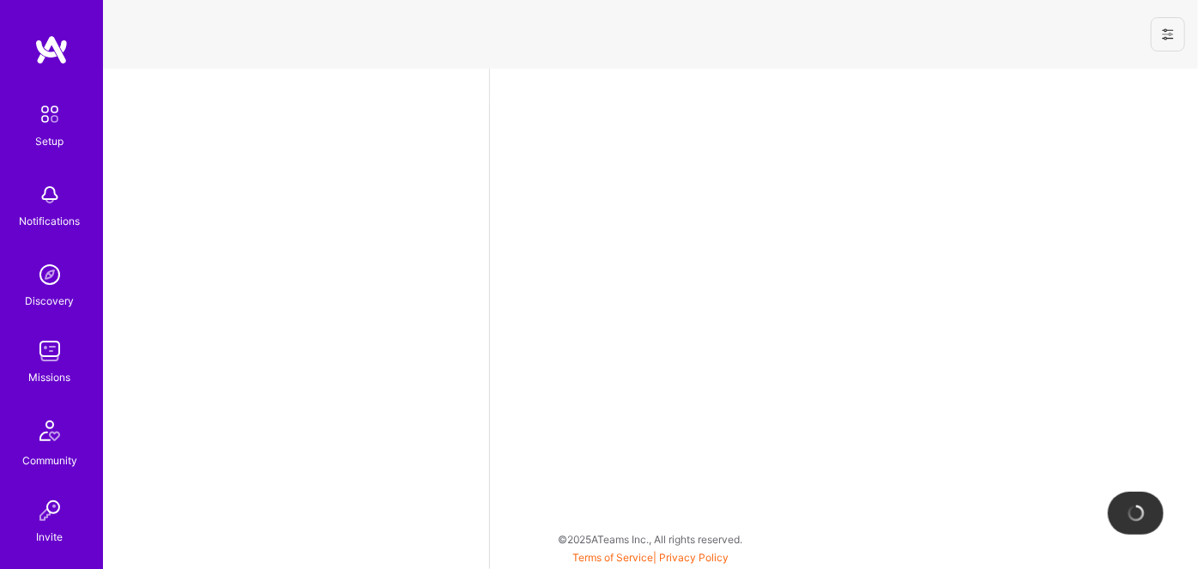
select select "US"
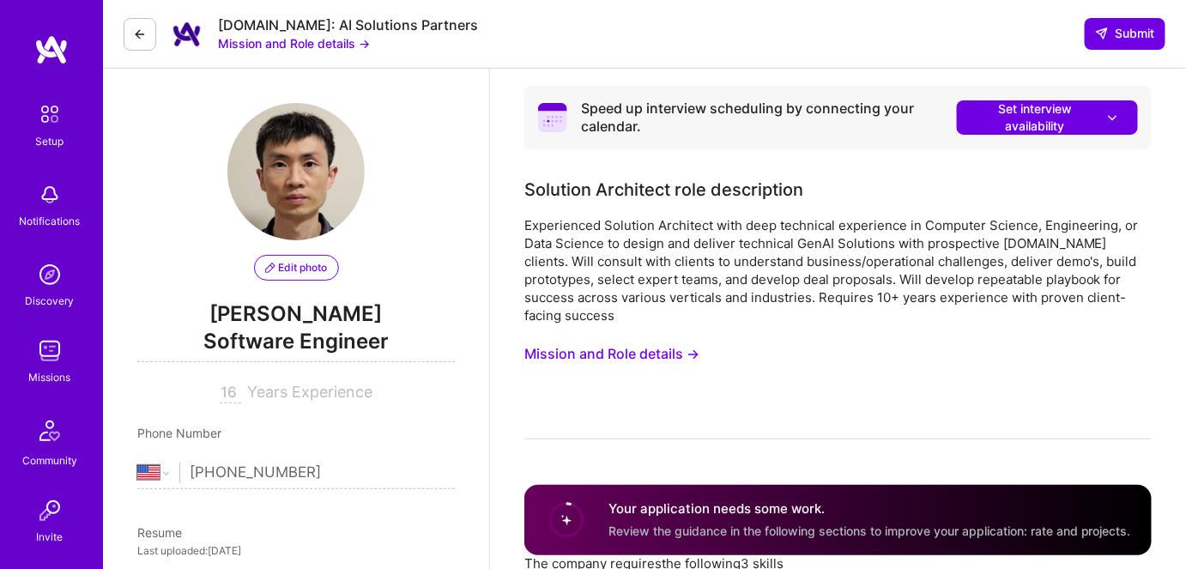
click at [38, 356] on img at bounding box center [50, 351] width 34 height 34
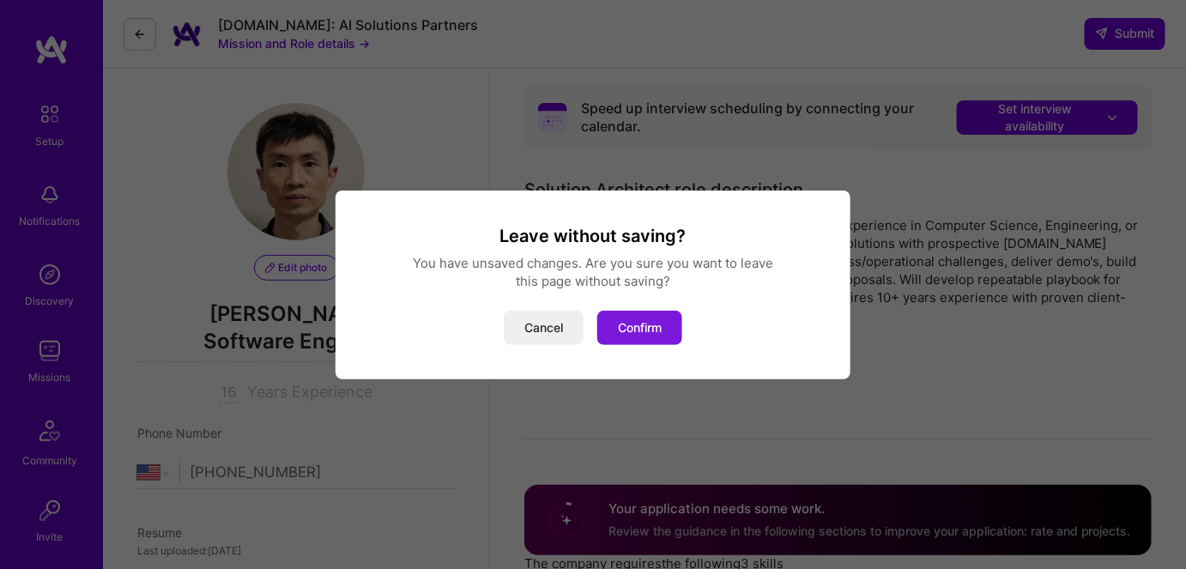
click at [631, 328] on button "Confirm" at bounding box center [639, 328] width 85 height 34
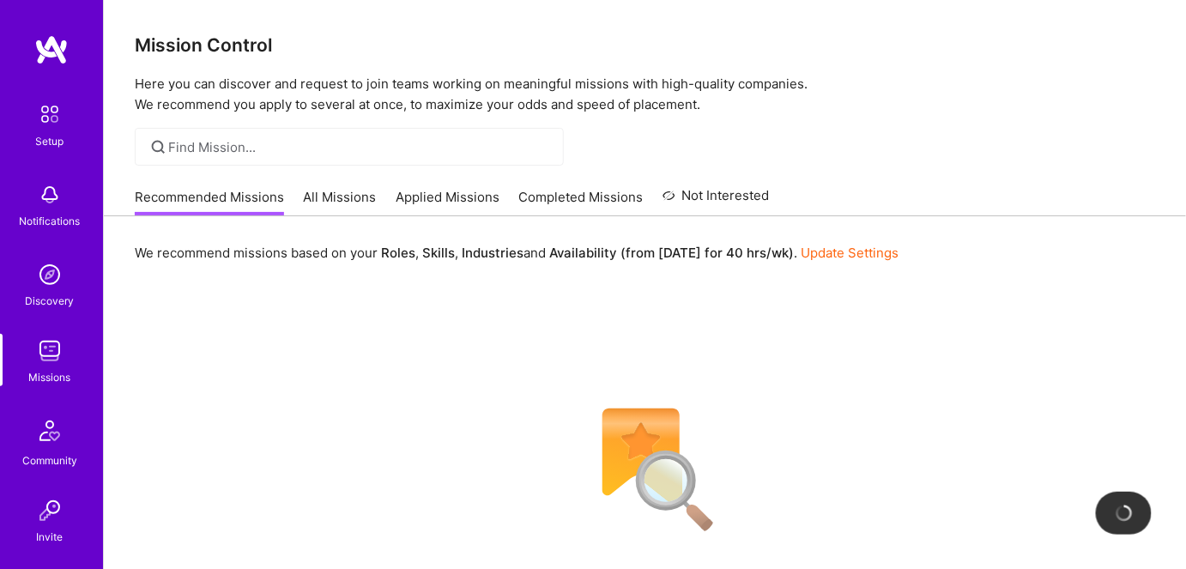
click at [448, 198] on link "Applied Missions" at bounding box center [447, 202] width 104 height 28
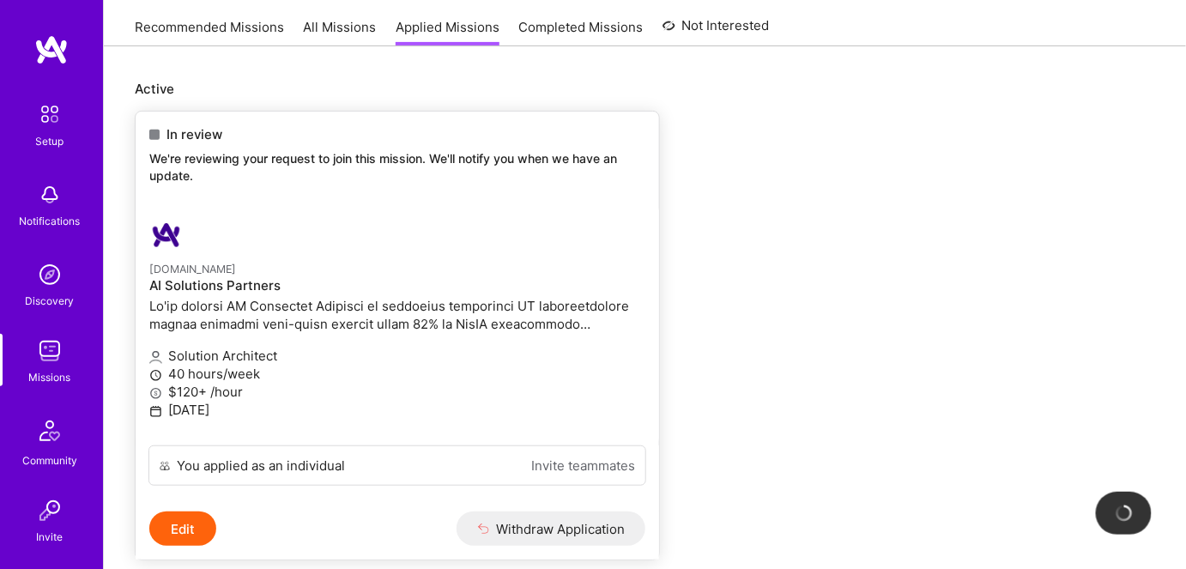
scroll to position [244, 0]
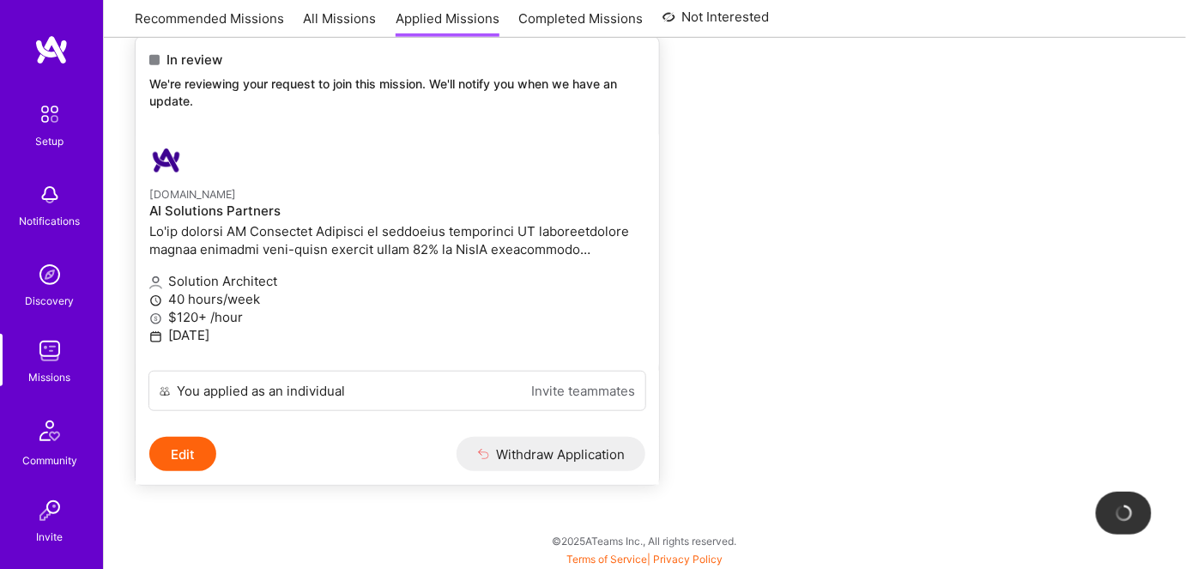
click at [238, 229] on p at bounding box center [397, 240] width 496 height 36
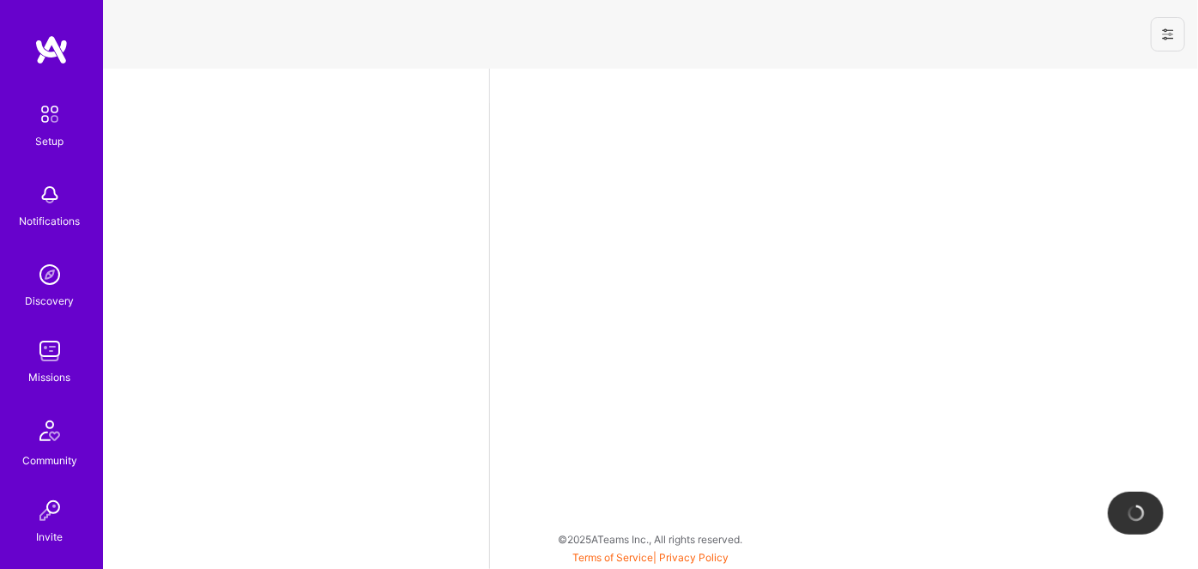
select select "US"
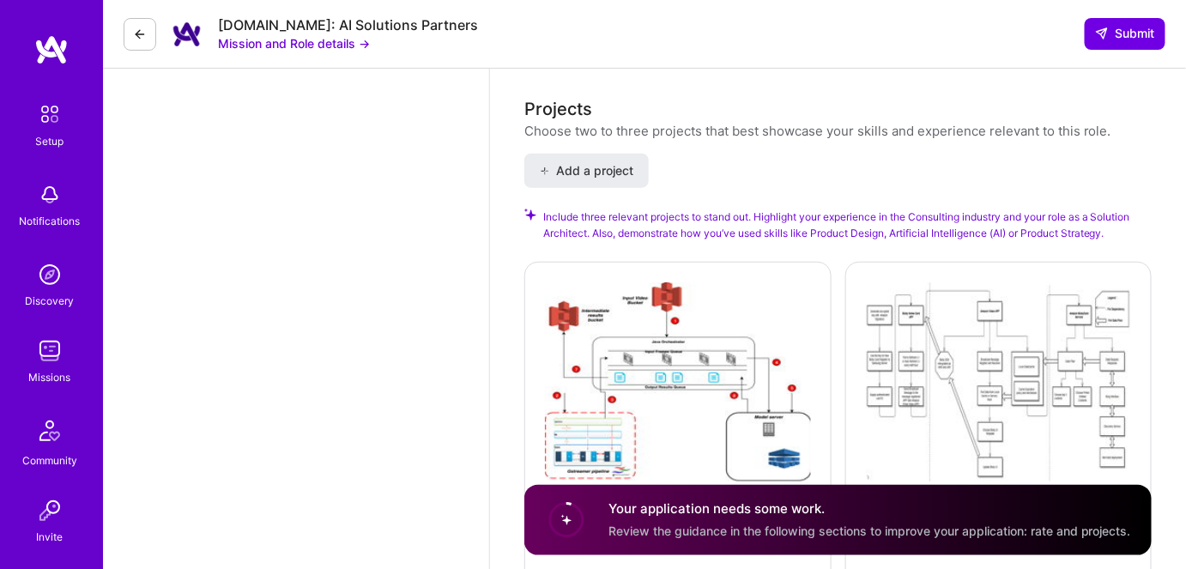
scroll to position [2663, 0]
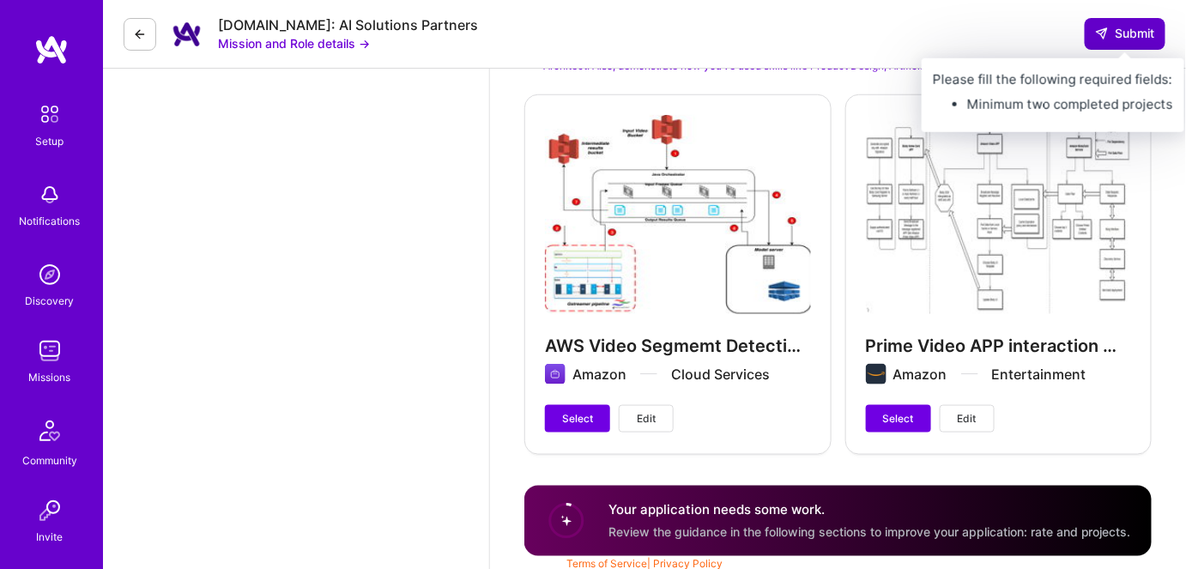
click at [1119, 34] on span "Submit" at bounding box center [1125, 33] width 60 height 17
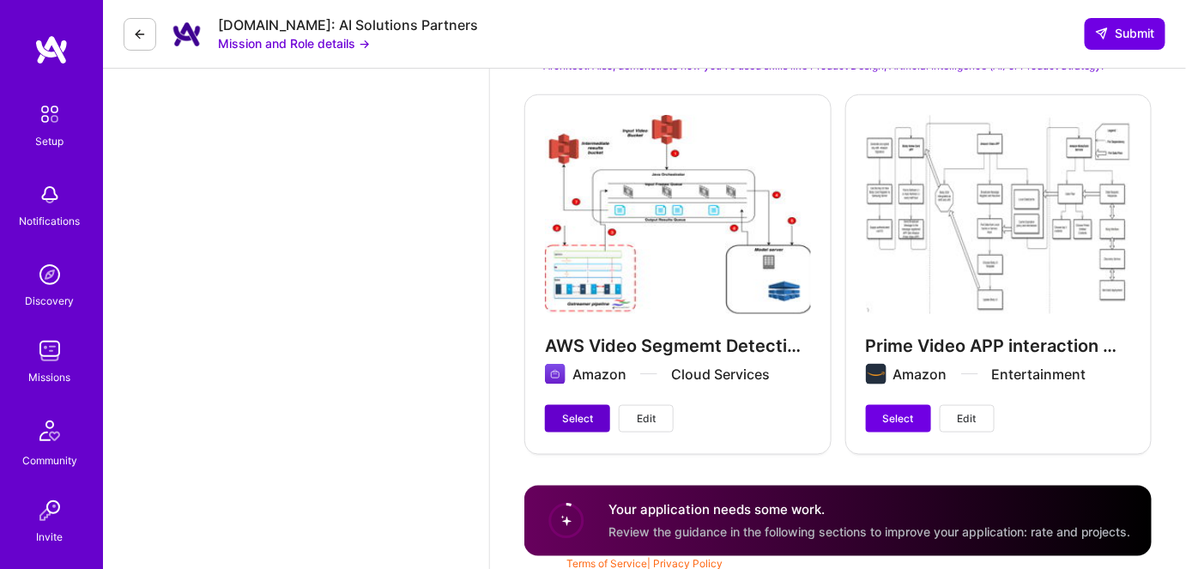
click at [570, 411] on span "Select" at bounding box center [577, 418] width 31 height 15
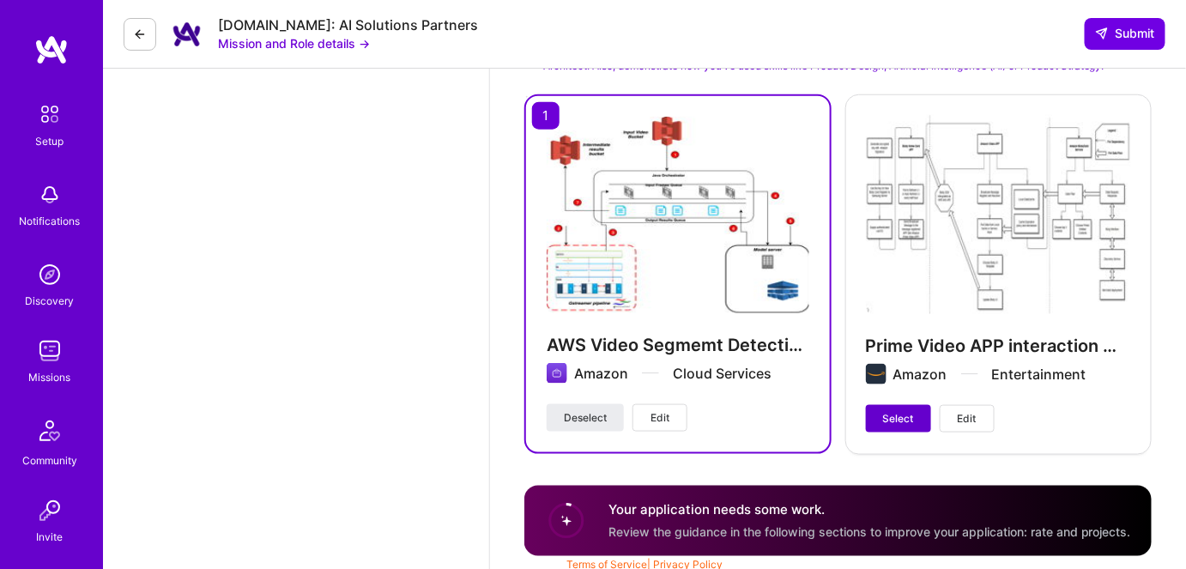
click at [896, 411] on span "Select" at bounding box center [898, 418] width 31 height 15
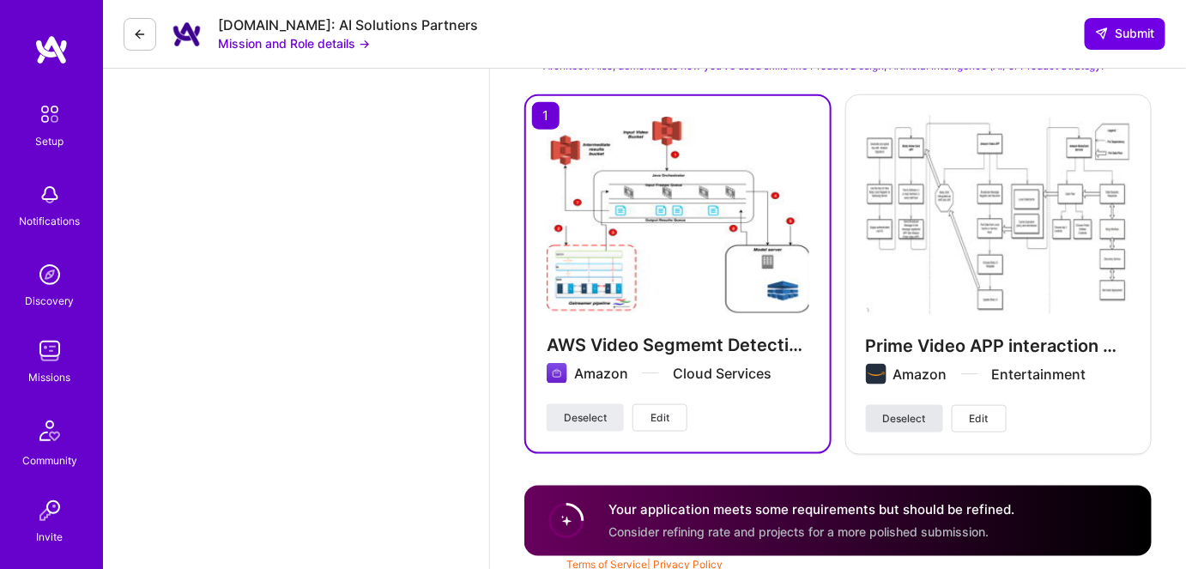
scroll to position [2649, 0]
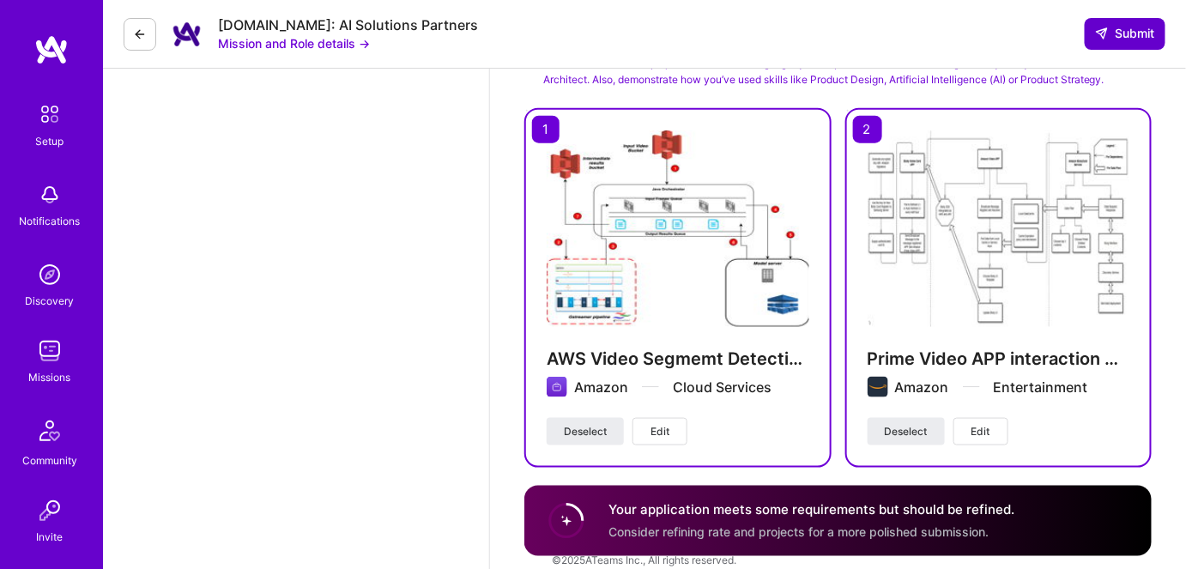
click at [1110, 33] on span "Submit" at bounding box center [1125, 33] width 60 height 17
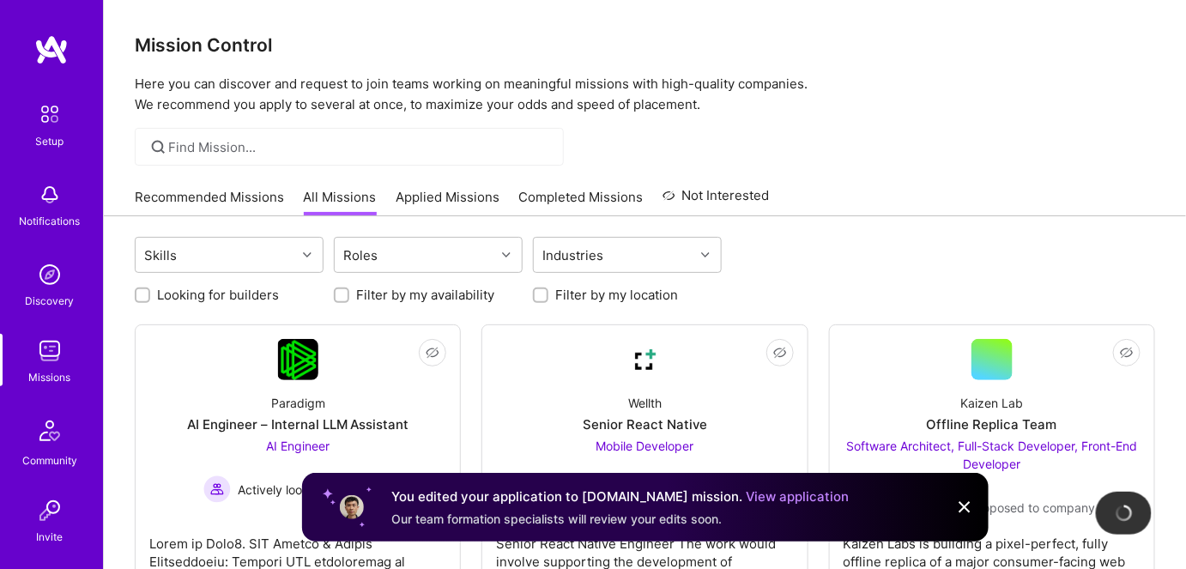
click at [746, 497] on link "View application" at bounding box center [797, 496] width 103 height 16
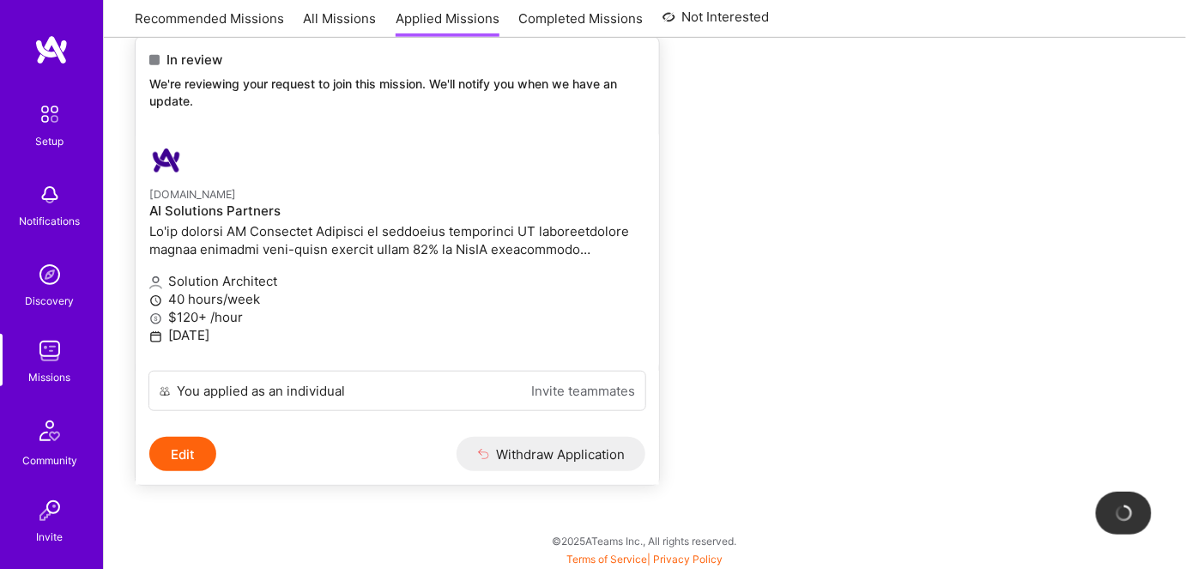
scroll to position [88, 0]
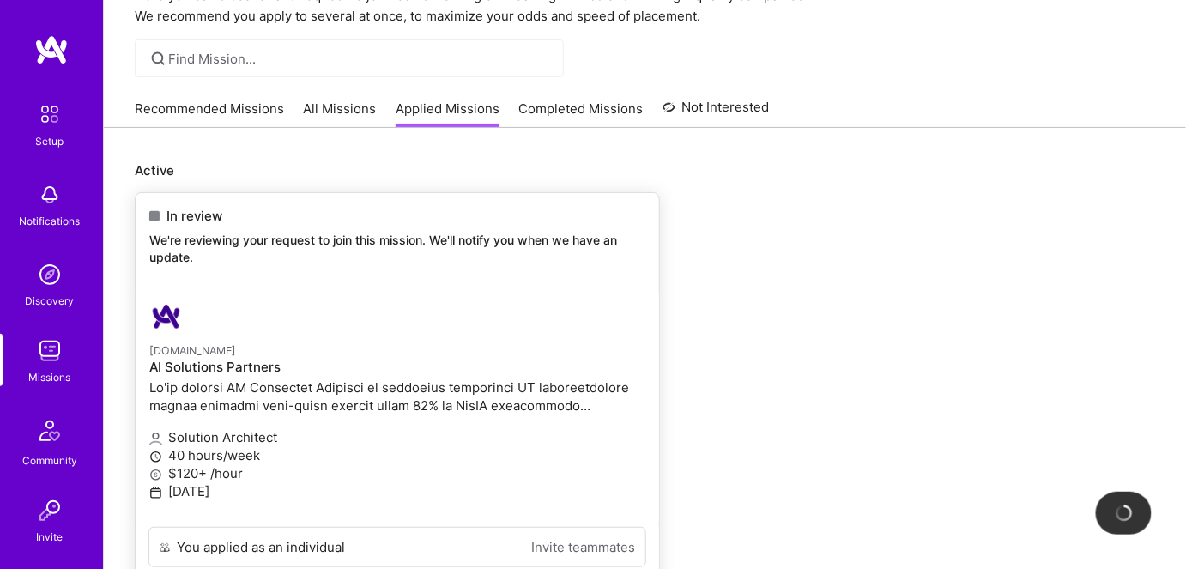
click at [214, 240] on p "We're reviewing your request to join this mission. We'll notify you when we hav…" at bounding box center [397, 248] width 496 height 33
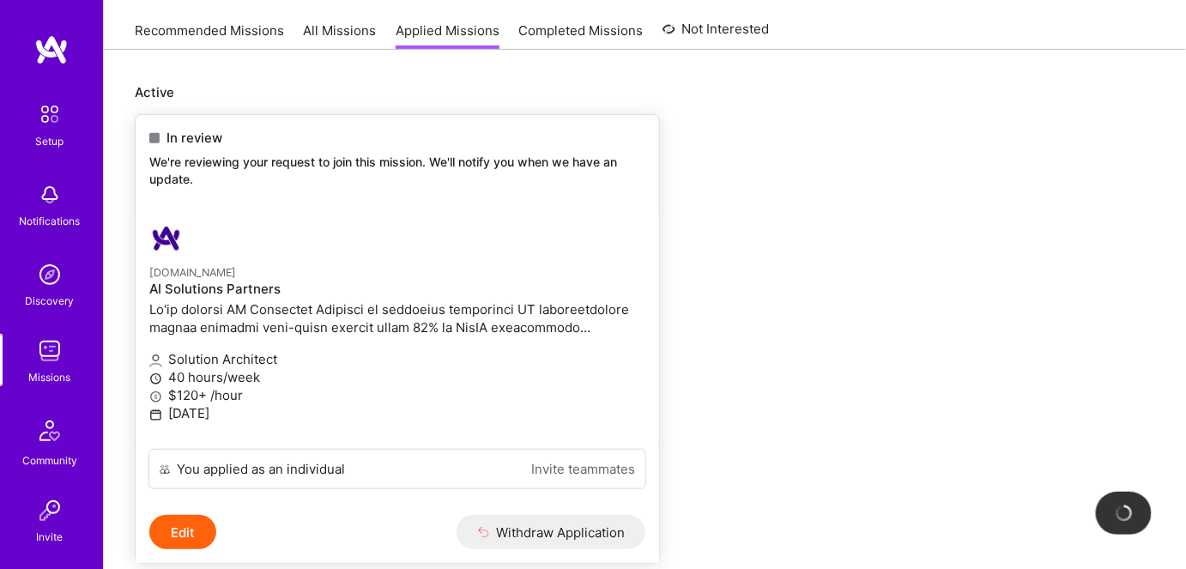
scroll to position [166, 0]
click at [220, 309] on p at bounding box center [397, 318] width 496 height 36
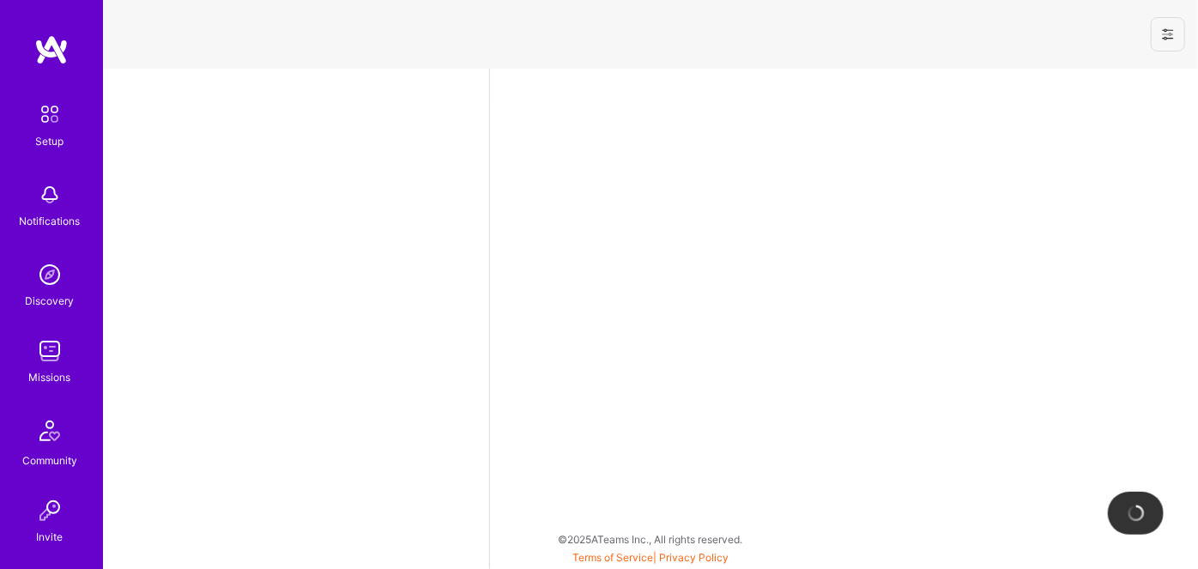
select select "US"
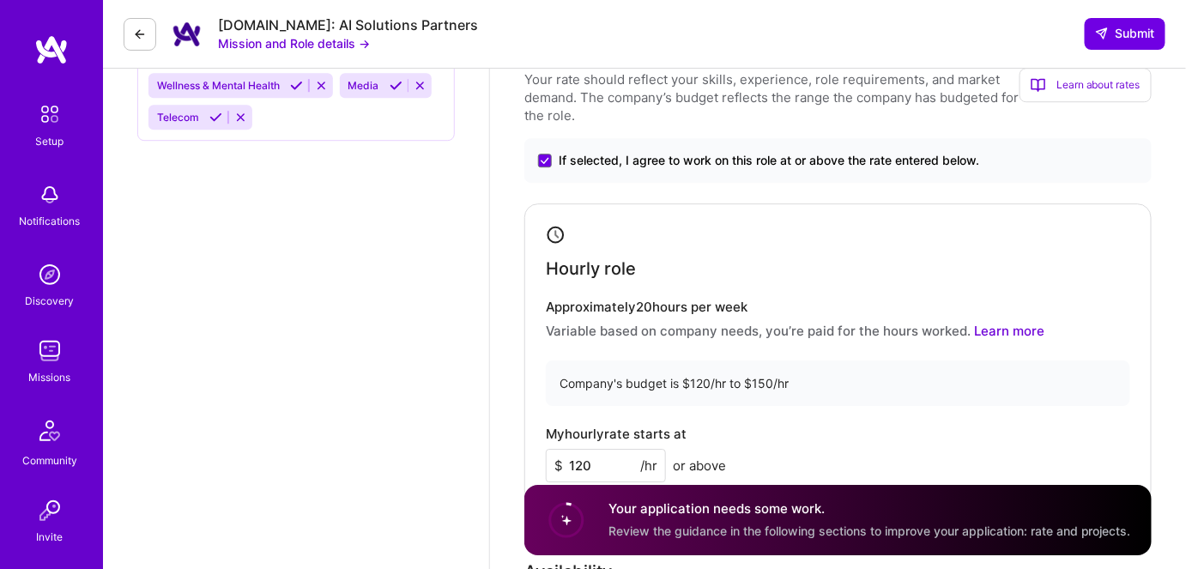
scroll to position [1403, 0]
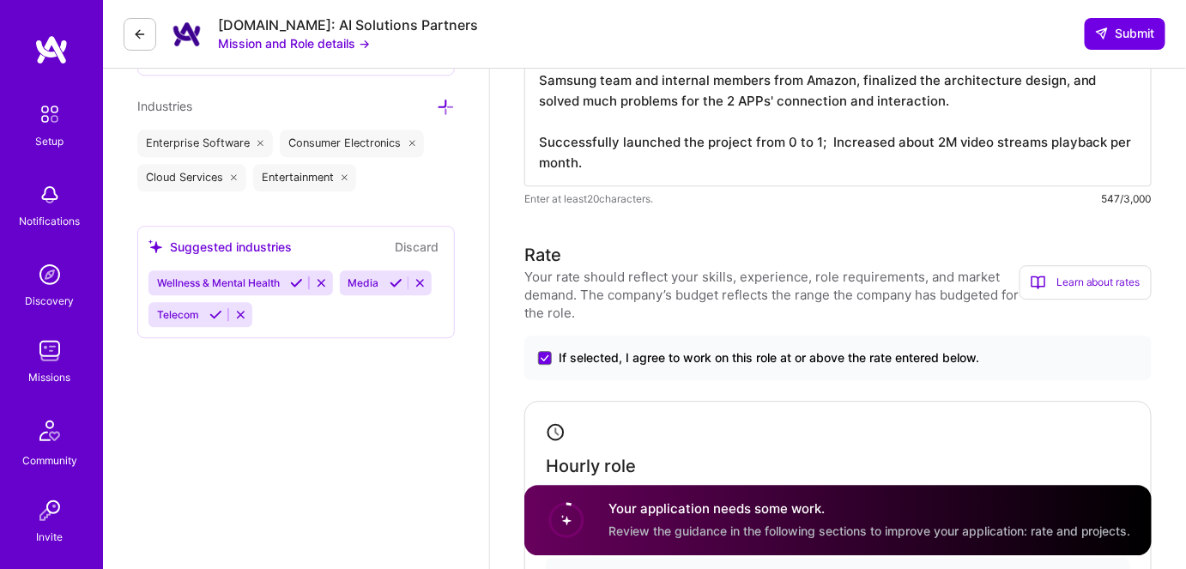
click at [39, 359] on img at bounding box center [50, 351] width 34 height 34
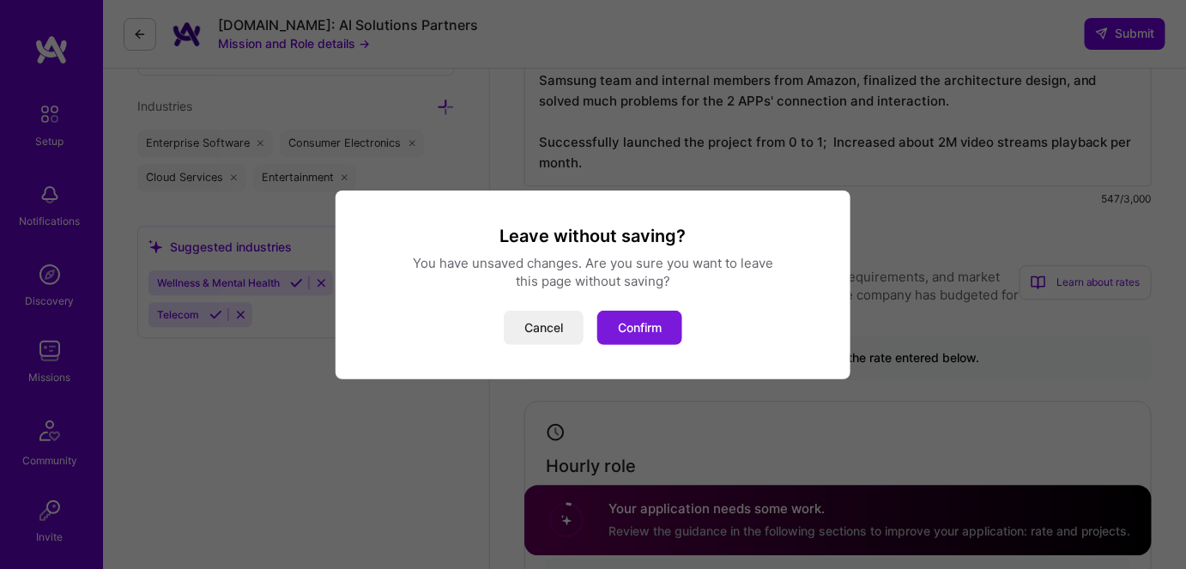
click at [633, 328] on button "Confirm" at bounding box center [639, 328] width 85 height 34
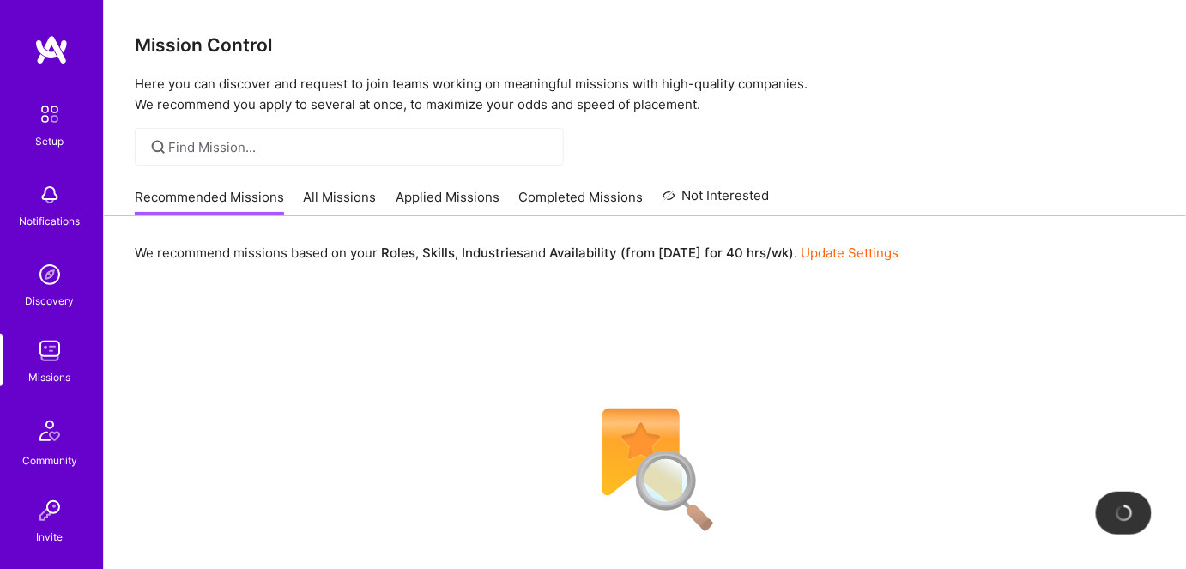
click at [451, 199] on link "Applied Missions" at bounding box center [447, 202] width 104 height 28
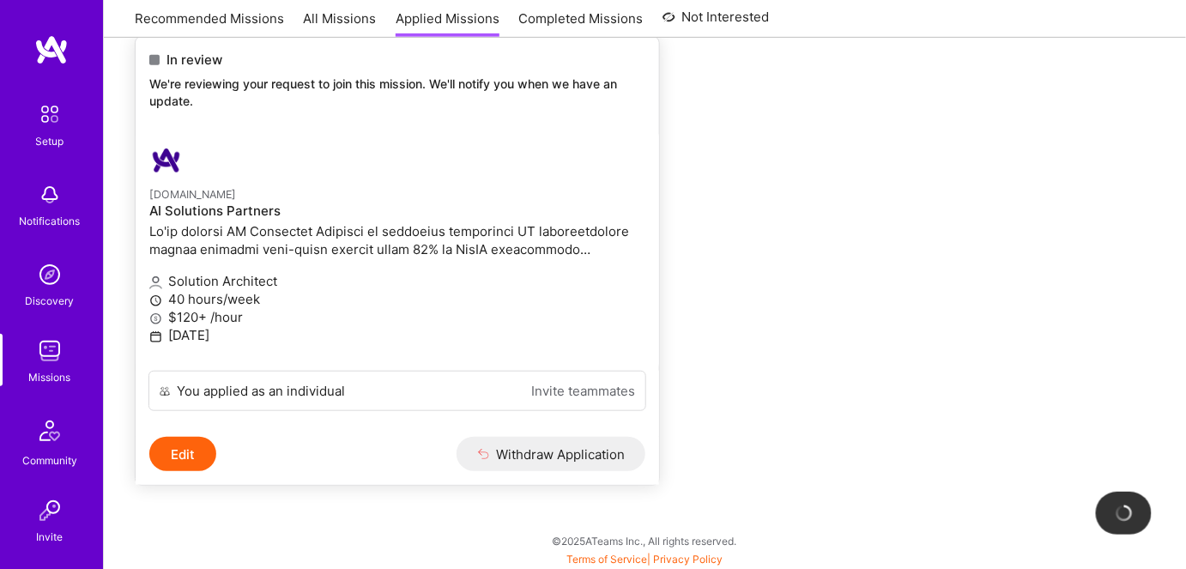
scroll to position [10, 0]
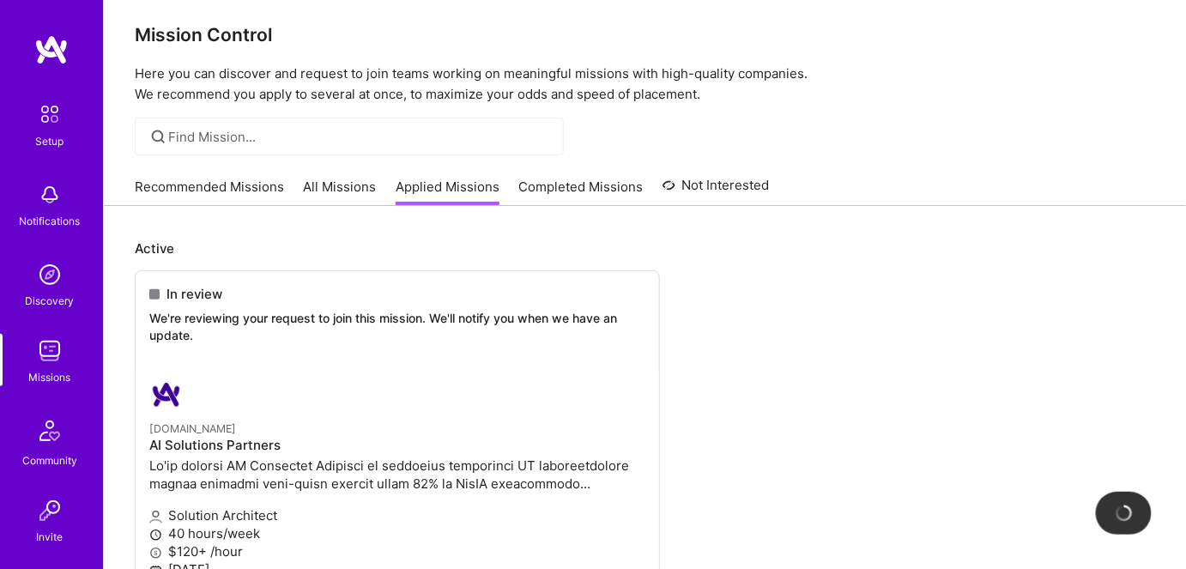
click at [320, 190] on link "All Missions" at bounding box center [340, 192] width 73 height 28
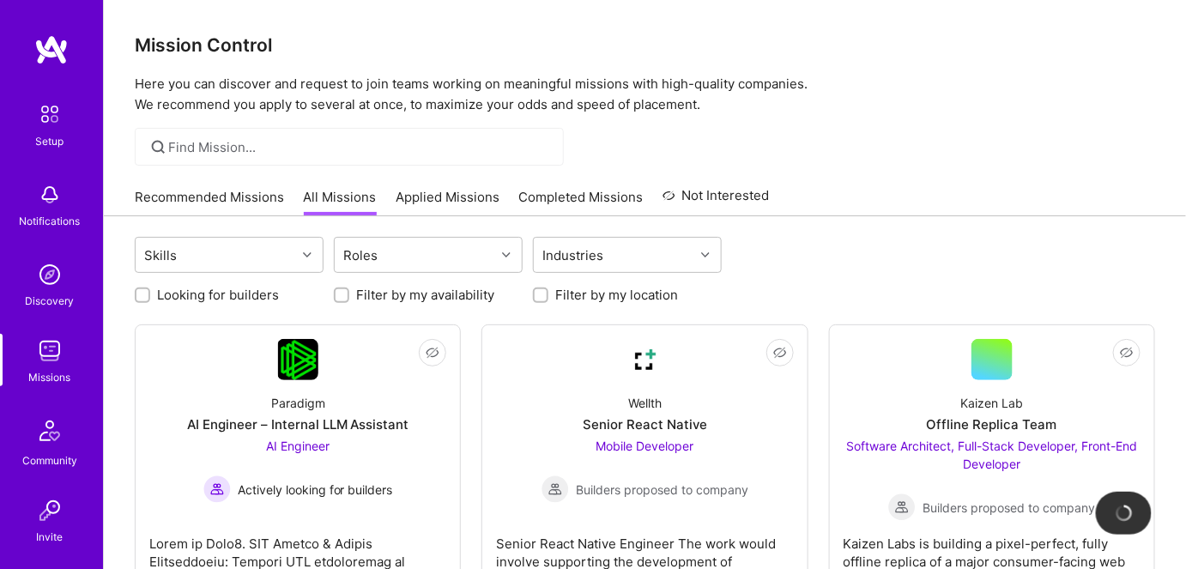
click at [439, 199] on link "Applied Missions" at bounding box center [447, 202] width 104 height 28
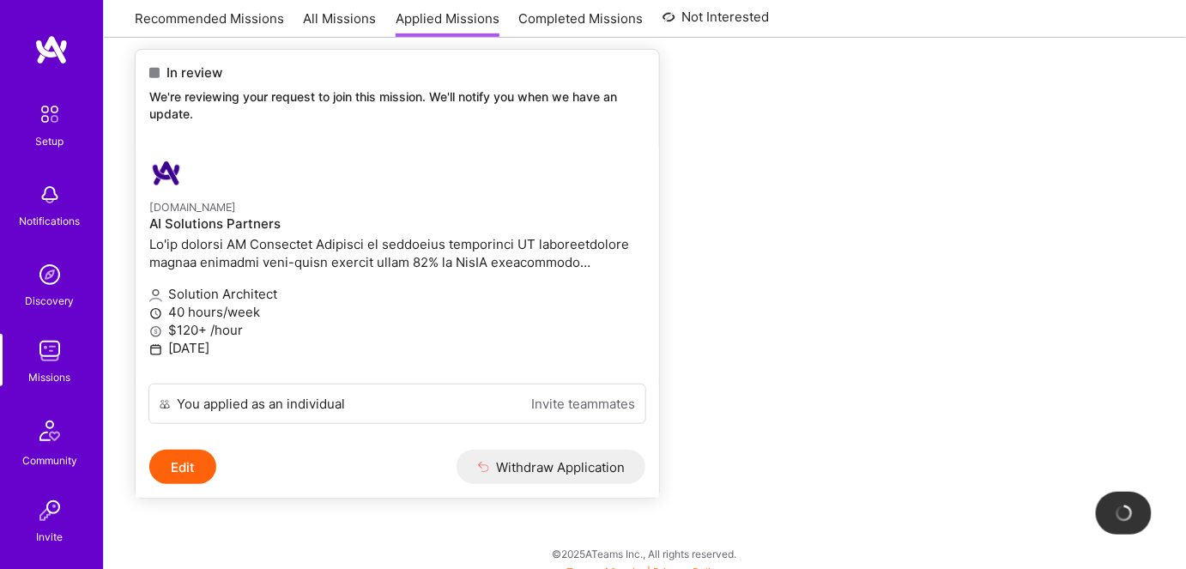
scroll to position [233, 0]
click at [188, 221] on h4 "AI Solutions Partners" at bounding box center [397, 221] width 496 height 15
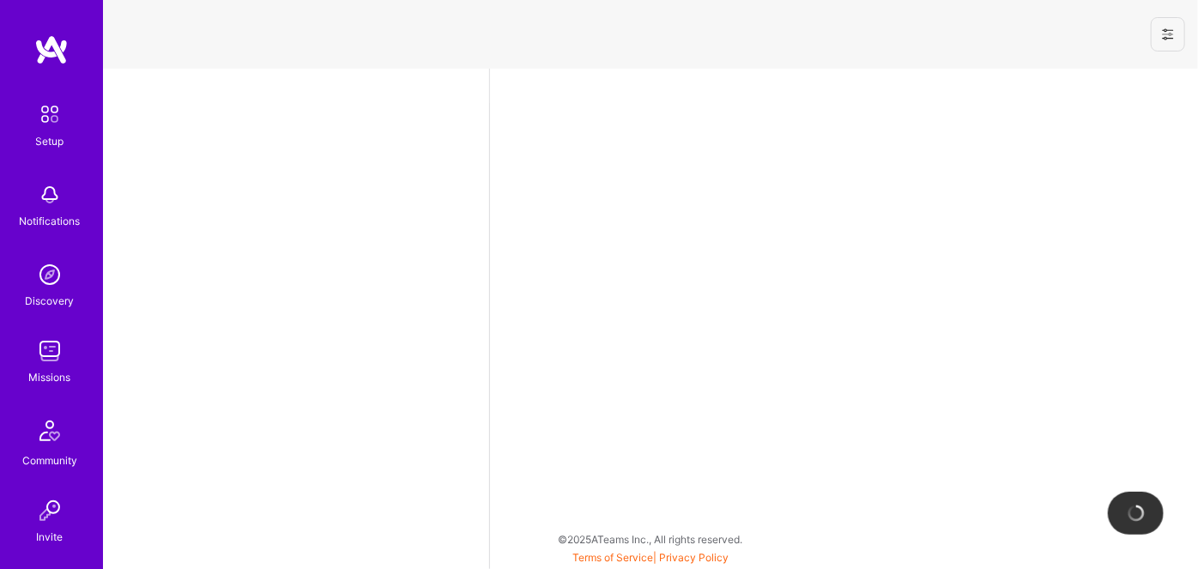
select select "US"
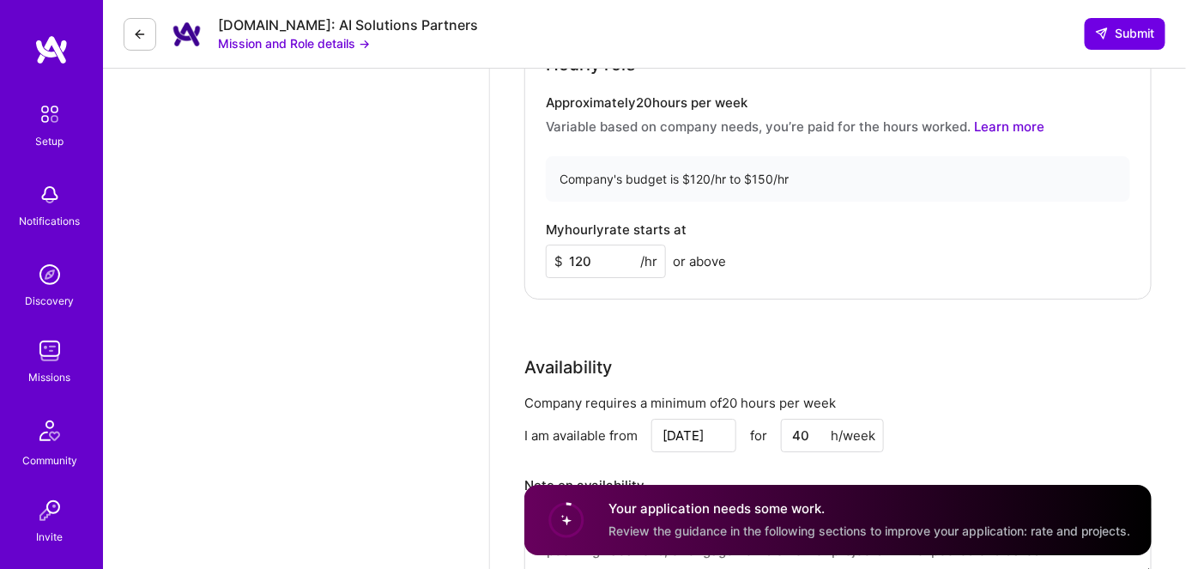
scroll to position [1727, 0]
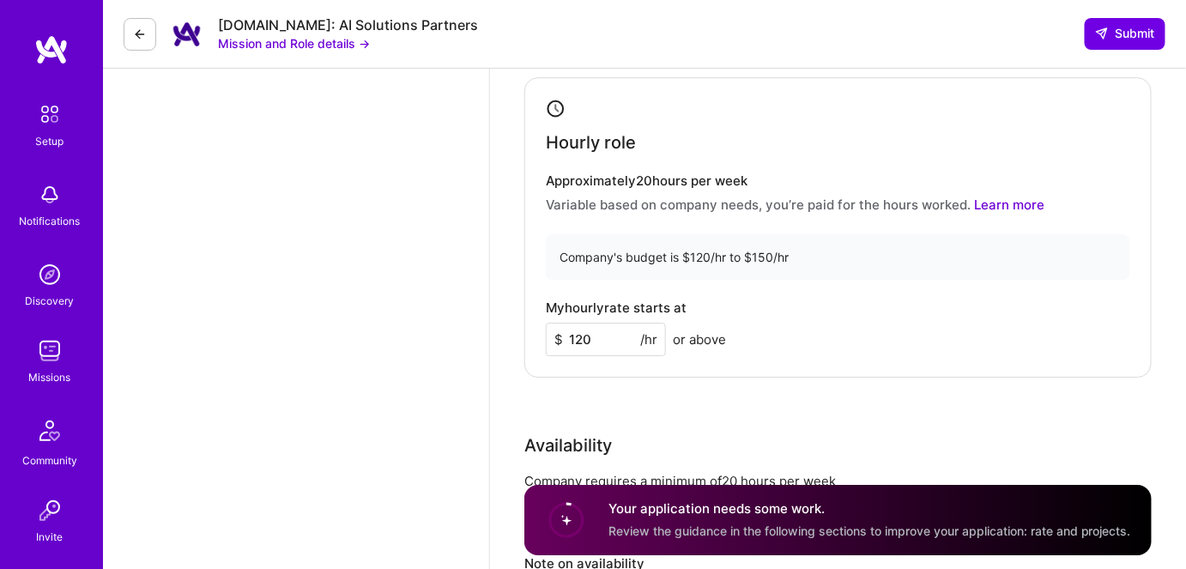
click at [37, 357] on img at bounding box center [50, 351] width 34 height 34
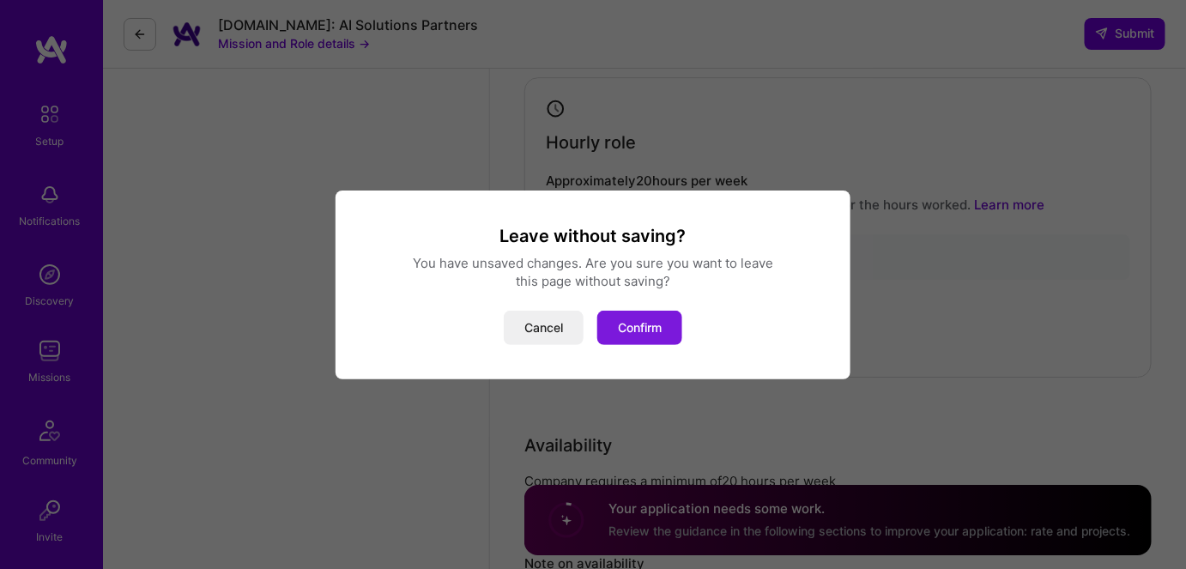
click at [623, 329] on button "Confirm" at bounding box center [639, 328] width 85 height 34
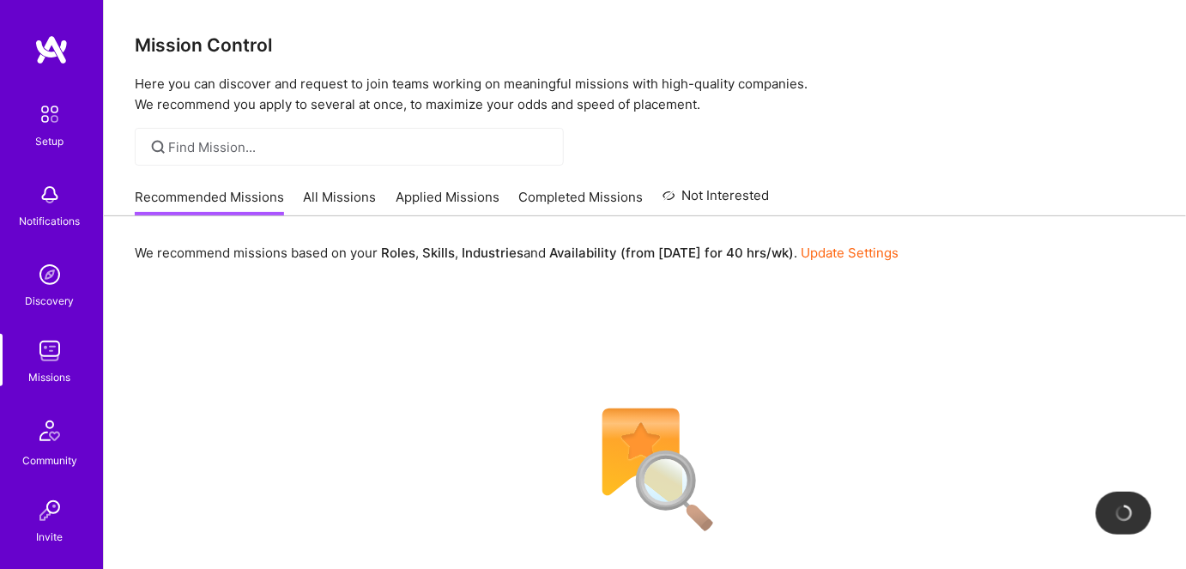
click at [398, 196] on link "Applied Missions" at bounding box center [447, 202] width 104 height 28
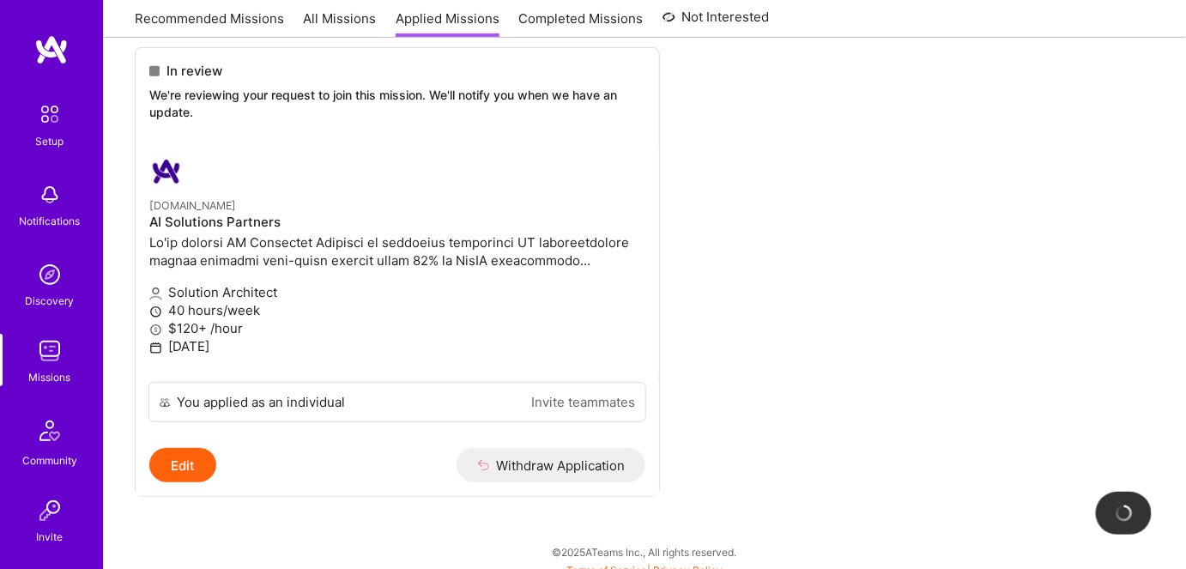
scroll to position [155, 0]
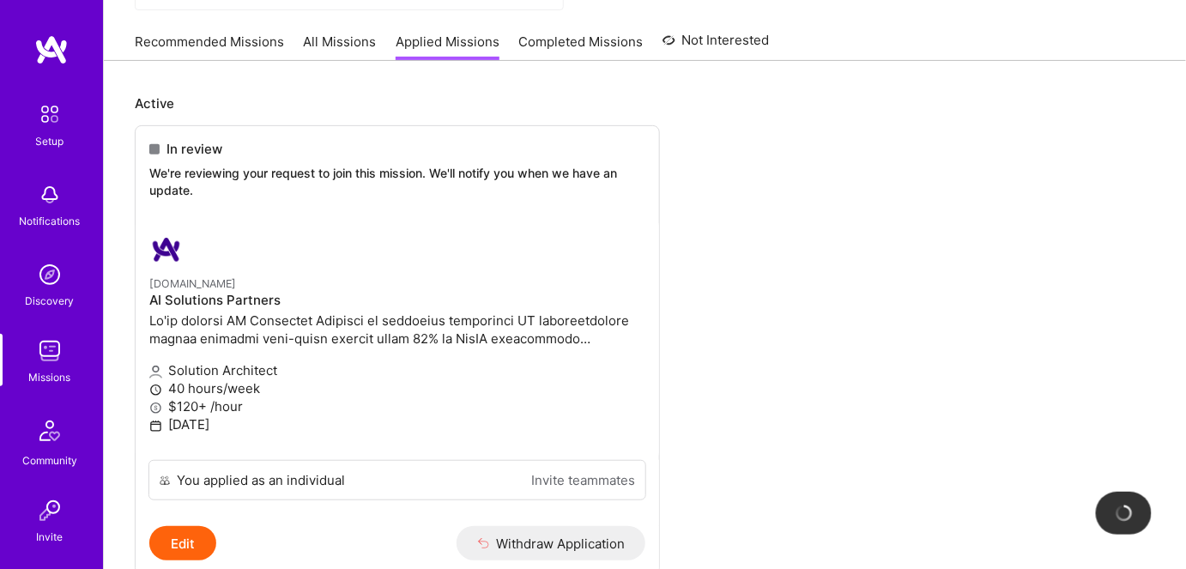
click at [324, 27] on div "Recommended Missions All Missions Applied Missions Completed Missions Not Inter…" at bounding box center [452, 41] width 635 height 37
click at [329, 44] on link "All Missions" at bounding box center [340, 47] width 73 height 28
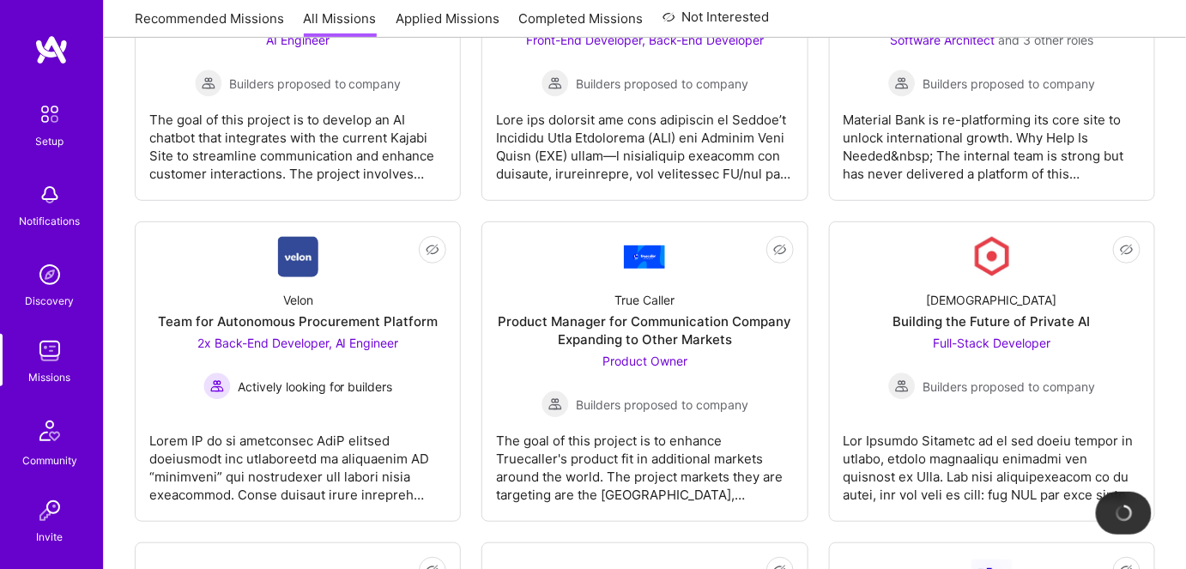
scroll to position [2339, 0]
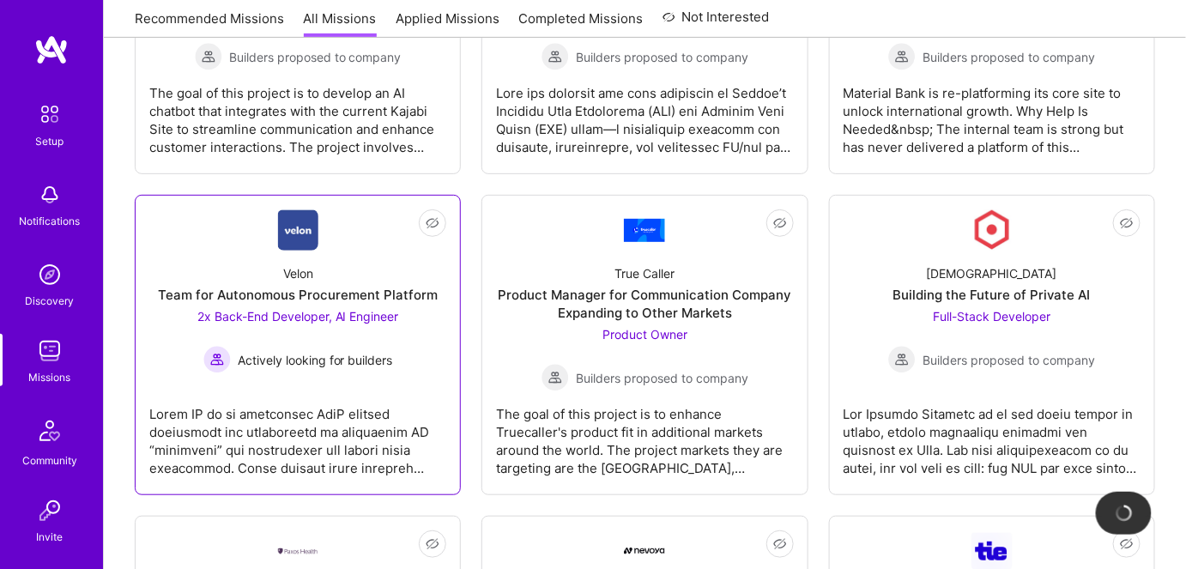
click at [329, 441] on div at bounding box center [297, 434] width 297 height 86
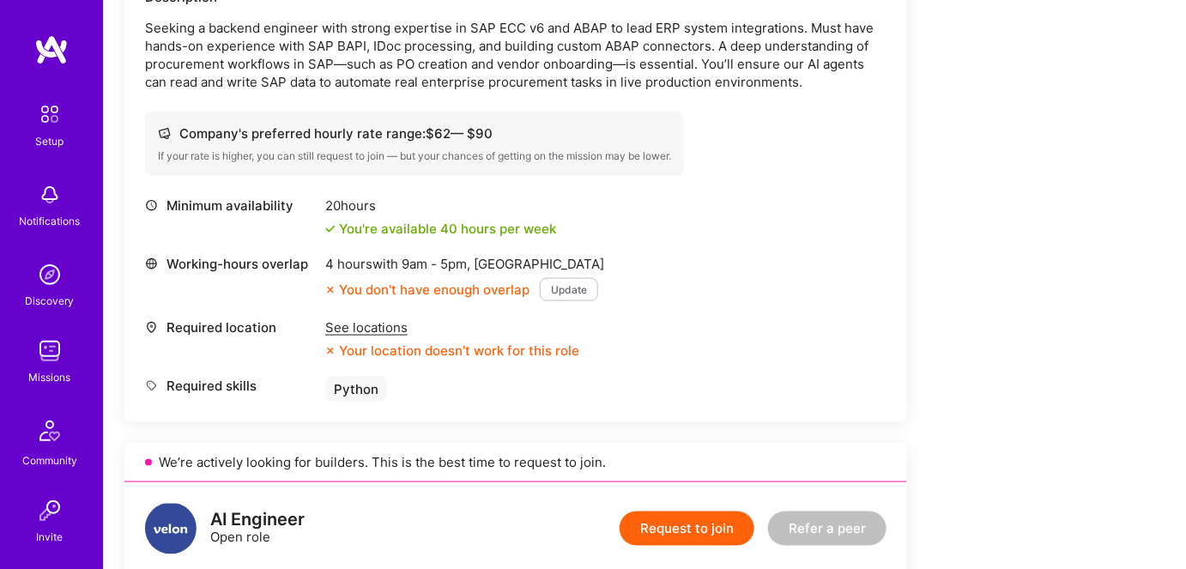
scroll to position [468, 0]
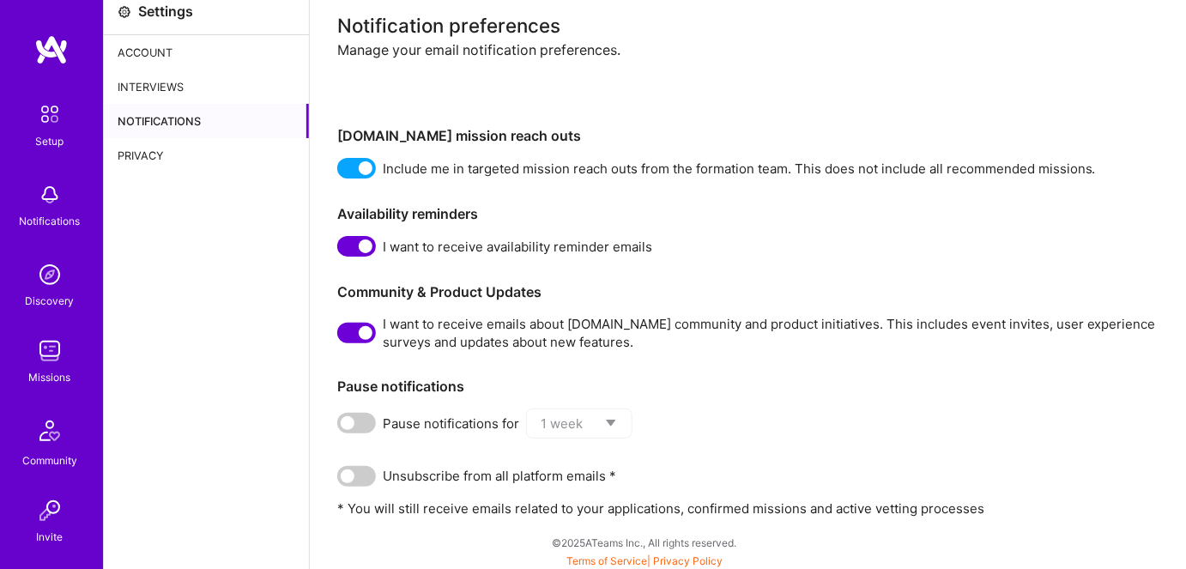
scroll to position [14, 0]
